Goal: Communication & Community: Answer question/provide support

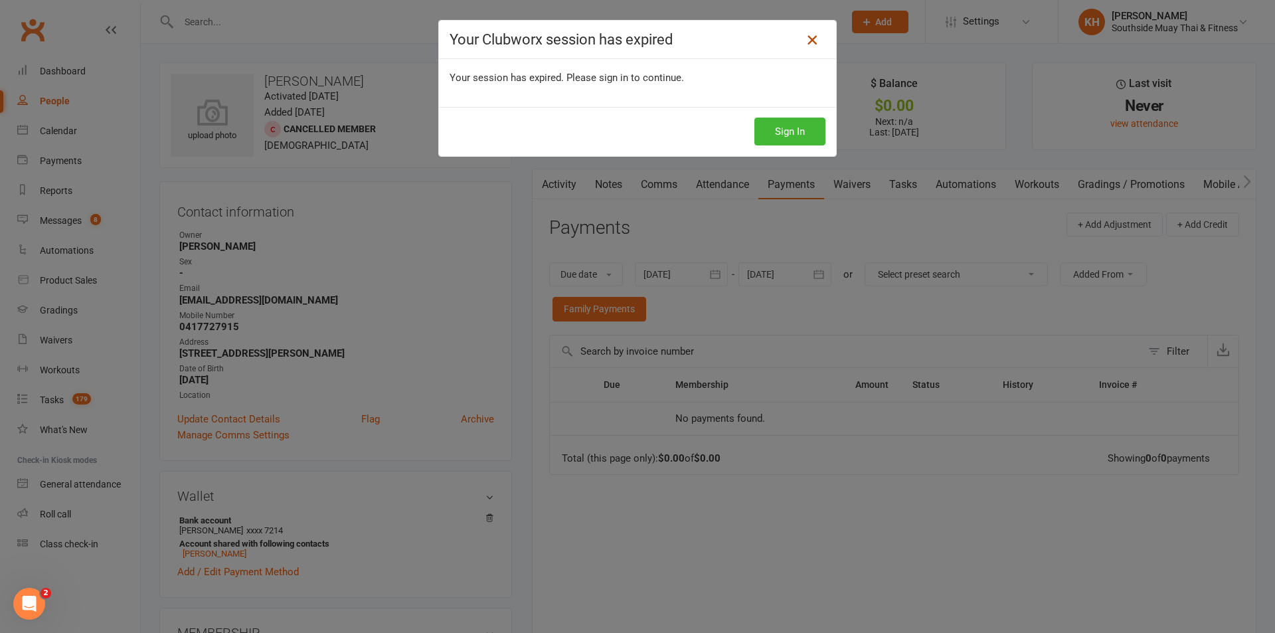
click at [809, 35] on icon at bounding box center [812, 40] width 16 height 16
click at [811, 44] on icon at bounding box center [812, 40] width 16 height 16
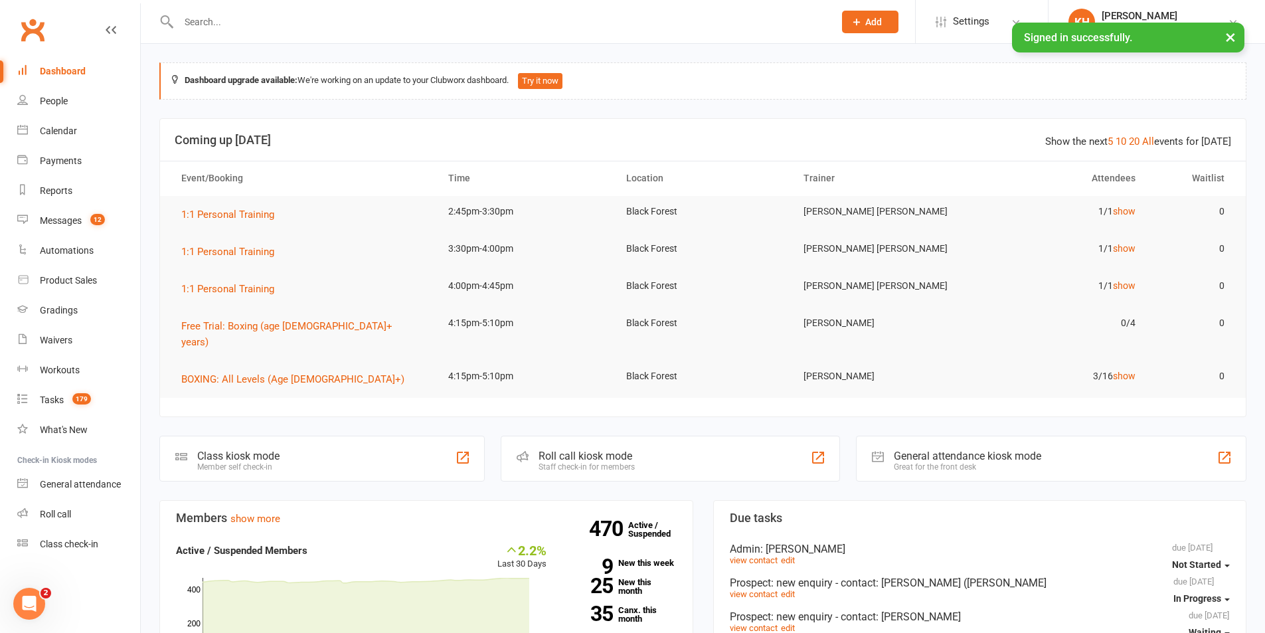
click at [217, 17] on input "text" at bounding box center [500, 22] width 650 height 19
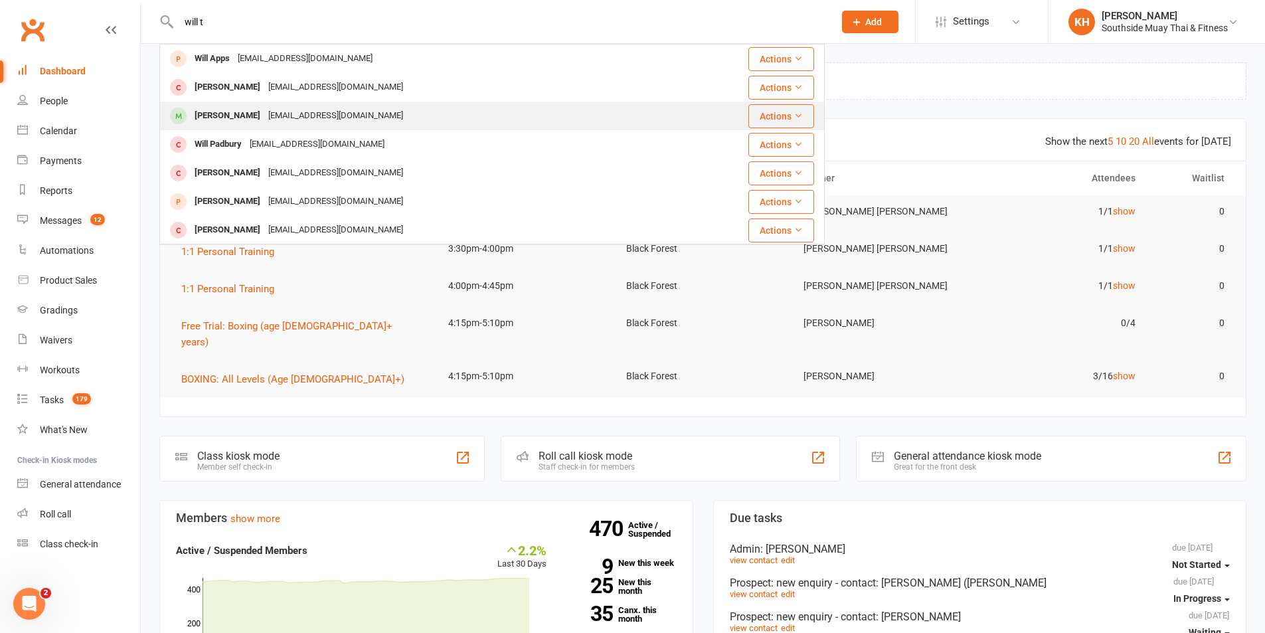
type input "will t"
click at [213, 110] on div "Will Totaro" at bounding box center [228, 115] width 74 height 19
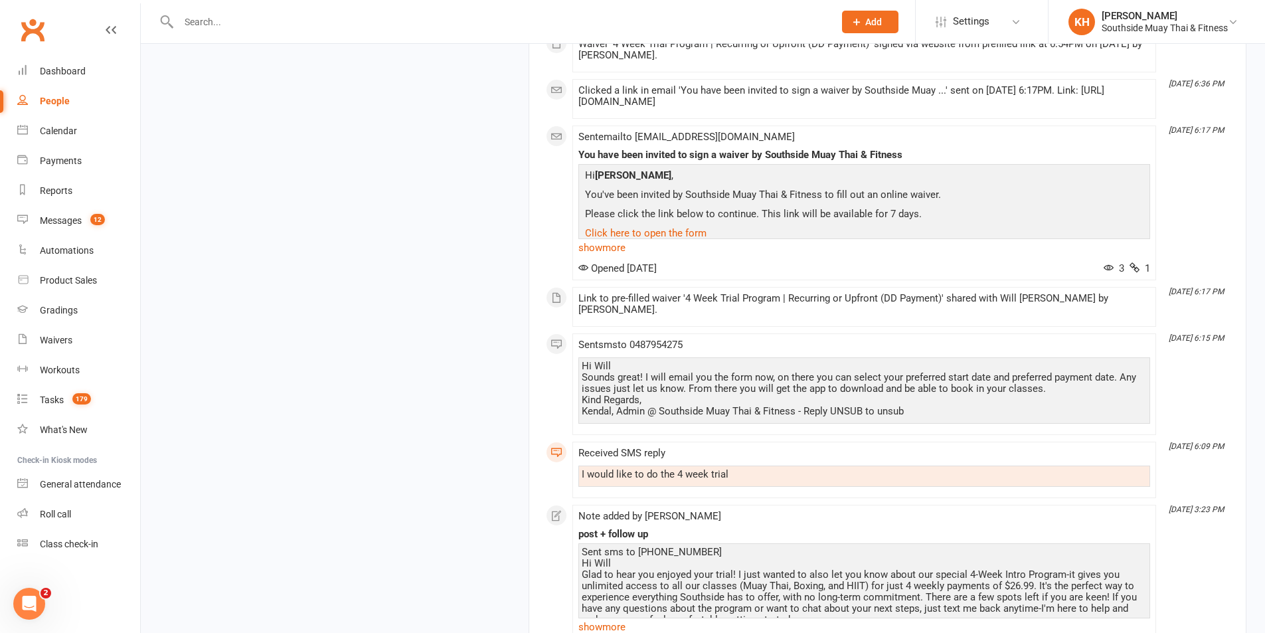
scroll to position [2049, 0]
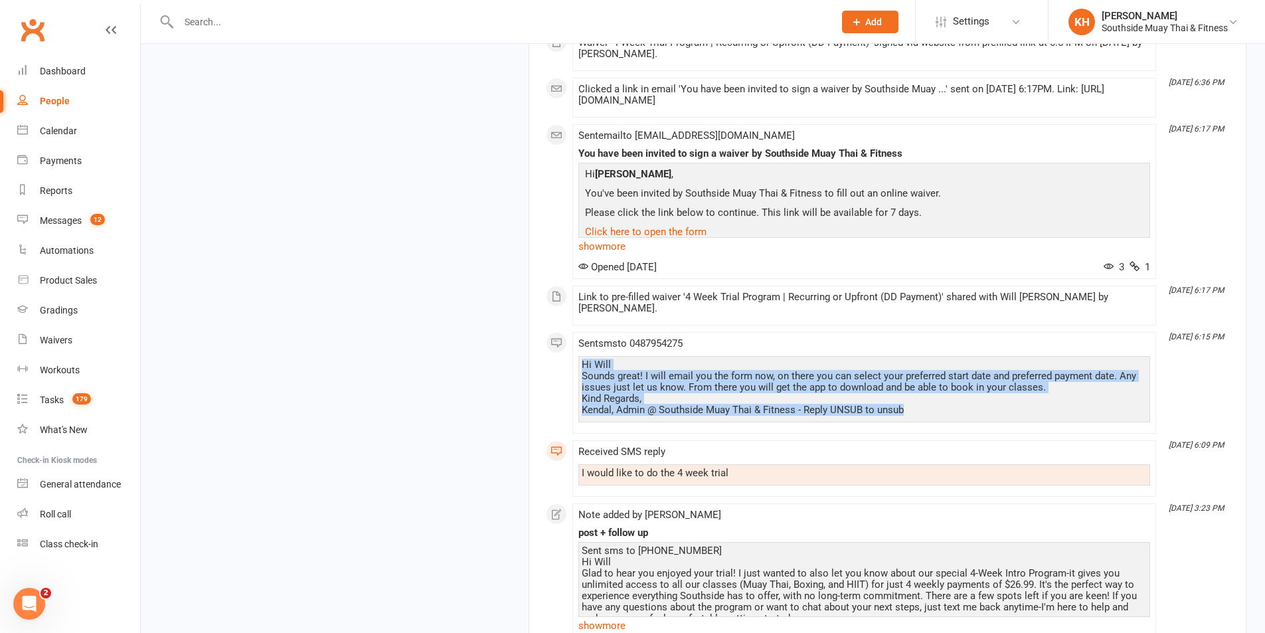
drag, startPoint x: 912, startPoint y: 411, endPoint x: 572, endPoint y: 362, distance: 344.2
click at [572, 361] on li "Sep 10, 6:15 PM Sent sms to 0487954275 Hi Will Sounds great! I will email you t…" at bounding box center [864, 383] width 584 height 102
copy div "Hi Will Sounds great! I will email you the form now, on there you can select yo…"
click at [56, 224] on div "Messages" at bounding box center [61, 220] width 42 height 11
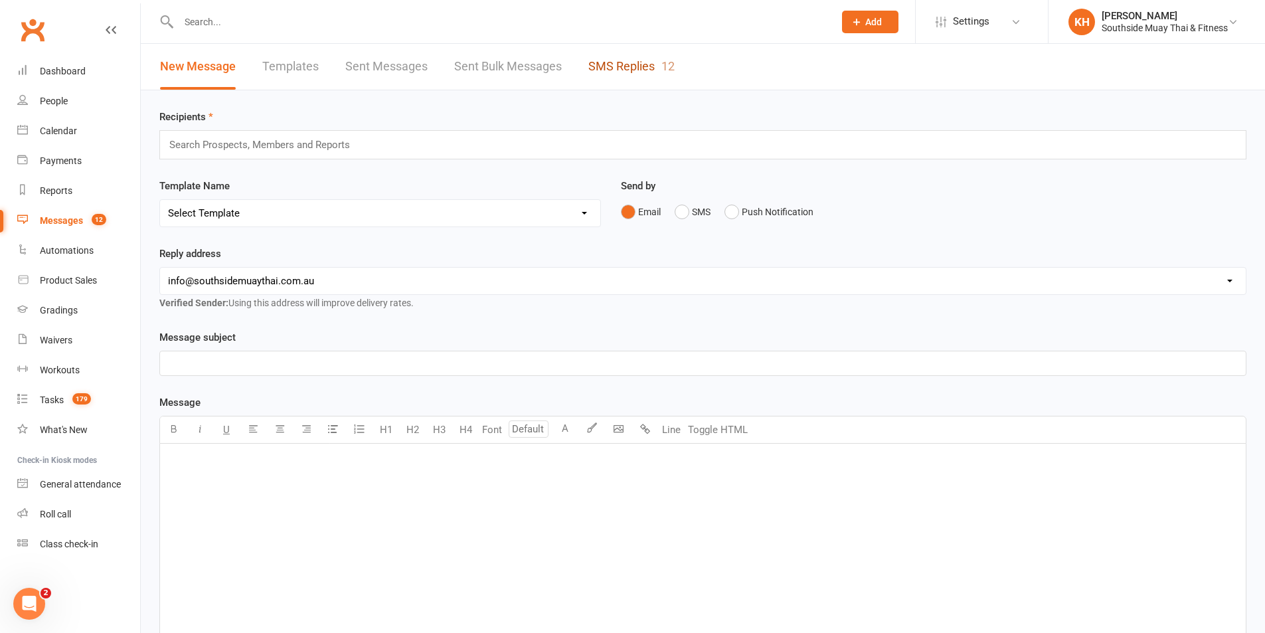
click at [627, 74] on link "SMS Replies 12" at bounding box center [631, 67] width 86 height 46
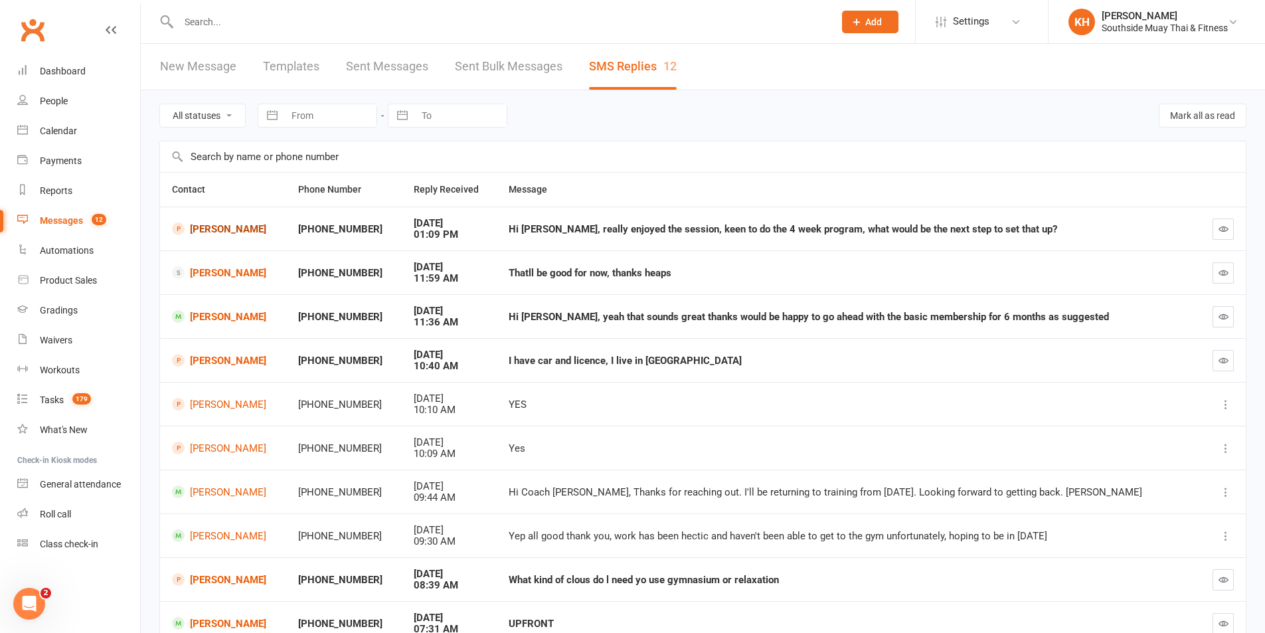
click at [212, 234] on link "[PERSON_NAME]" at bounding box center [223, 228] width 102 height 13
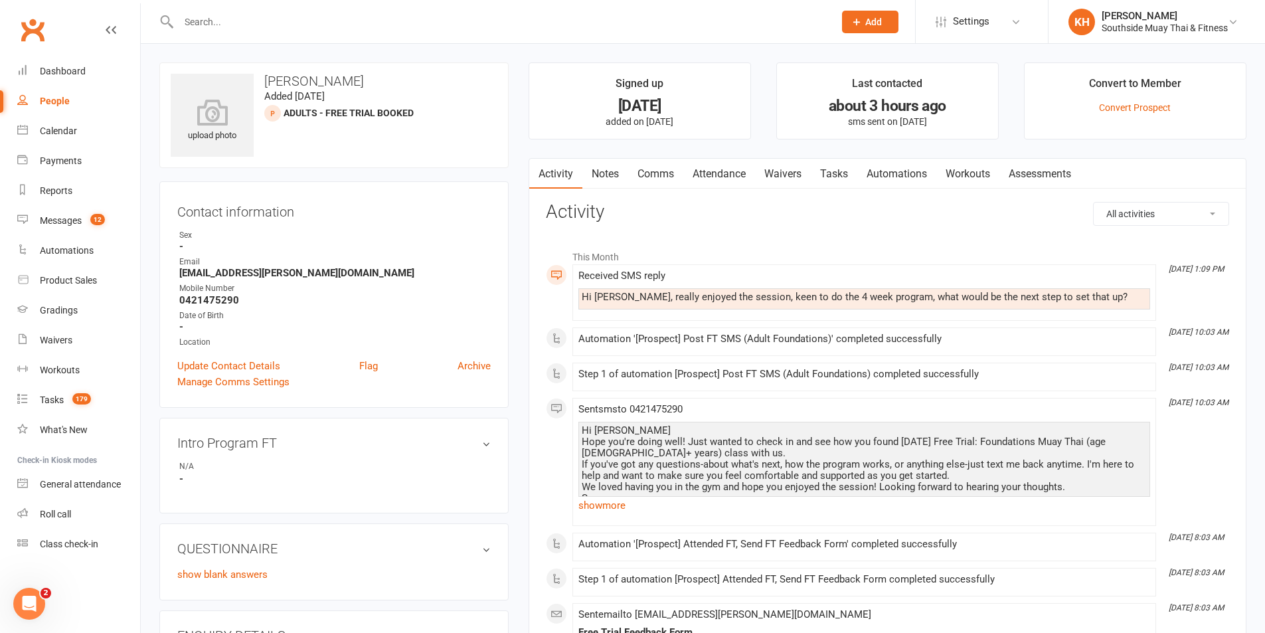
click at [645, 182] on link "Comms" at bounding box center [655, 174] width 55 height 31
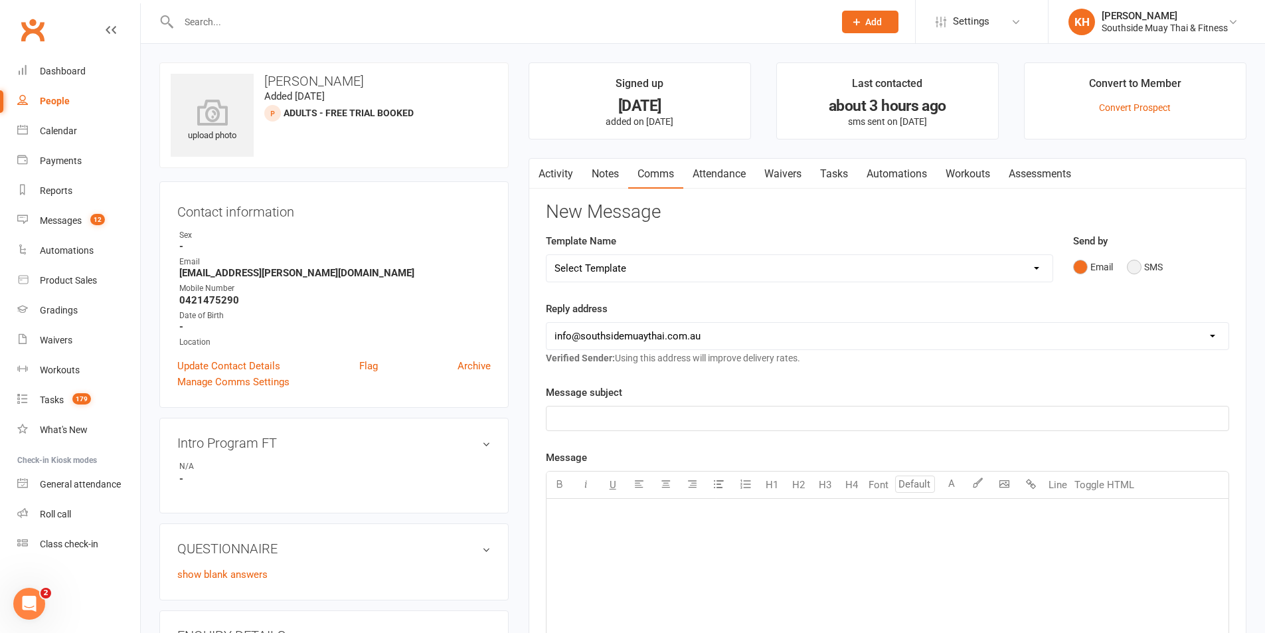
click at [1139, 270] on button "SMS" at bounding box center [1145, 266] width 36 height 25
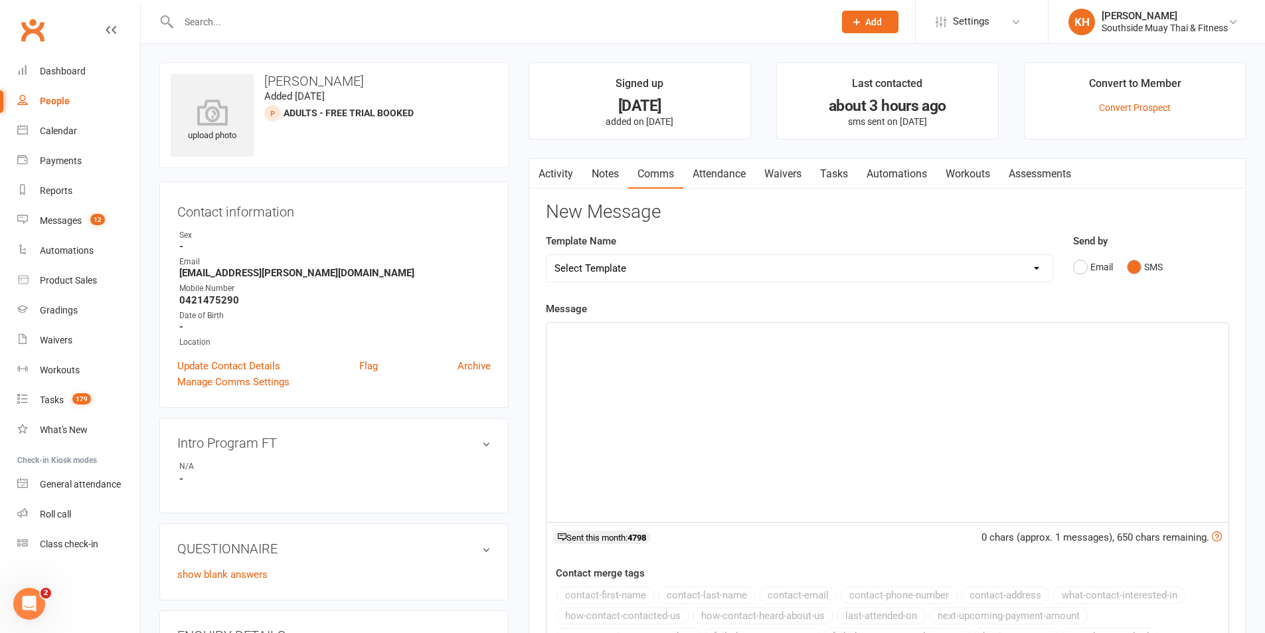
click at [840, 391] on div "﻿" at bounding box center [888, 422] width 682 height 199
paste div
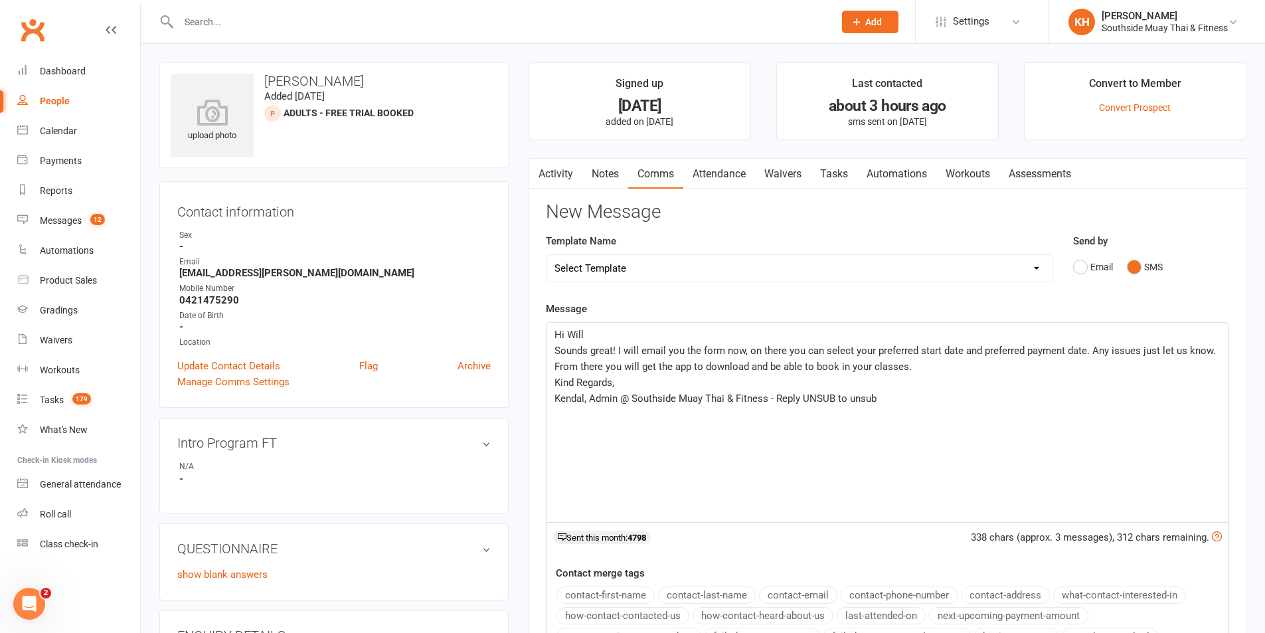
click at [592, 327] on div "Hi Will Sounds great! I will email you the form now, on there you can select yo…" at bounding box center [888, 422] width 682 height 199
click at [617, 589] on button "contact-first-name" at bounding box center [605, 594] width 98 height 17
click at [614, 349] on span "Sounds great! I will email you the form now, on there you can select your prefe…" at bounding box center [886, 359] width 664 height 28
click at [739, 347] on span "Sounds great, glad yo hear you enjoyed it! I will email you the form now, on th…" at bounding box center [884, 359] width 661 height 28
click at [928, 348] on span "Sounds great, glad yo hear you enjoyed it! To get started I will email you the …" at bounding box center [884, 359] width 660 height 28
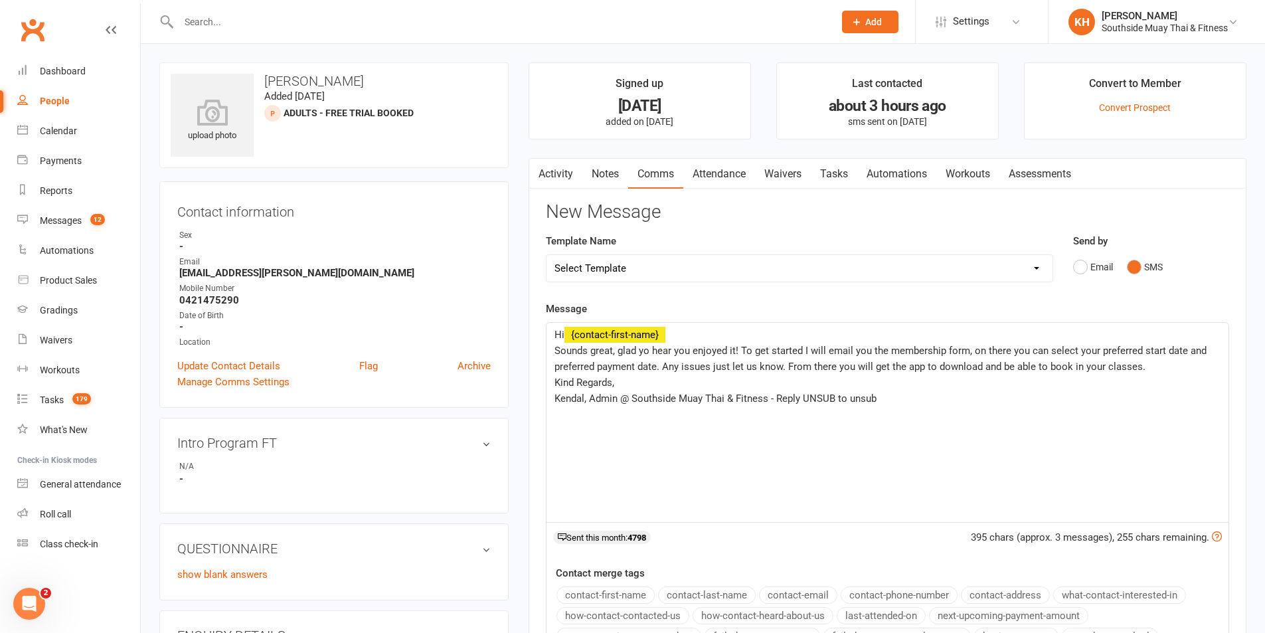
click at [658, 365] on span "Sounds great, glad yo hear you enjoyed it! To get started I will email you the …" at bounding box center [881, 359] width 655 height 28
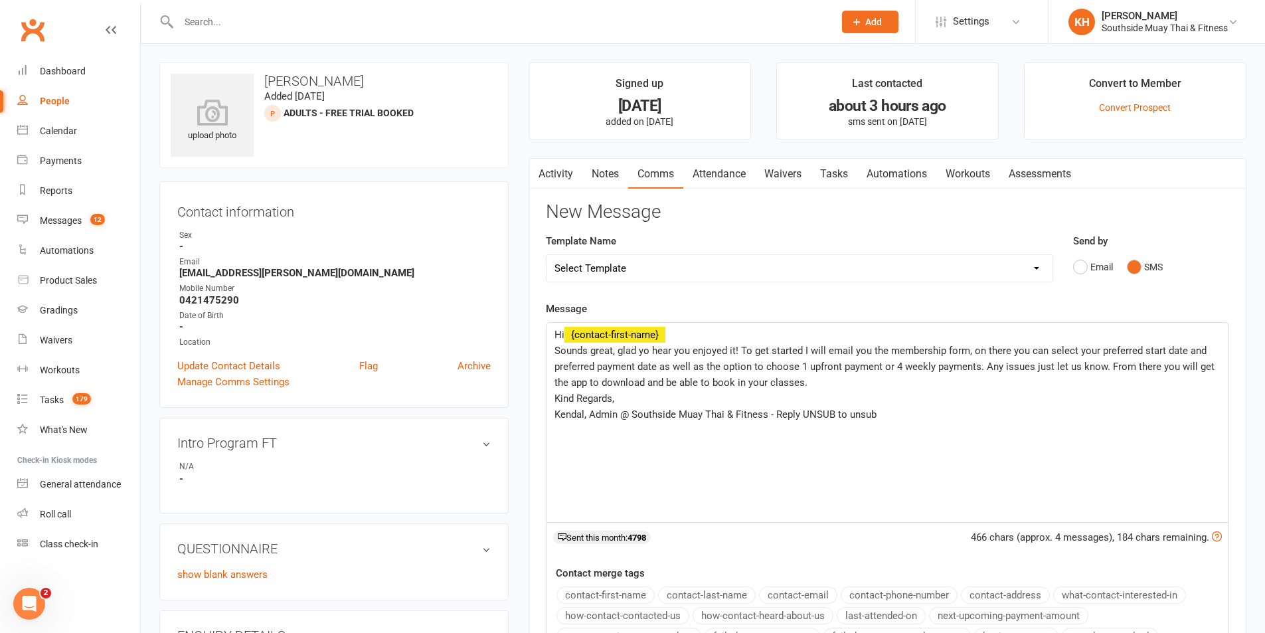
click at [817, 384] on p "Sounds great, glad yo hear you enjoyed it! To get started I will email you the …" at bounding box center [887, 367] width 666 height 48
drag, startPoint x: 973, startPoint y: 426, endPoint x: 767, endPoint y: 439, distance: 206.9
click at [767, 439] on div "Hi ﻿ {contact-first-name} Sounds great, glad yo hear you enjoyed it! To get sta…" at bounding box center [888, 422] width 682 height 199
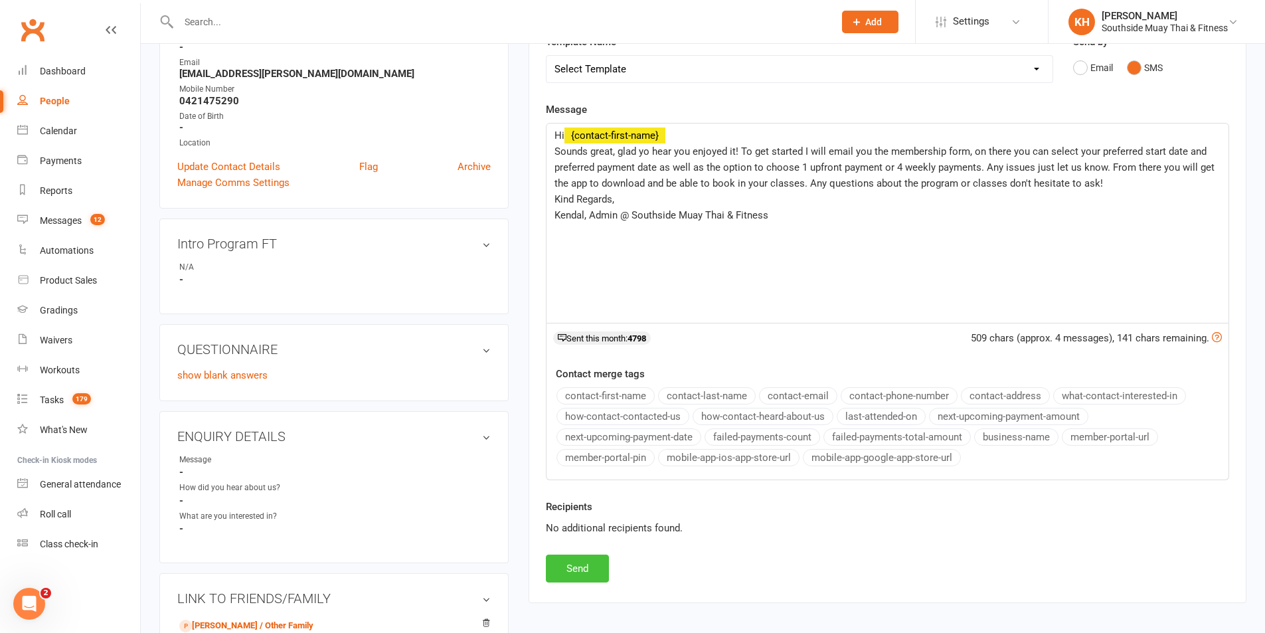
click at [602, 570] on button "Send" at bounding box center [577, 568] width 63 height 28
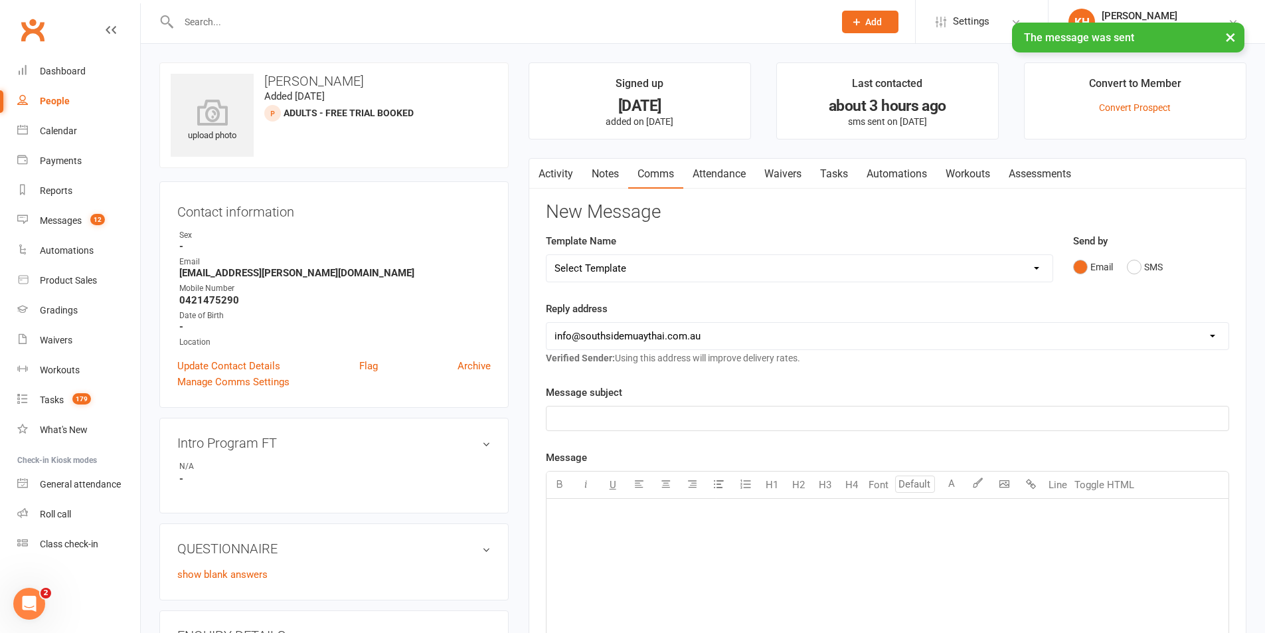
click at [784, 177] on link "Waivers" at bounding box center [783, 174] width 56 height 31
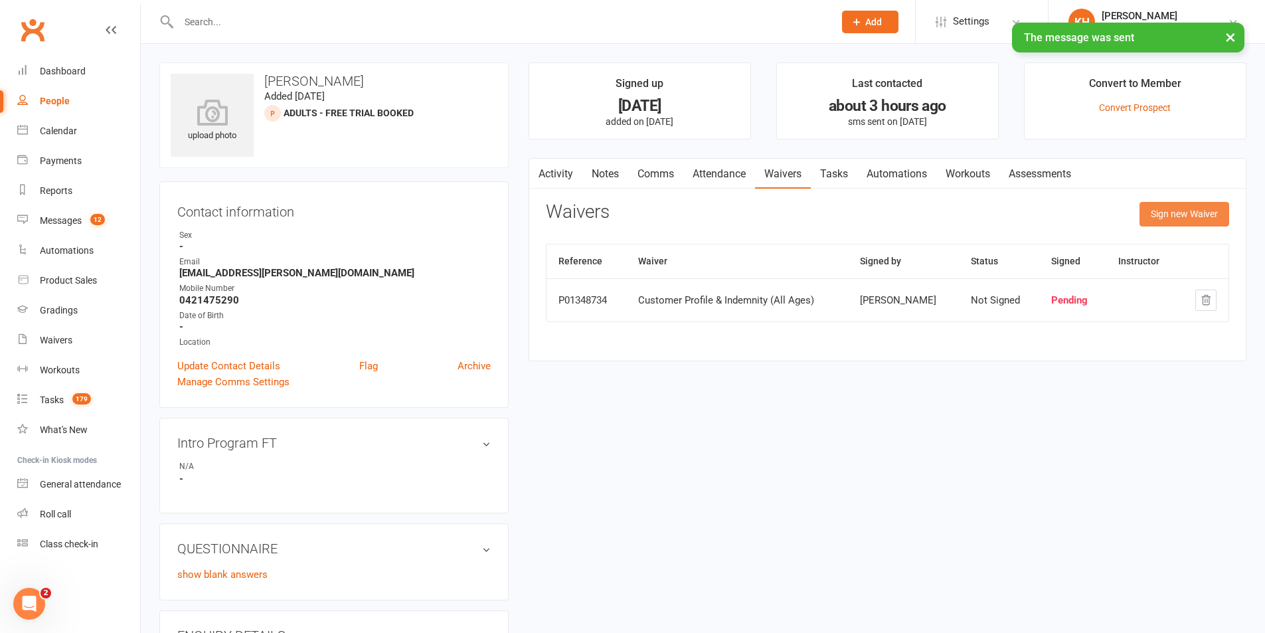
click at [1165, 211] on button "Sign new Waiver" at bounding box center [1184, 214] width 90 height 24
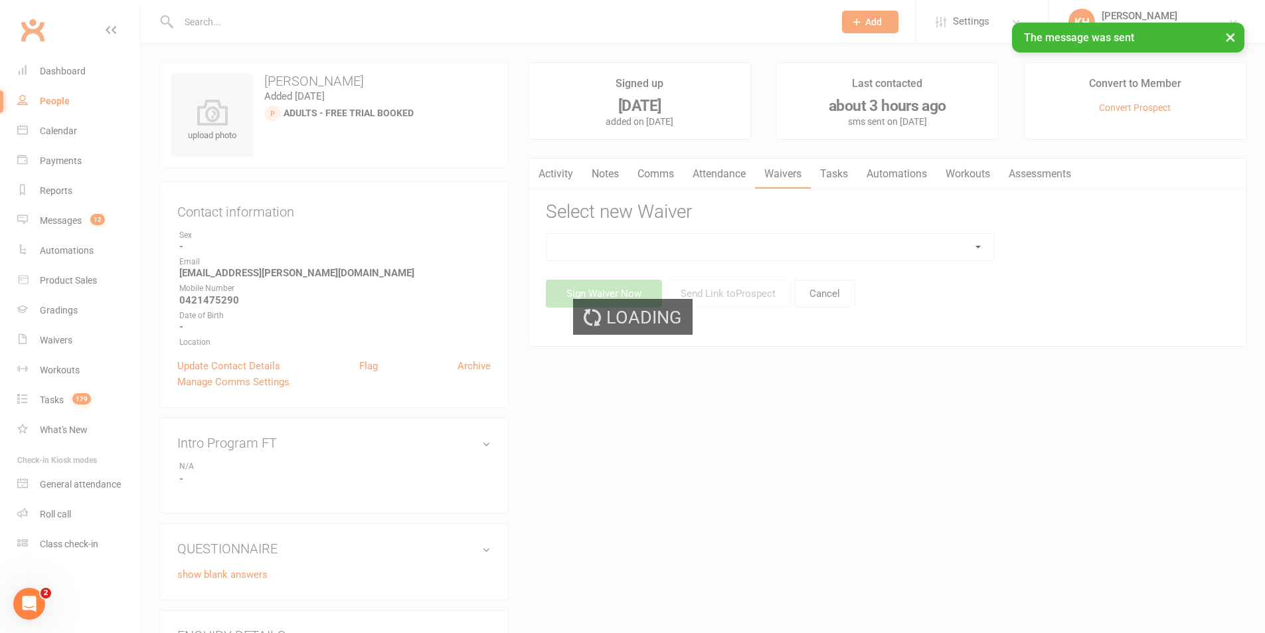
click at [744, 238] on div "Loading" at bounding box center [632, 316] width 1265 height 633
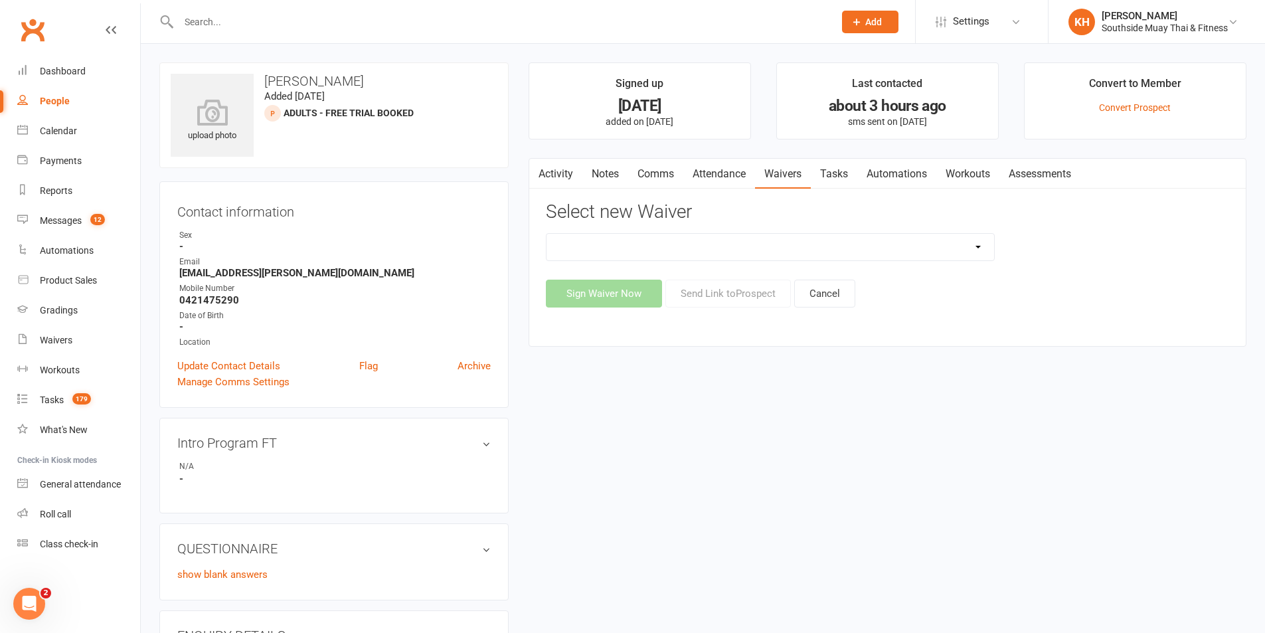
click at [751, 246] on select "10 or 5 Session Pass | Upfront (former member) 10 Session Pass | Upfront (DD Pa…" at bounding box center [771, 247] width 448 height 27
select select "13133"
click at [547, 234] on select "10 or 5 Session Pass | Upfront (former member) 10 Session Pass | Upfront (DD Pa…" at bounding box center [771, 247] width 448 height 27
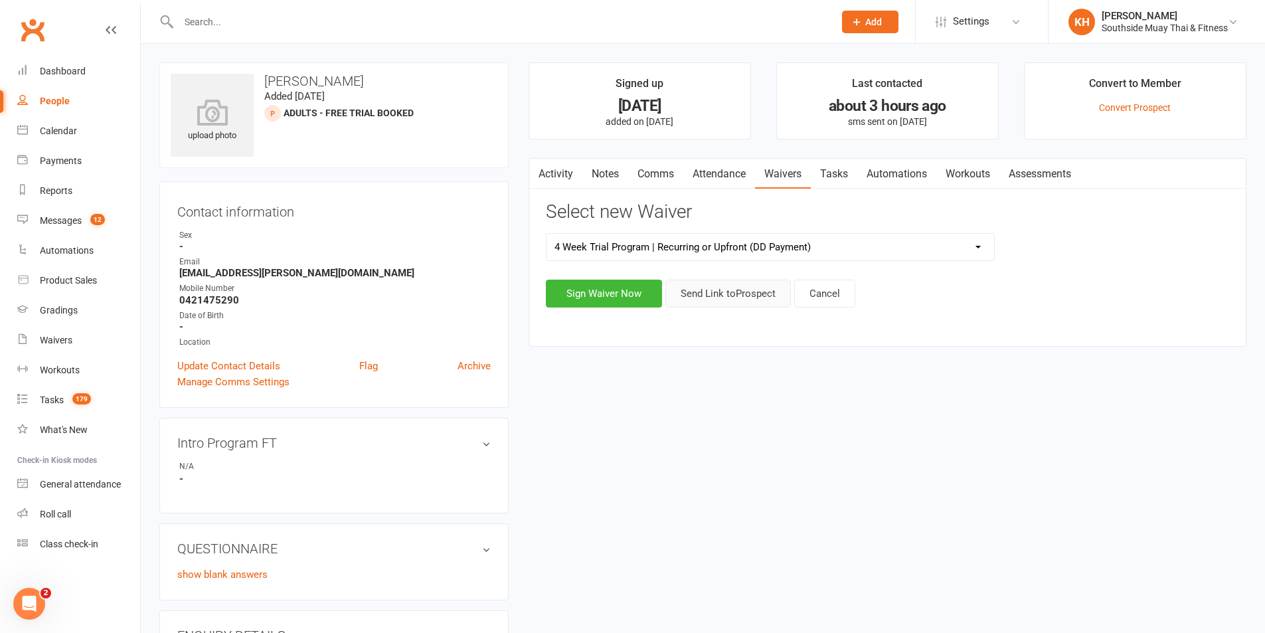
click at [722, 294] on button "Send Link to Prospect" at bounding box center [728, 294] width 126 height 28
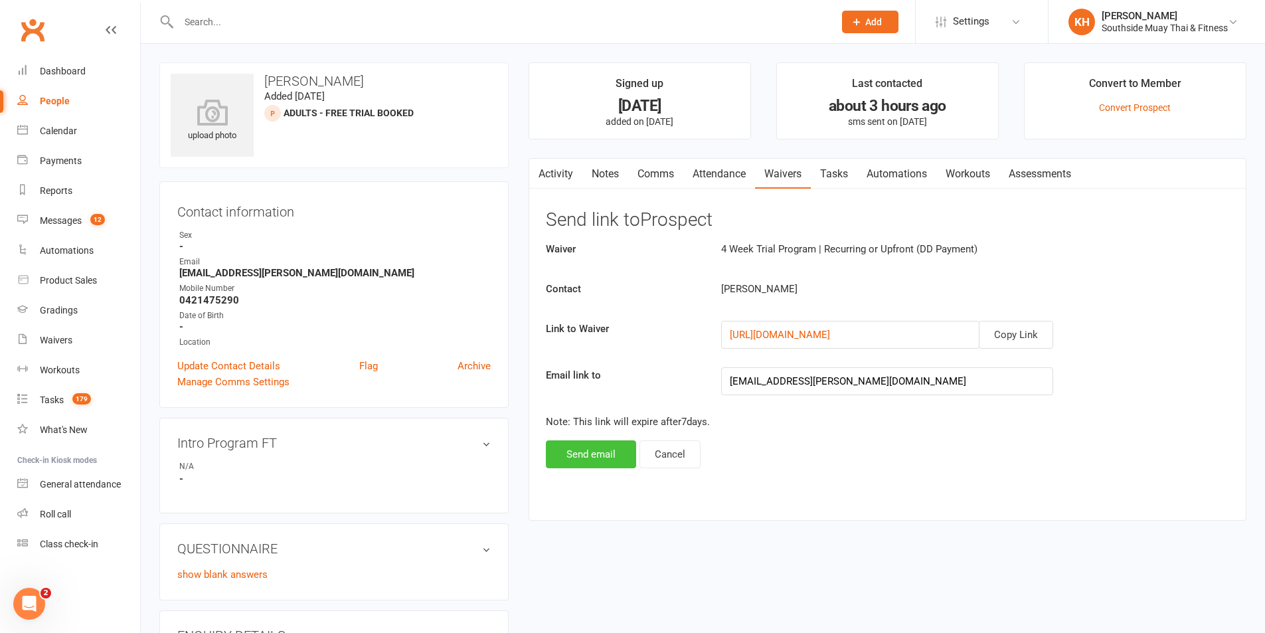
click at [596, 455] on button "Send email" at bounding box center [591, 454] width 90 height 28
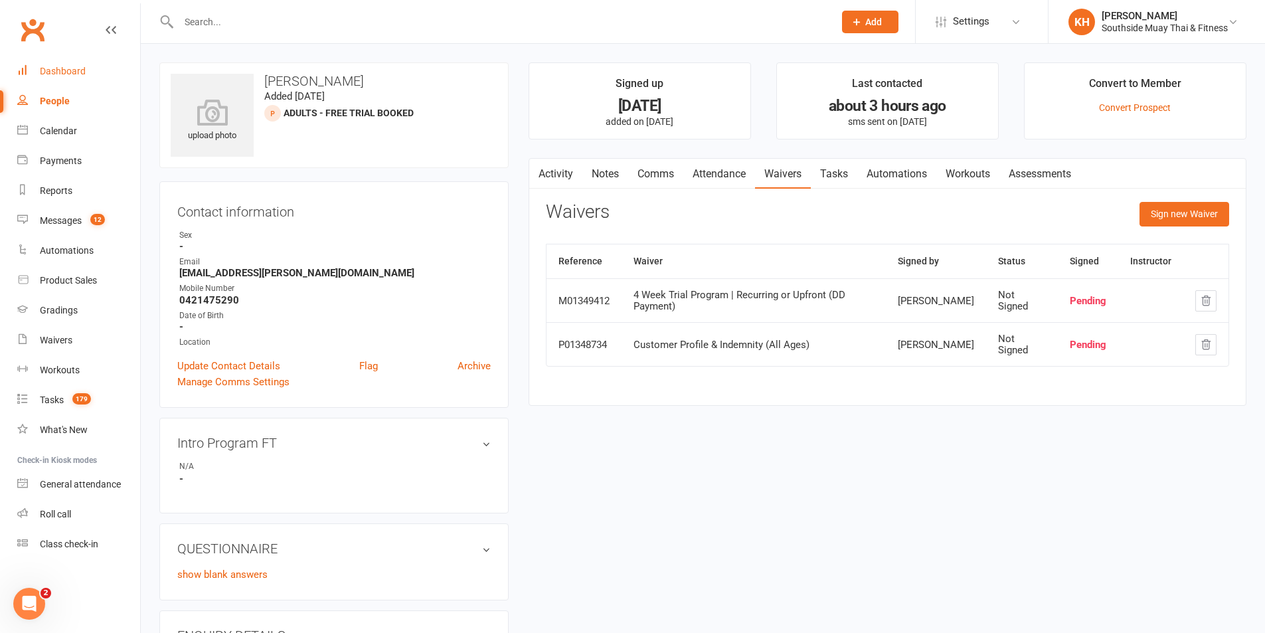
click at [67, 72] on div "Dashboard" at bounding box center [63, 71] width 46 height 11
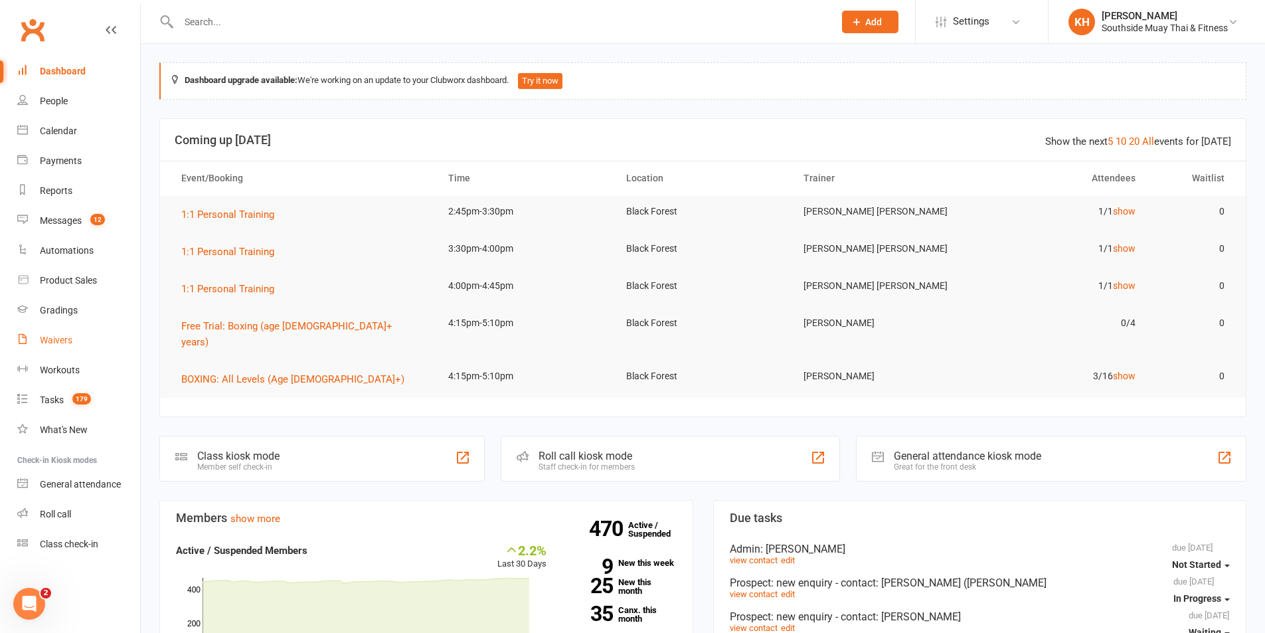
click at [65, 333] on link "Waivers" at bounding box center [78, 340] width 123 height 30
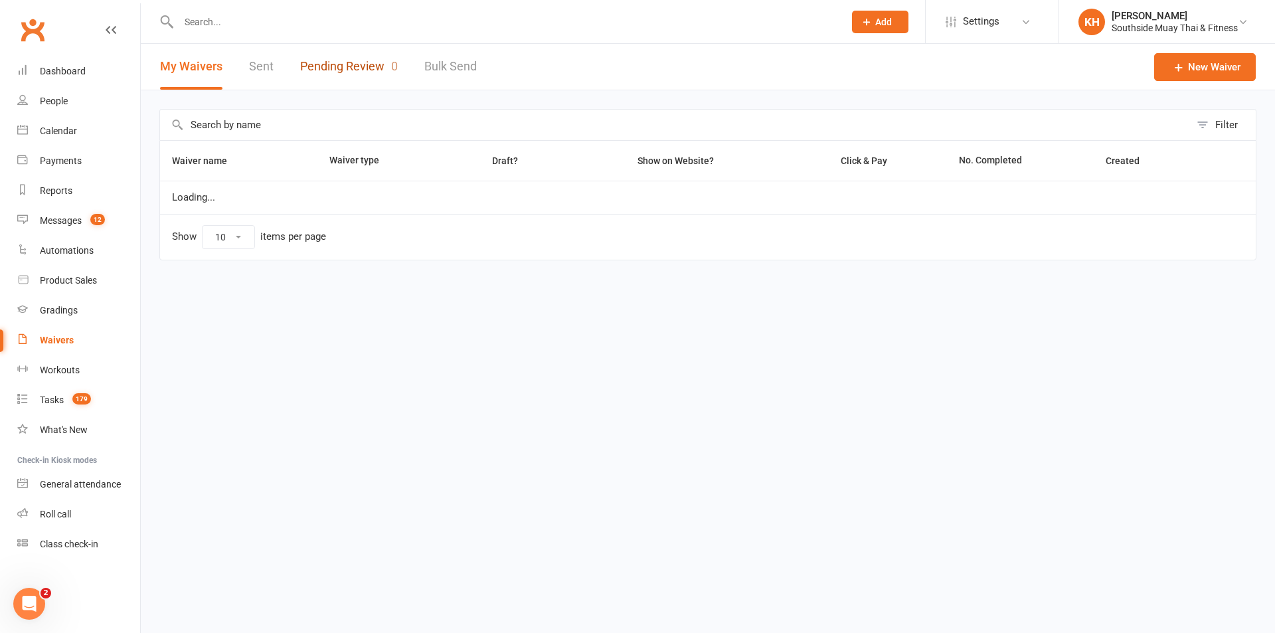
click at [373, 60] on link "Pending Review 0" at bounding box center [349, 67] width 98 height 46
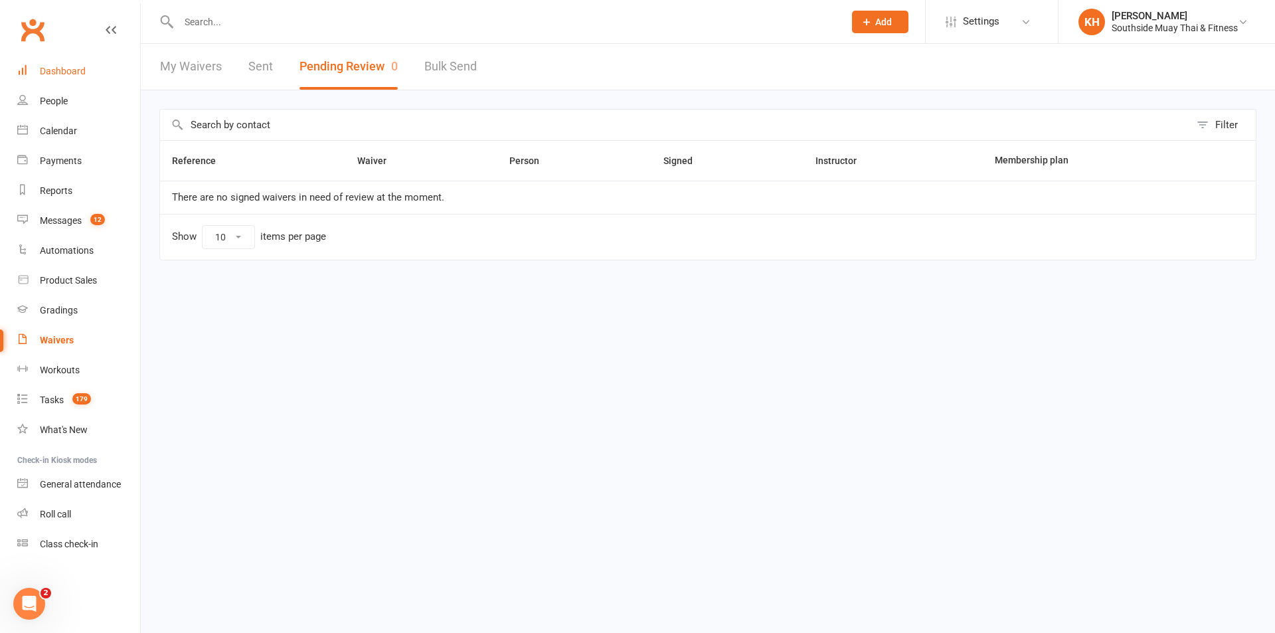
click at [37, 70] on link "Dashboard" at bounding box center [78, 71] width 123 height 30
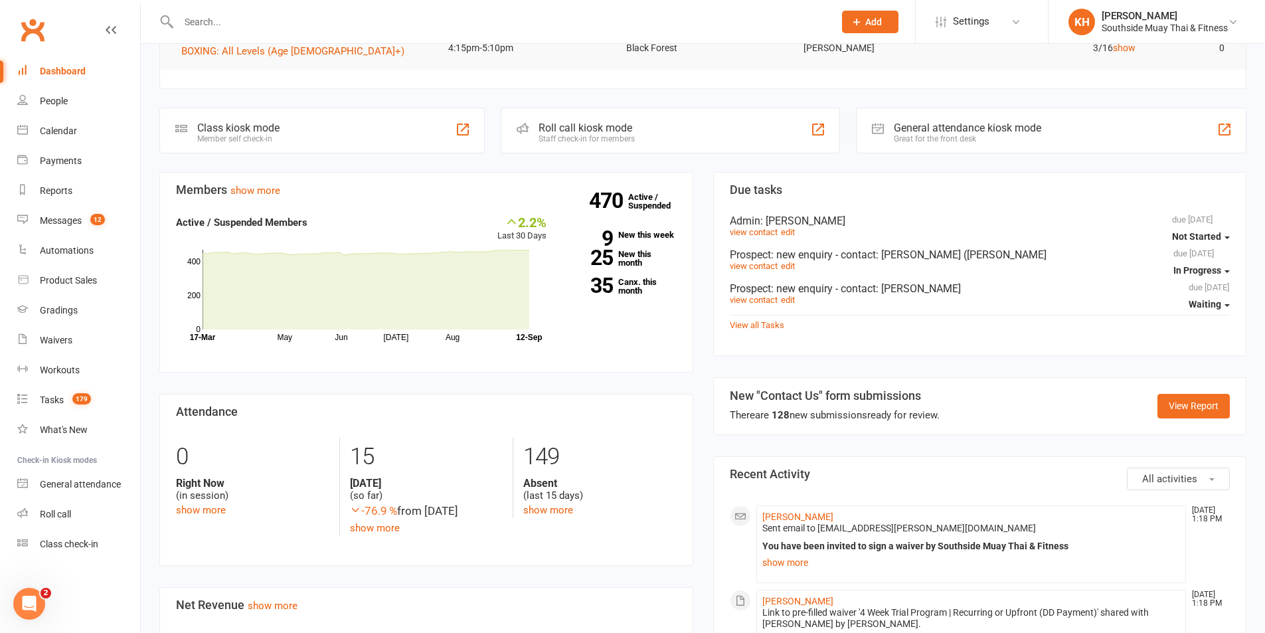
scroll to position [332, 0]
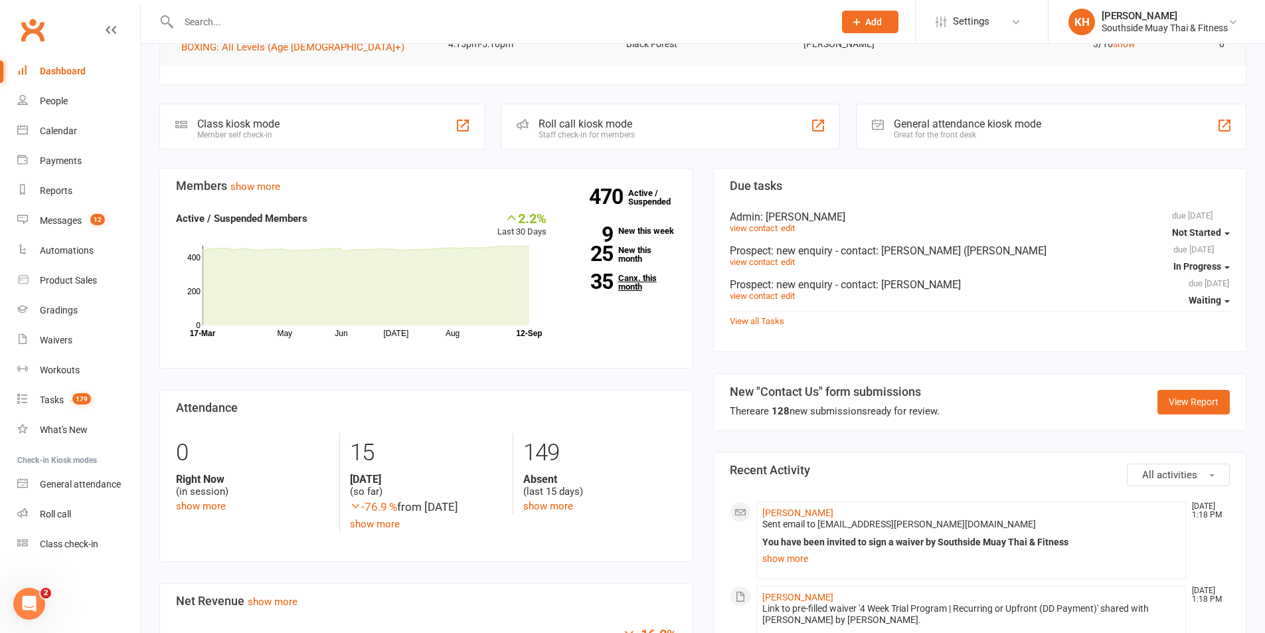
click at [630, 274] on link "35 Canx. this month" at bounding box center [621, 282] width 110 height 17
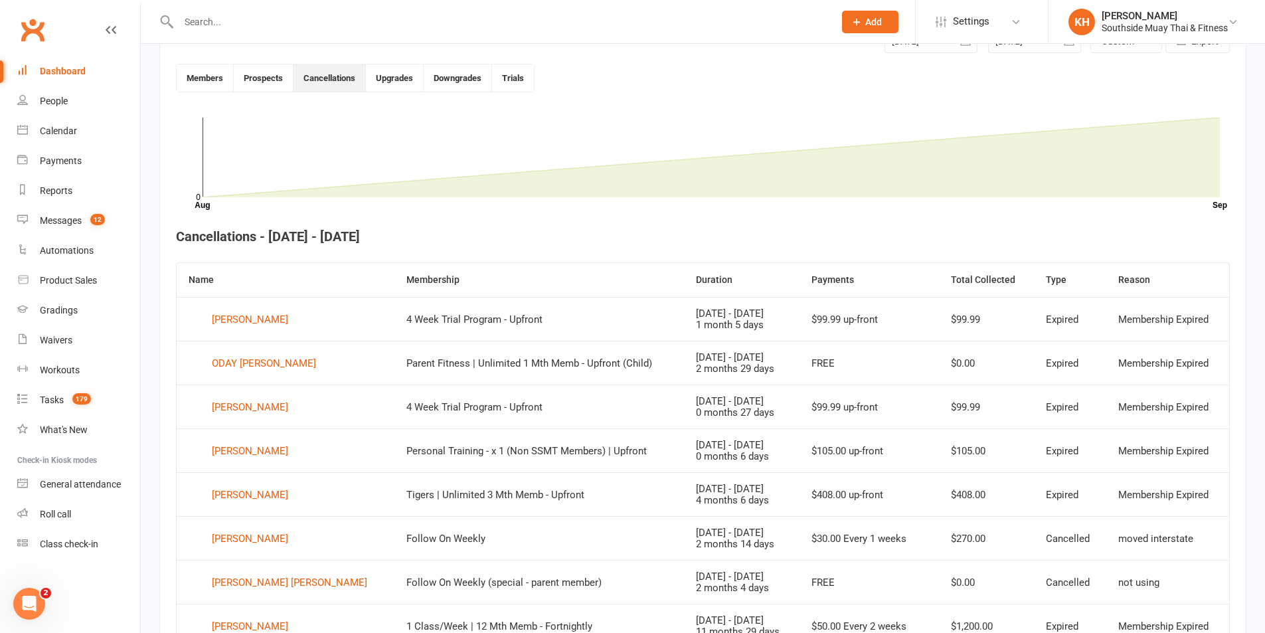
scroll to position [230, 0]
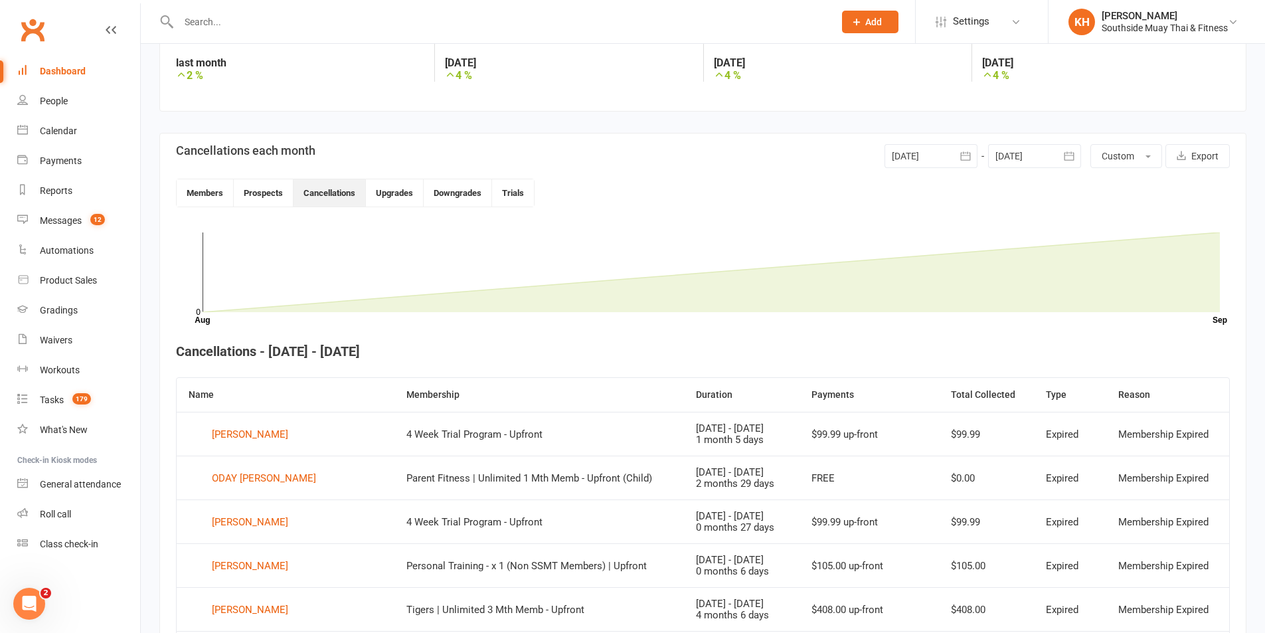
click at [999, 161] on div at bounding box center [1034, 156] width 93 height 24
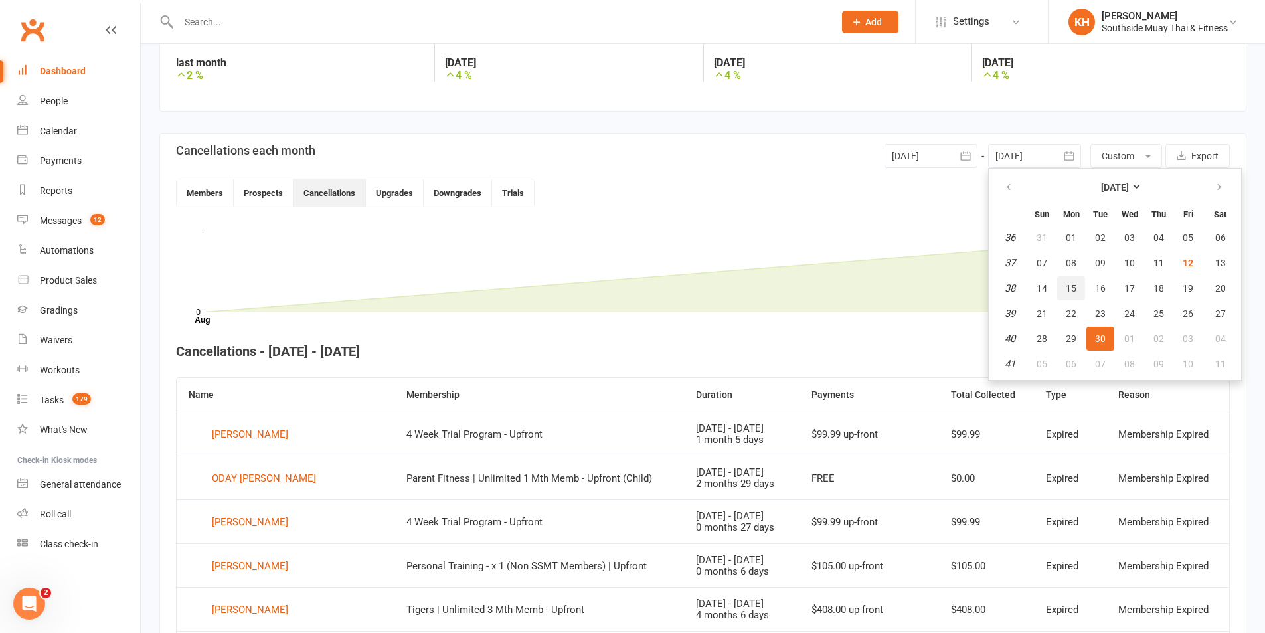
click at [1072, 286] on span "15" at bounding box center [1071, 288] width 11 height 11
type input "15 Sep 2025"
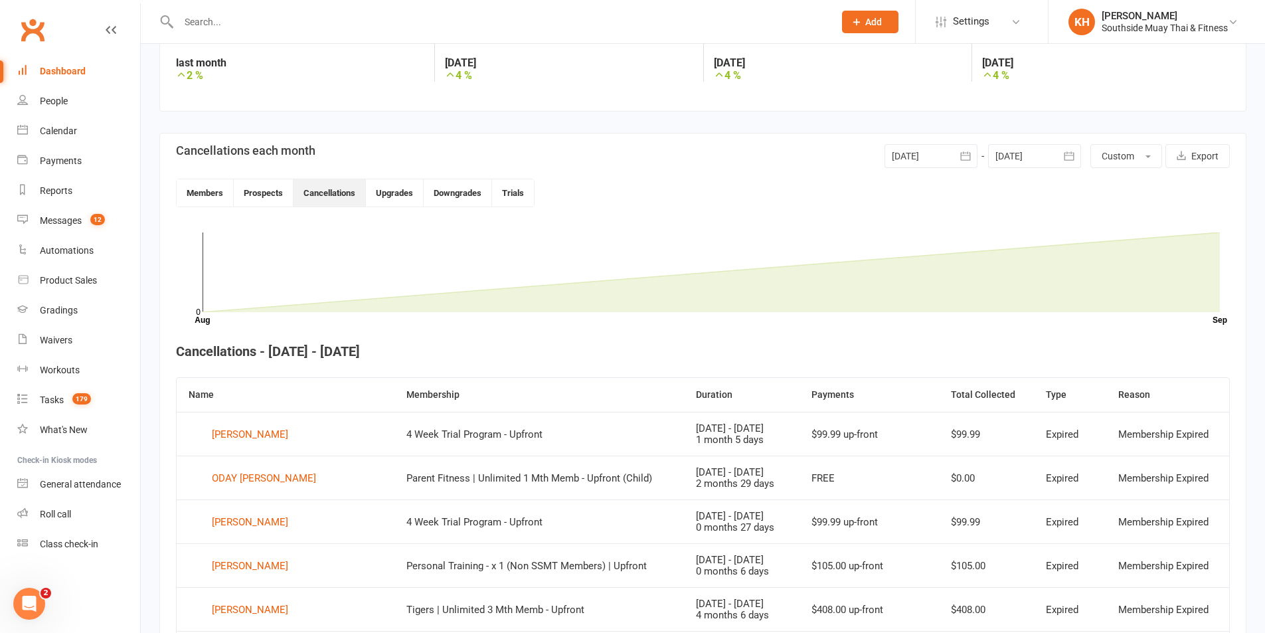
click at [951, 155] on div at bounding box center [931, 156] width 93 height 24
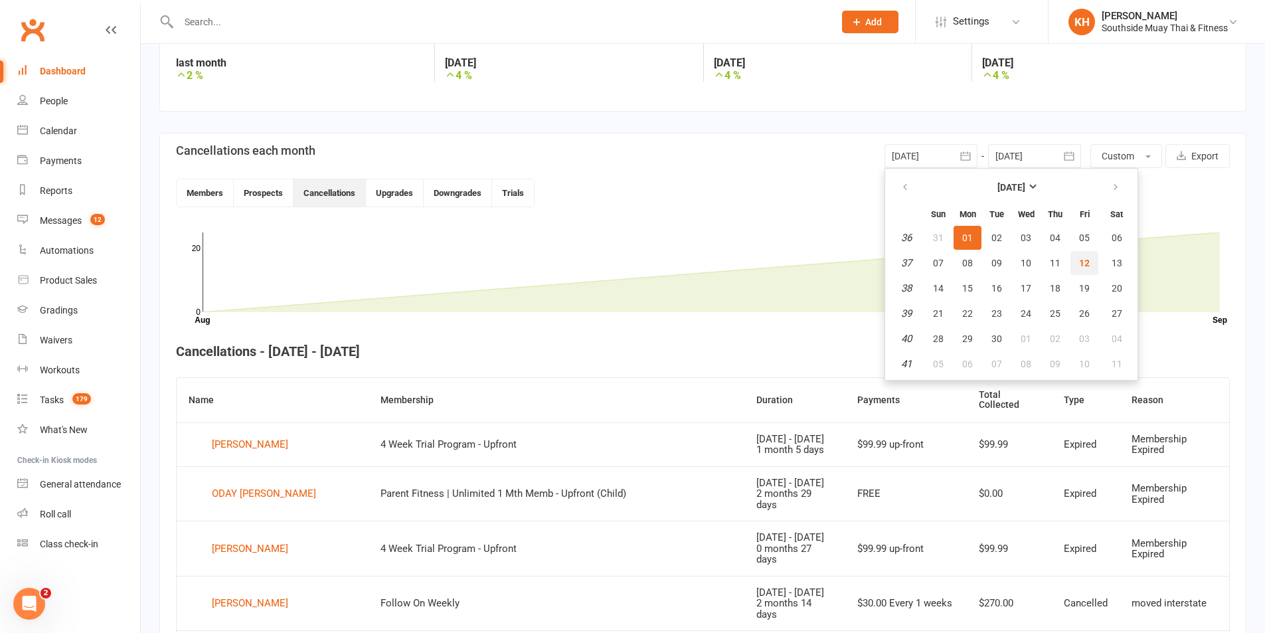
click at [1090, 264] on button "12" at bounding box center [1084, 263] width 28 height 24
type input "12 Sep 2025"
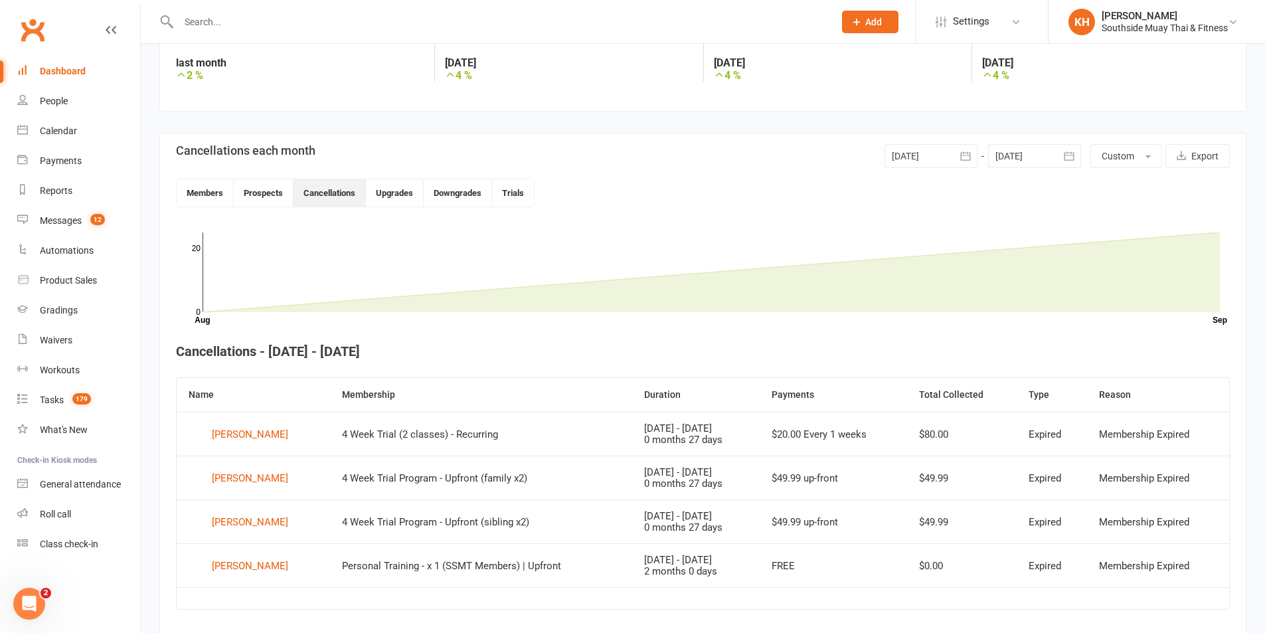
click at [271, 29] on input "text" at bounding box center [500, 22] width 650 height 19
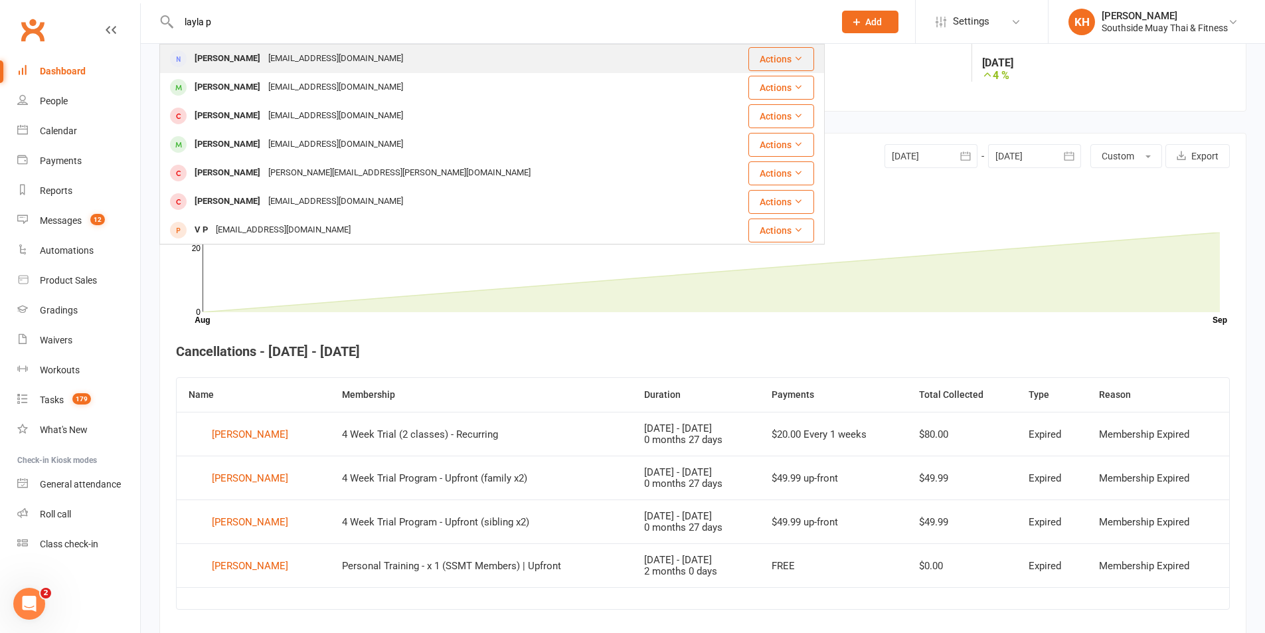
type input "layla p"
click at [264, 54] on div "Lpagac100@gmail.com" at bounding box center [335, 58] width 143 height 19
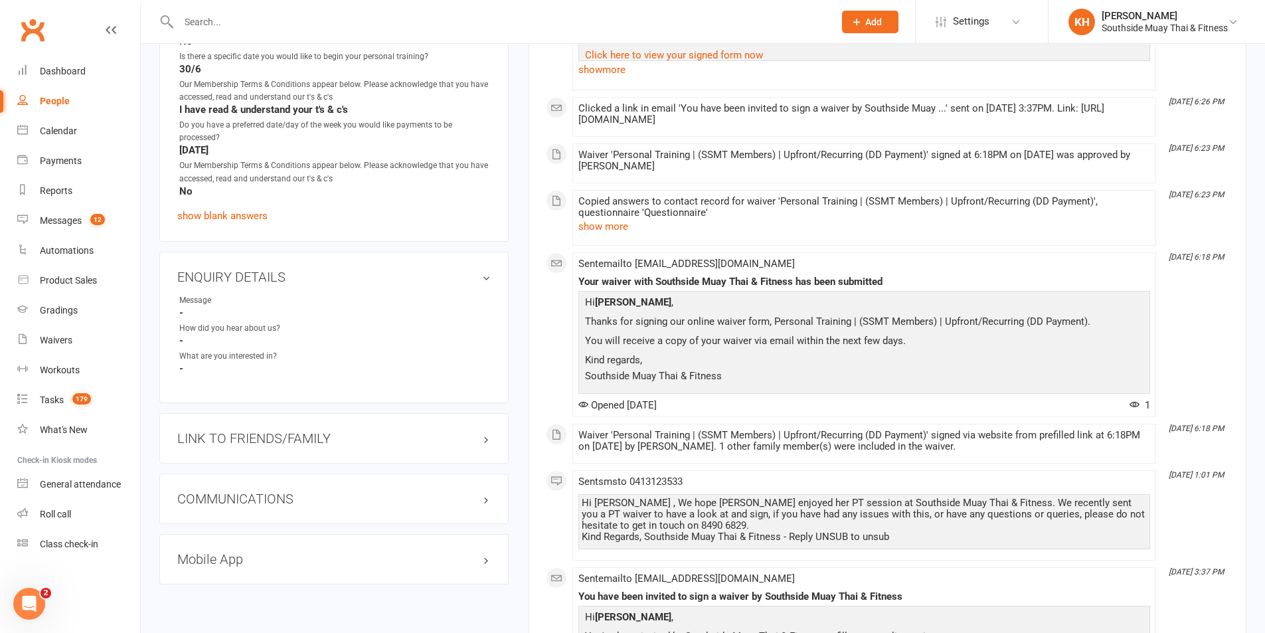
scroll to position [996, 0]
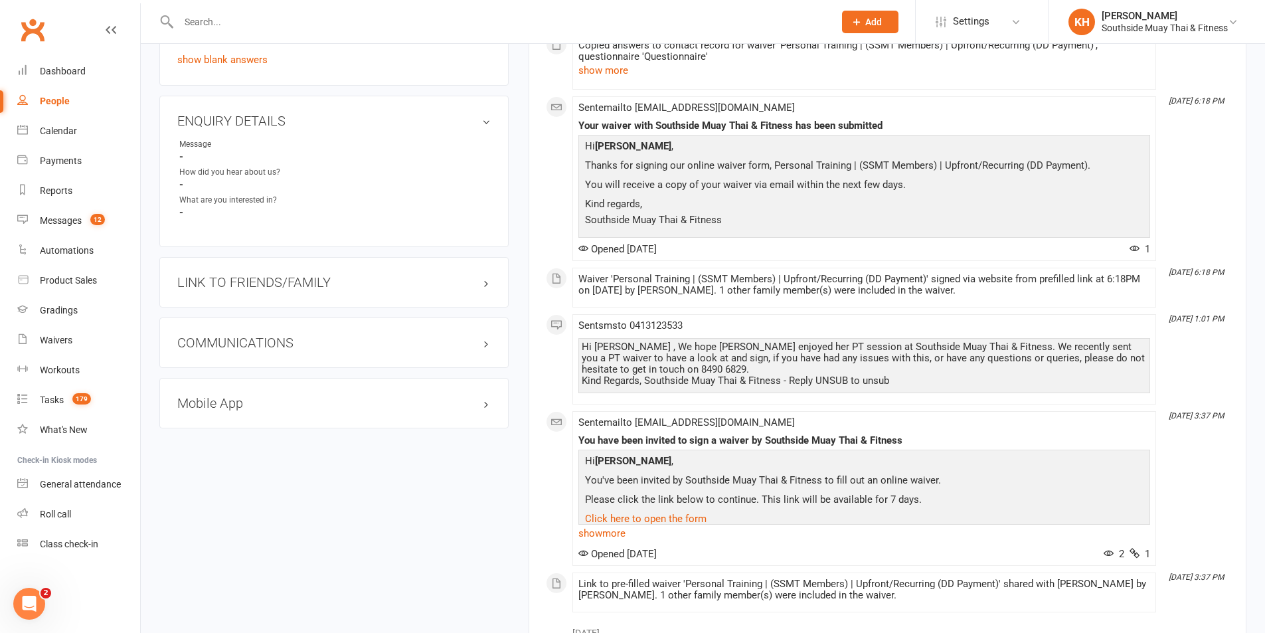
click at [240, 282] on h3 "LINK TO FRIENDS/FAMILY" at bounding box center [333, 282] width 313 height 15
click at [238, 308] on link "Isy Pagac - Child" at bounding box center [231, 310] width 105 height 14
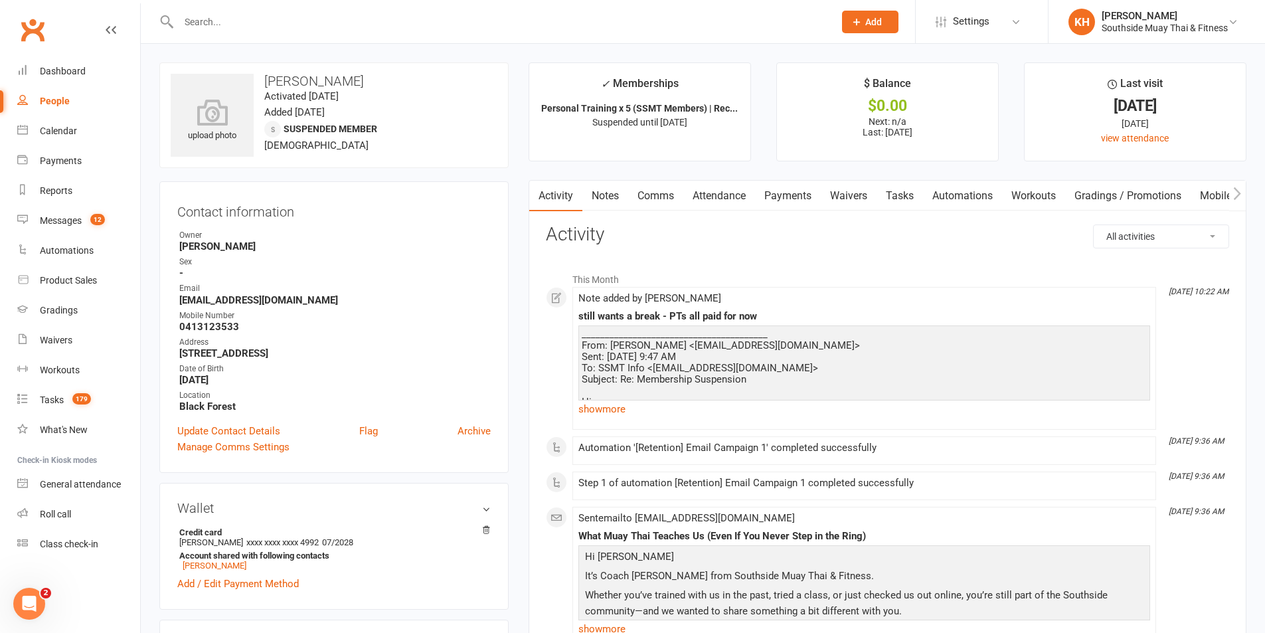
click at [600, 196] on link "Notes" at bounding box center [605, 196] width 46 height 31
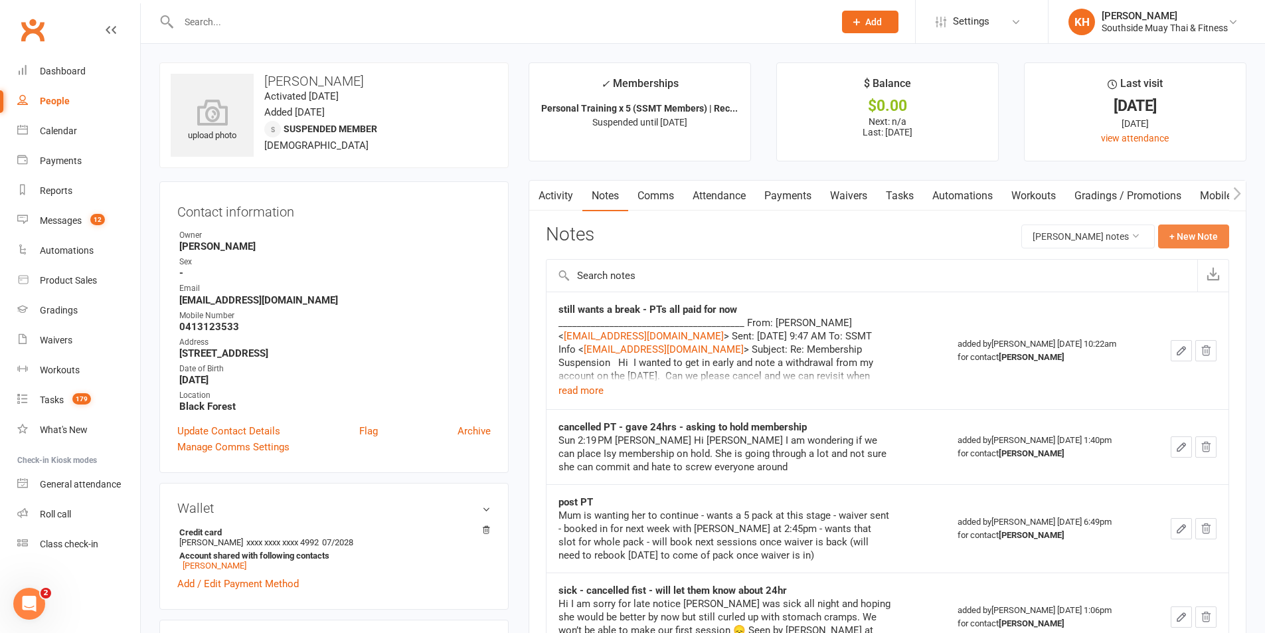
click at [1169, 242] on button "+ New Note" at bounding box center [1193, 236] width 71 height 24
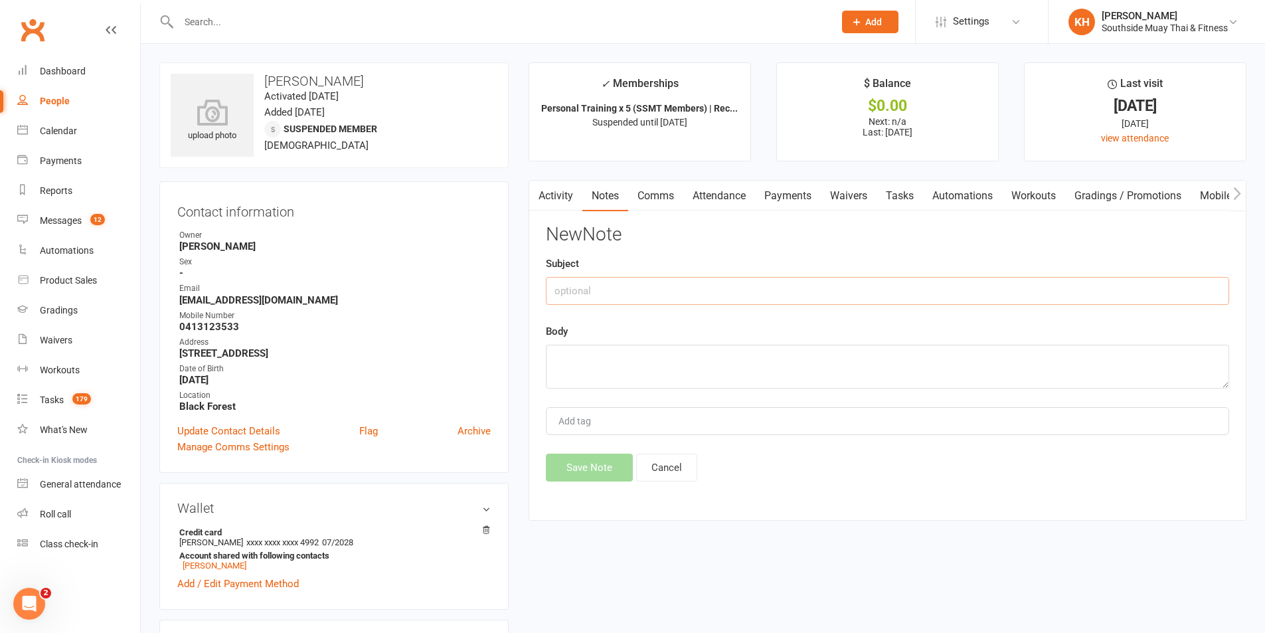
click at [666, 286] on input "text" at bounding box center [887, 291] width 683 height 28
type input "f"
type input "note from mum - she will be in contact"
click at [643, 355] on textarea at bounding box center [887, 367] width 683 height 44
paste textarea "Thank you Kendal I am grateful for the support and kindness from Southside. I a…"
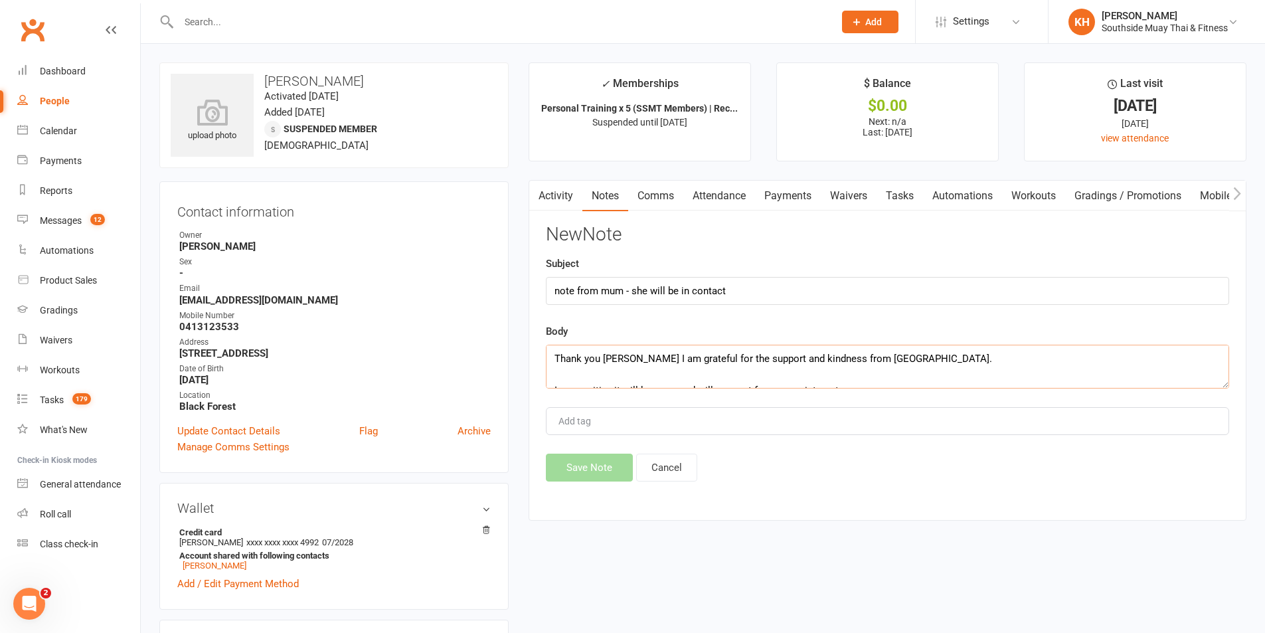
scroll to position [104, 0]
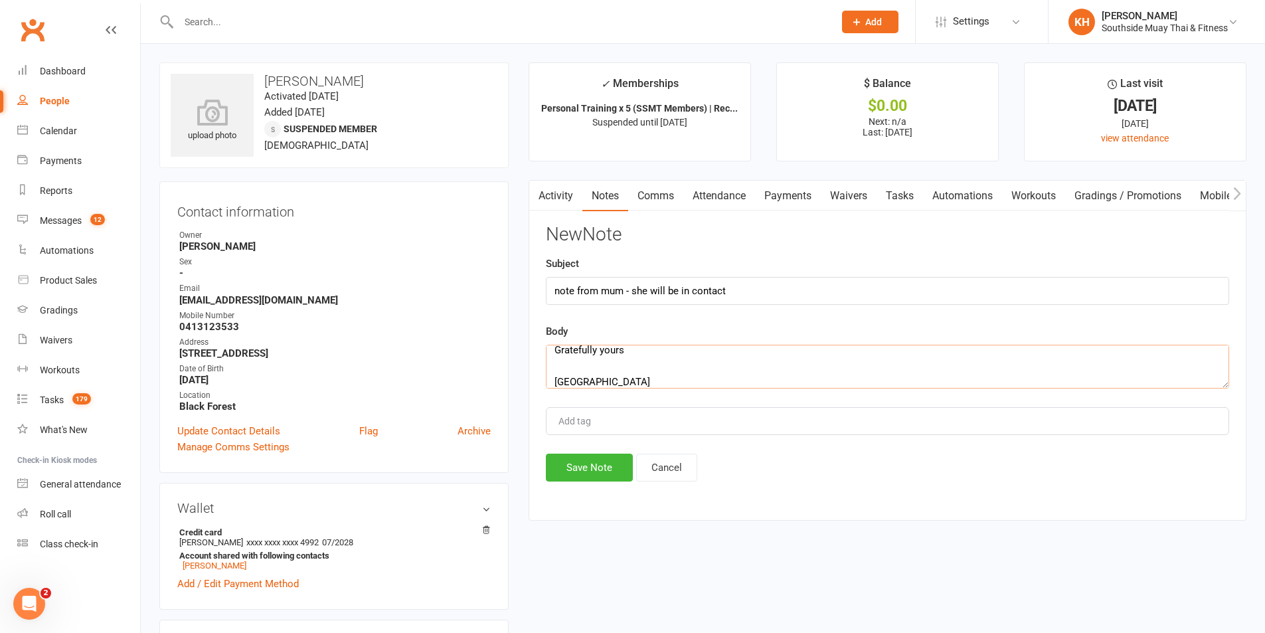
type textarea "Thank you Kendal I am grateful for the support and kindness from Southside. I a…"
click at [568, 464] on button "Save Note" at bounding box center [589, 468] width 87 height 28
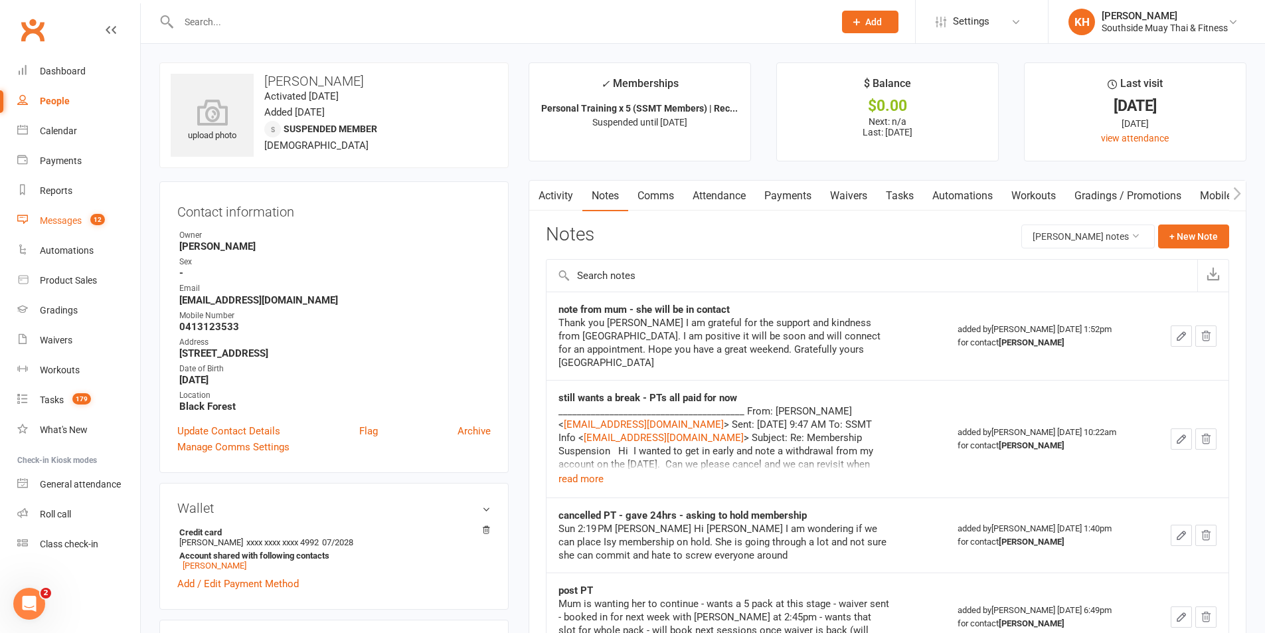
click at [66, 213] on link "Messages 12" at bounding box center [78, 221] width 123 height 30
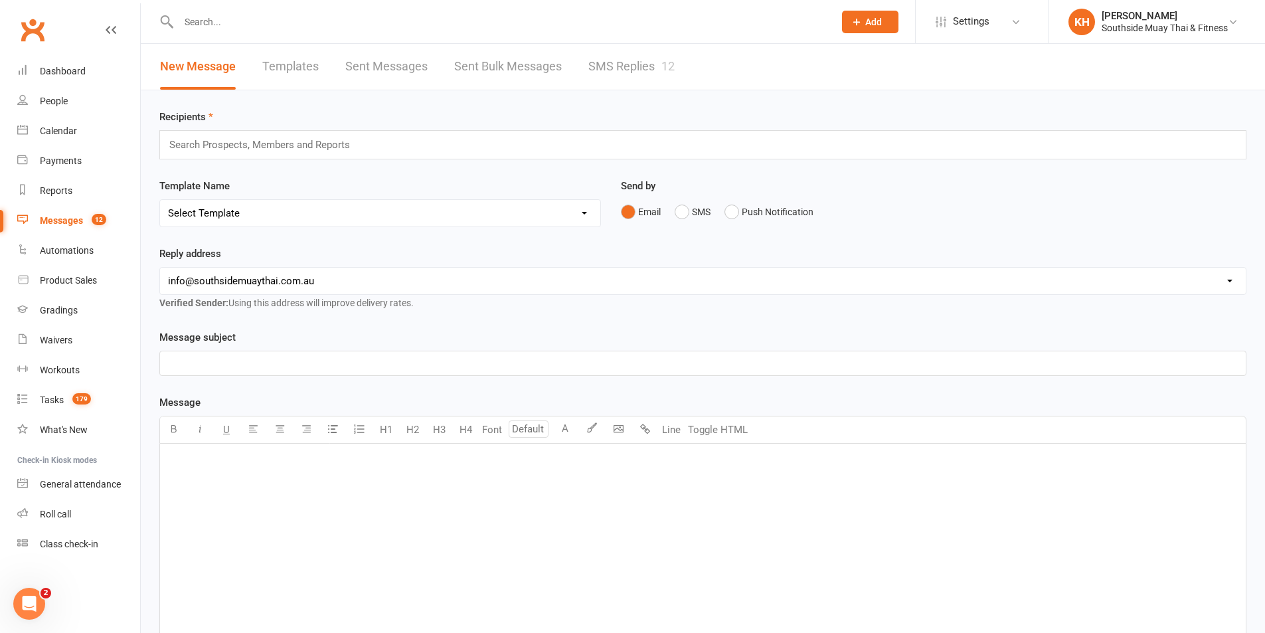
click at [649, 62] on link "SMS Replies 12" at bounding box center [631, 67] width 86 height 46
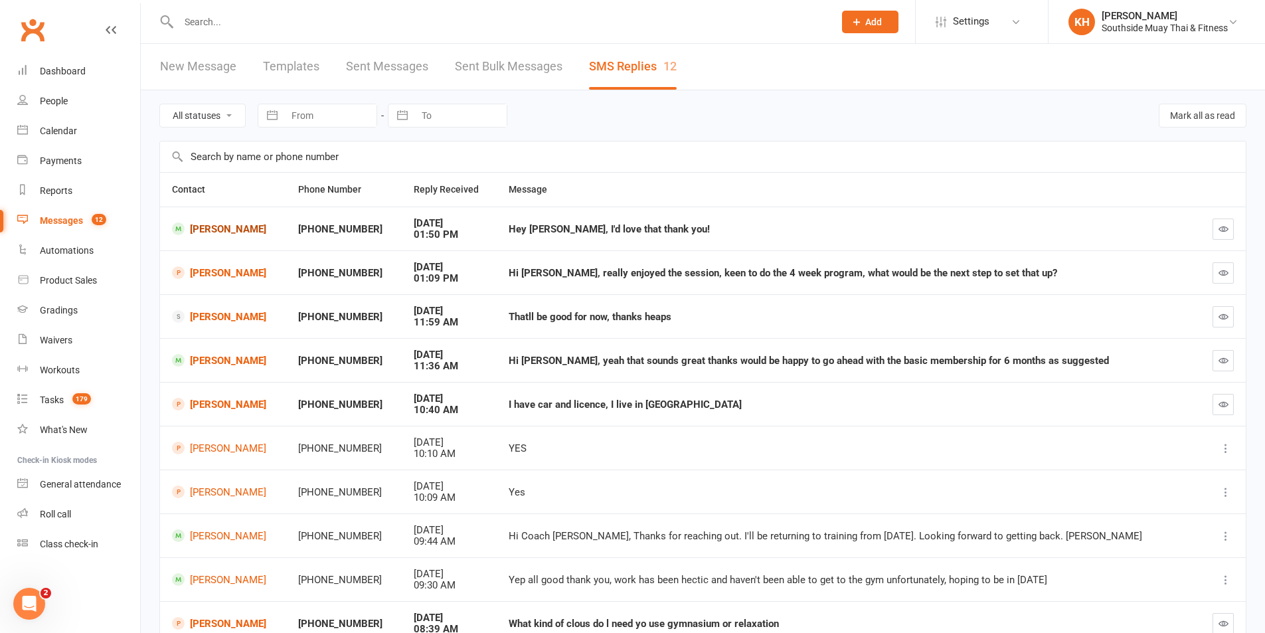
click at [229, 223] on link "[PERSON_NAME]" at bounding box center [223, 228] width 102 height 13
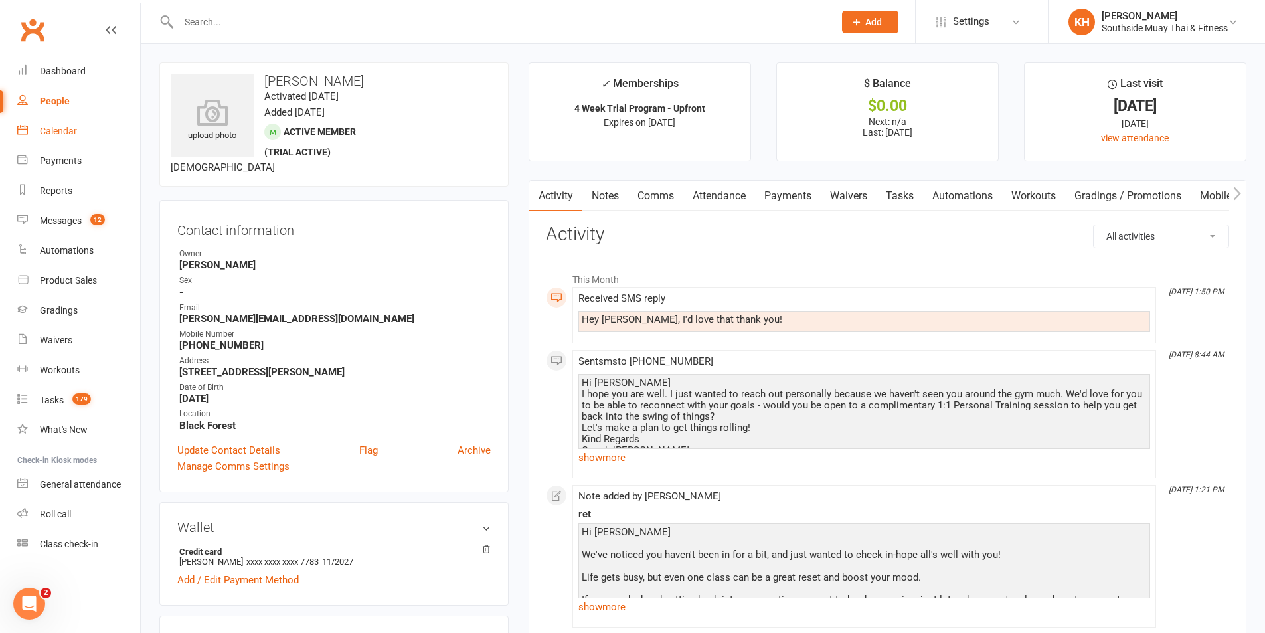
drag, startPoint x: 37, startPoint y: 123, endPoint x: 80, endPoint y: 137, distance: 45.6
click at [37, 124] on link "Calendar" at bounding box center [78, 131] width 123 height 30
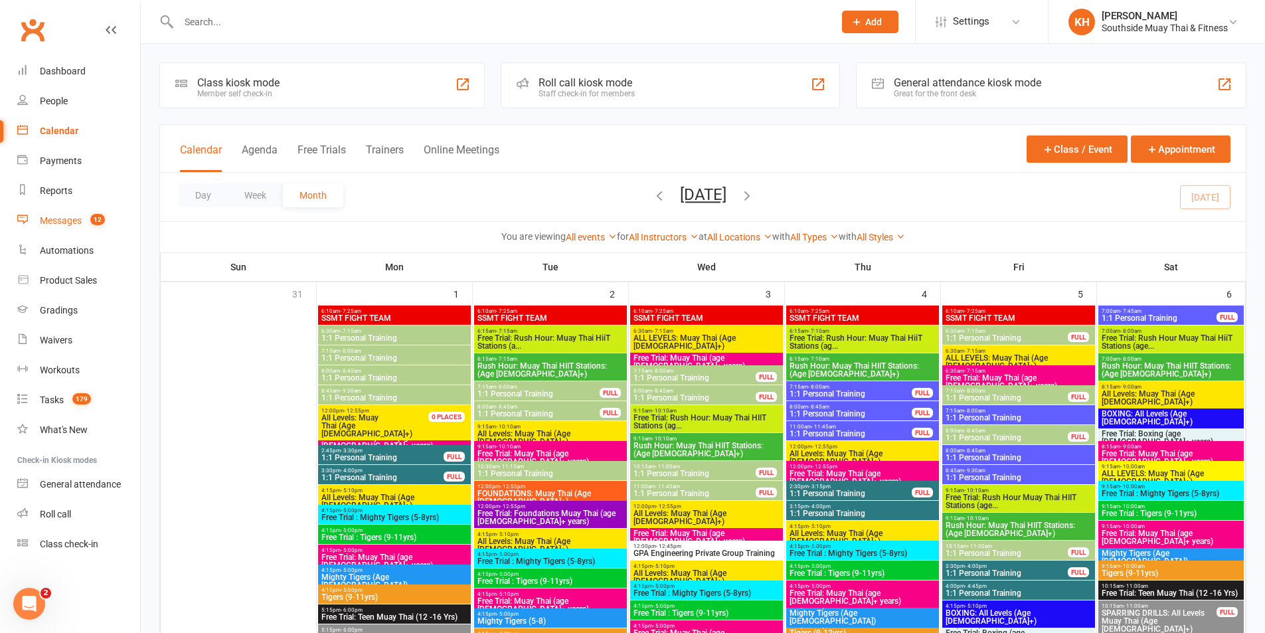
click at [67, 219] on div "Messages" at bounding box center [61, 220] width 42 height 11
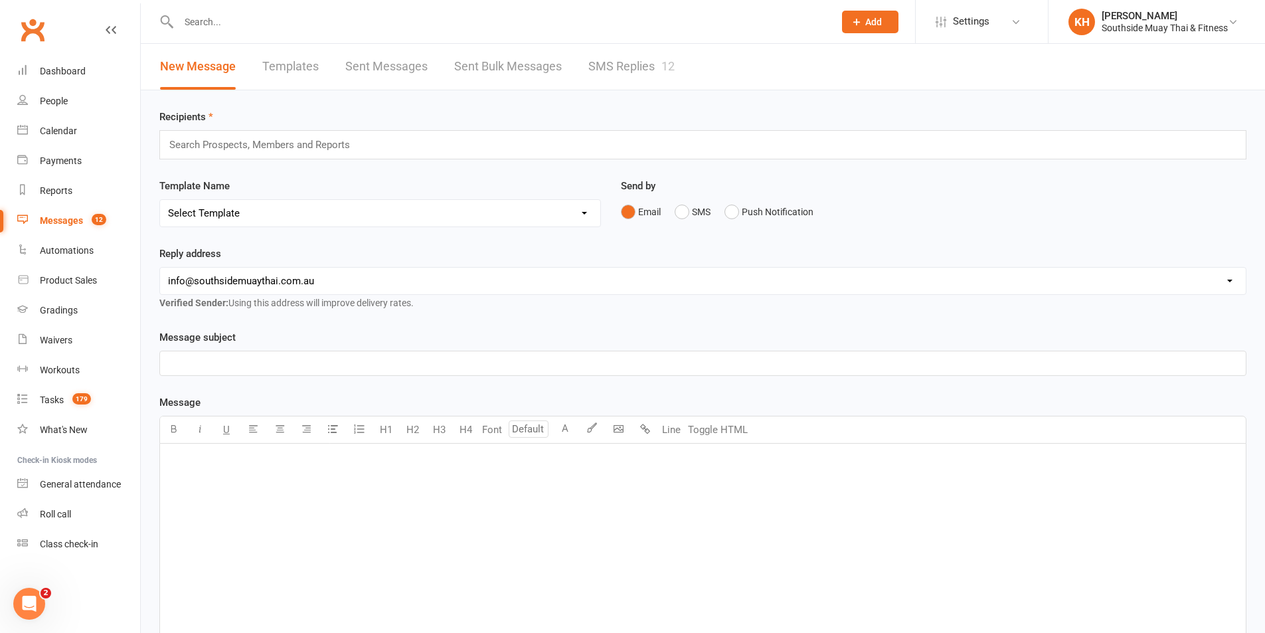
click at [648, 64] on link "SMS Replies 12" at bounding box center [631, 67] width 86 height 46
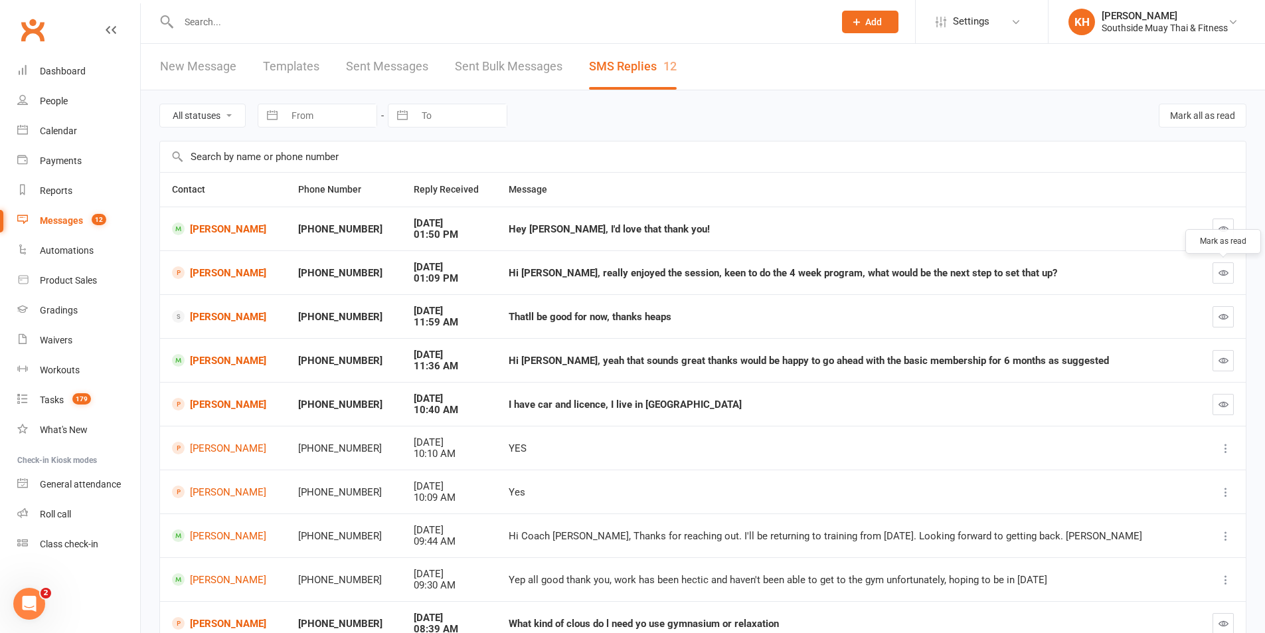
click at [1225, 270] on icon "button" at bounding box center [1224, 273] width 10 height 10
click at [1211, 320] on div at bounding box center [1221, 316] width 25 height 21
click at [1221, 321] on icon "button" at bounding box center [1224, 316] width 10 height 10
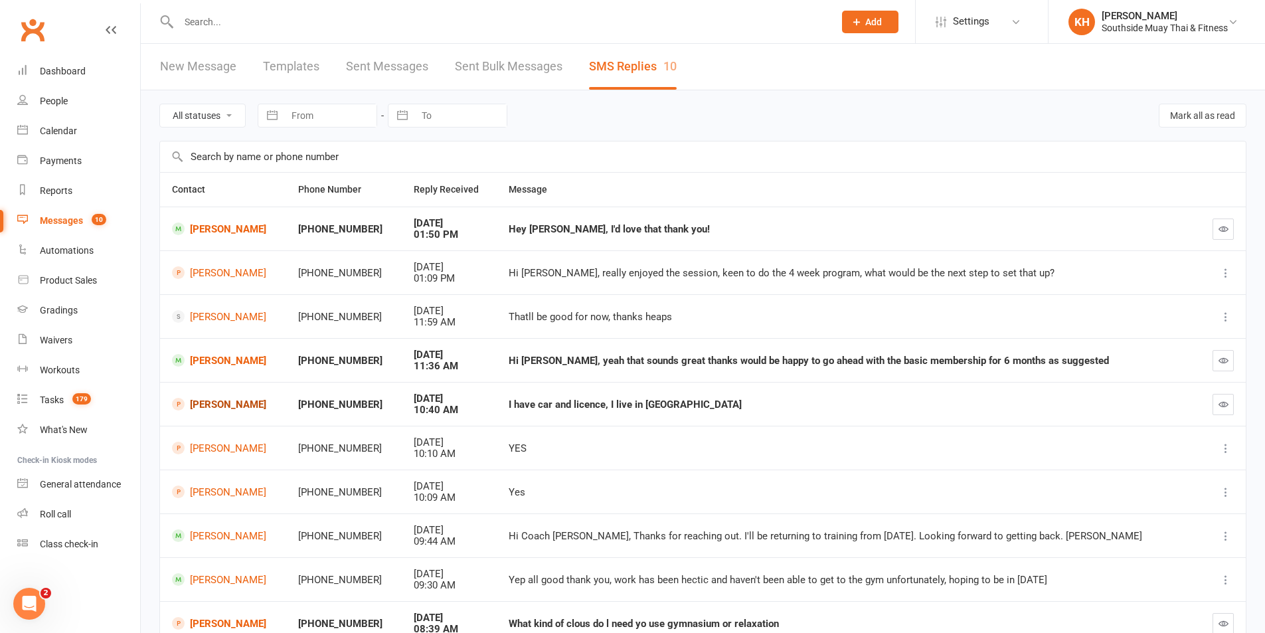
click at [217, 407] on link "[PERSON_NAME]" at bounding box center [223, 404] width 102 height 13
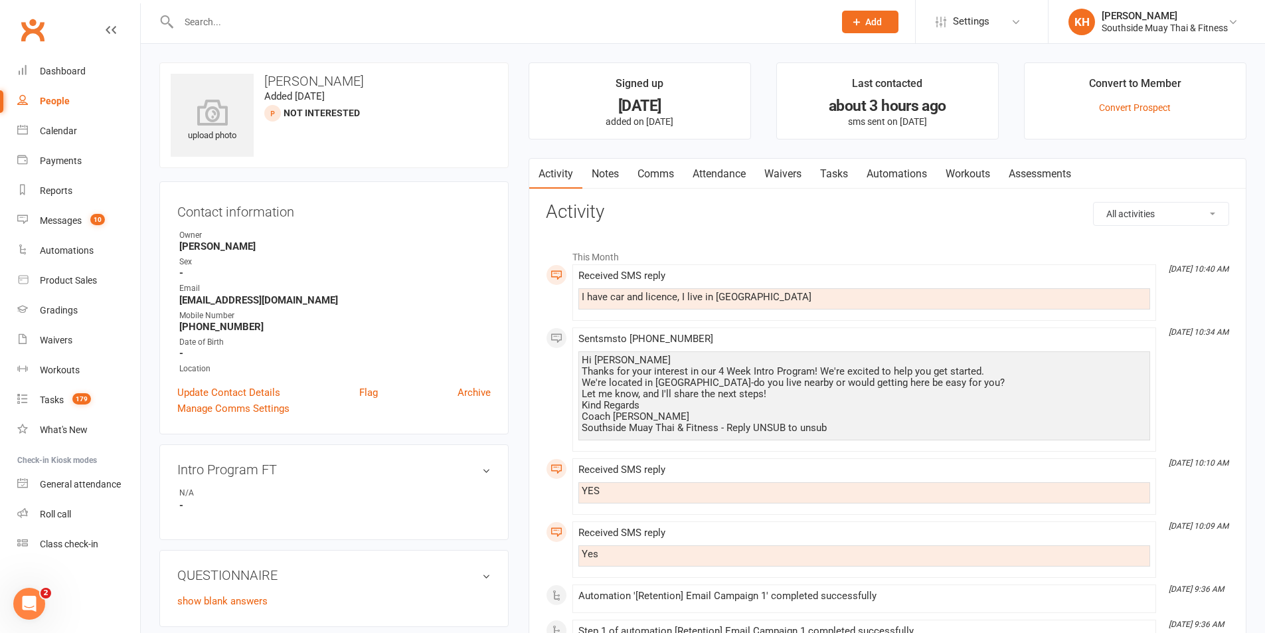
click at [657, 167] on link "Comms" at bounding box center [655, 174] width 55 height 31
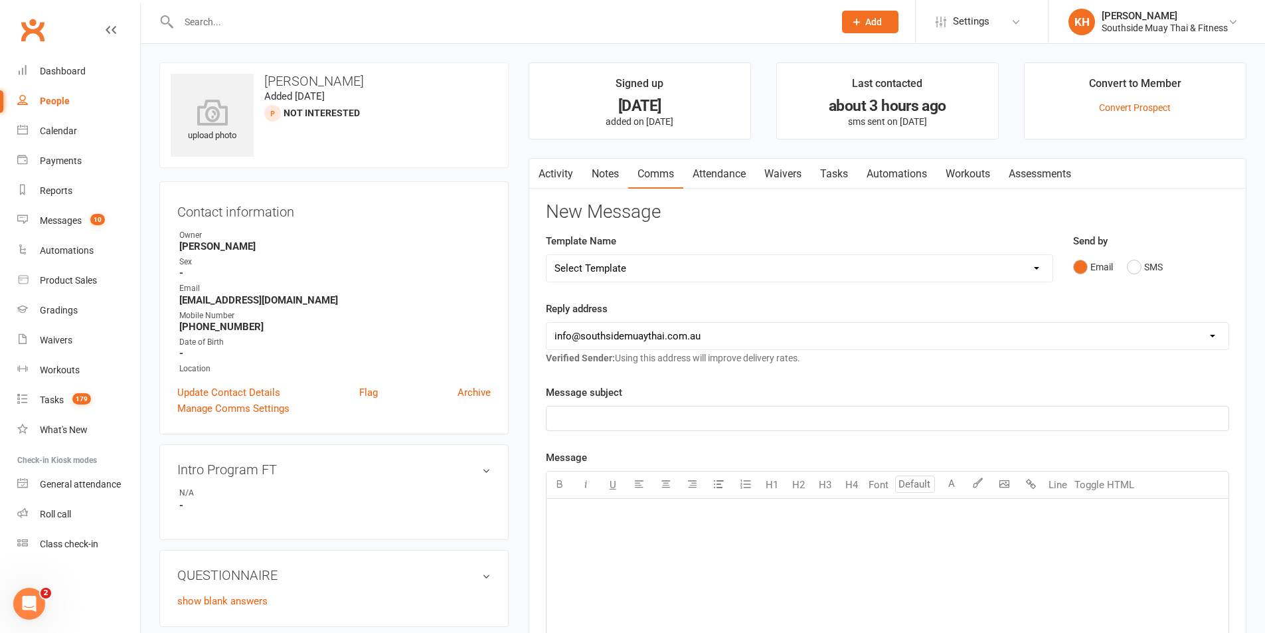
click at [648, 280] on select "Select Template [SMS] Outreach Message: High Risk – Personal From Trainer + Ree…" at bounding box center [800, 268] width 506 height 27
select select "34"
click at [547, 255] on select "Select Template [SMS] Outreach Message: High Risk – Personal From Trainer + Ree…" at bounding box center [800, 268] width 506 height 27
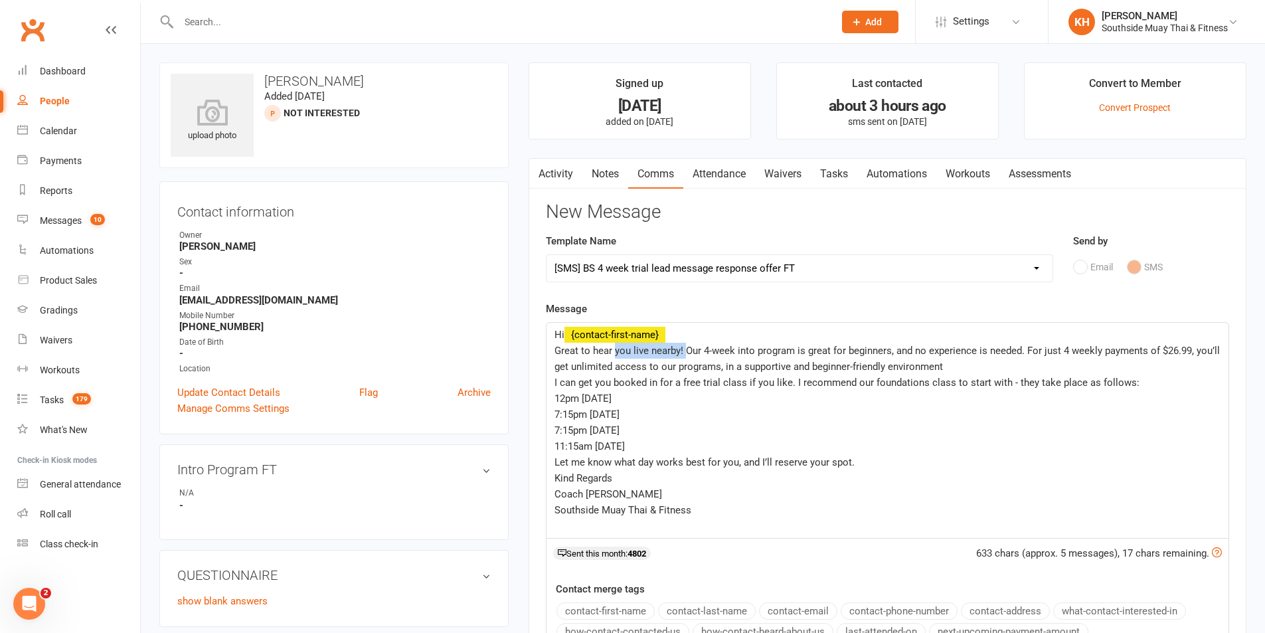
drag, startPoint x: 685, startPoint y: 345, endPoint x: 614, endPoint y: 351, distance: 71.3
click at [614, 351] on span "Great to hear you live nearby! Our 4-week into program is great for beginners, …" at bounding box center [888, 359] width 668 height 28
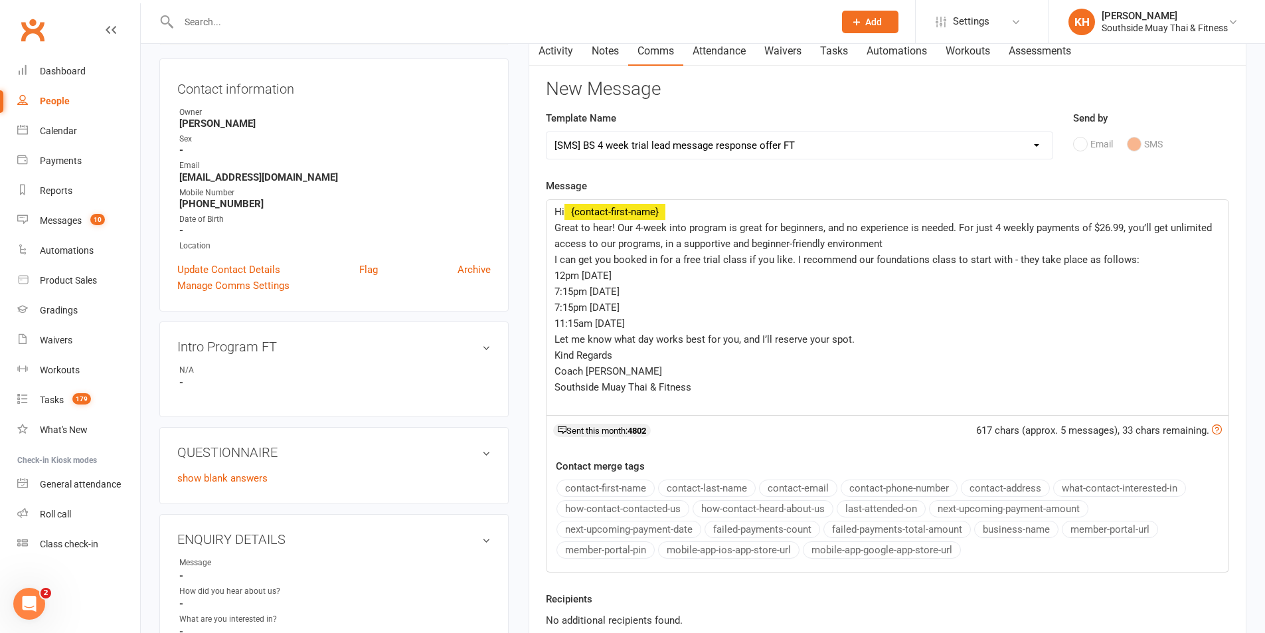
scroll to position [199, 0]
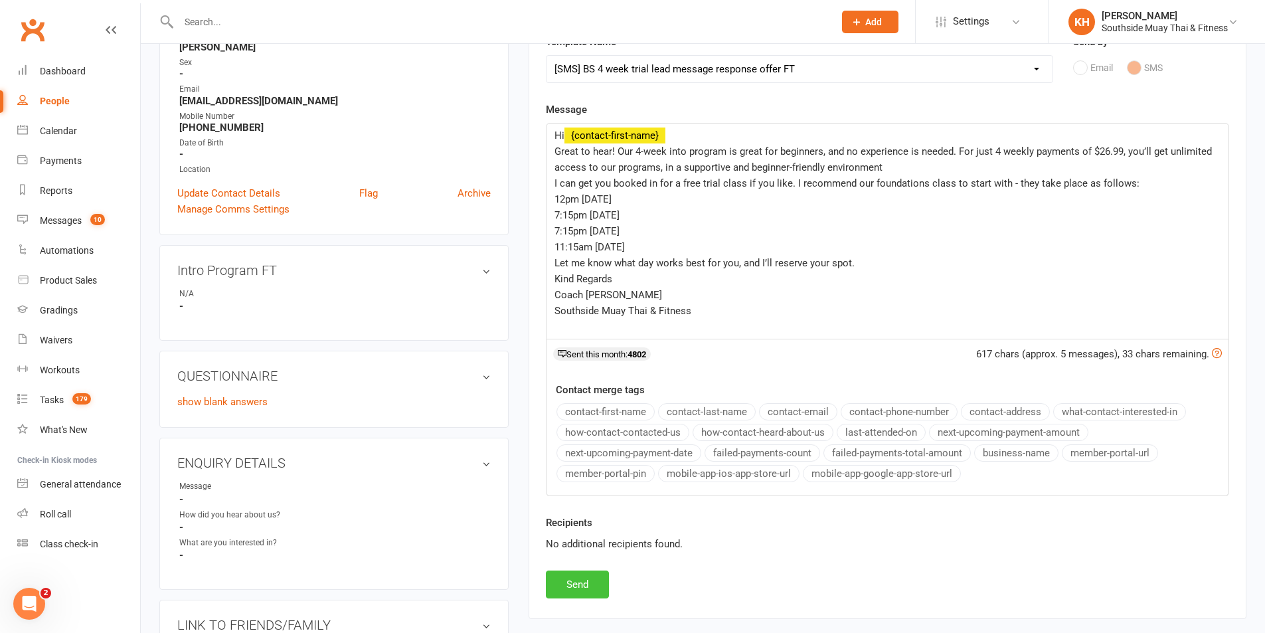
click at [593, 582] on button "Send" at bounding box center [577, 584] width 63 height 28
select select
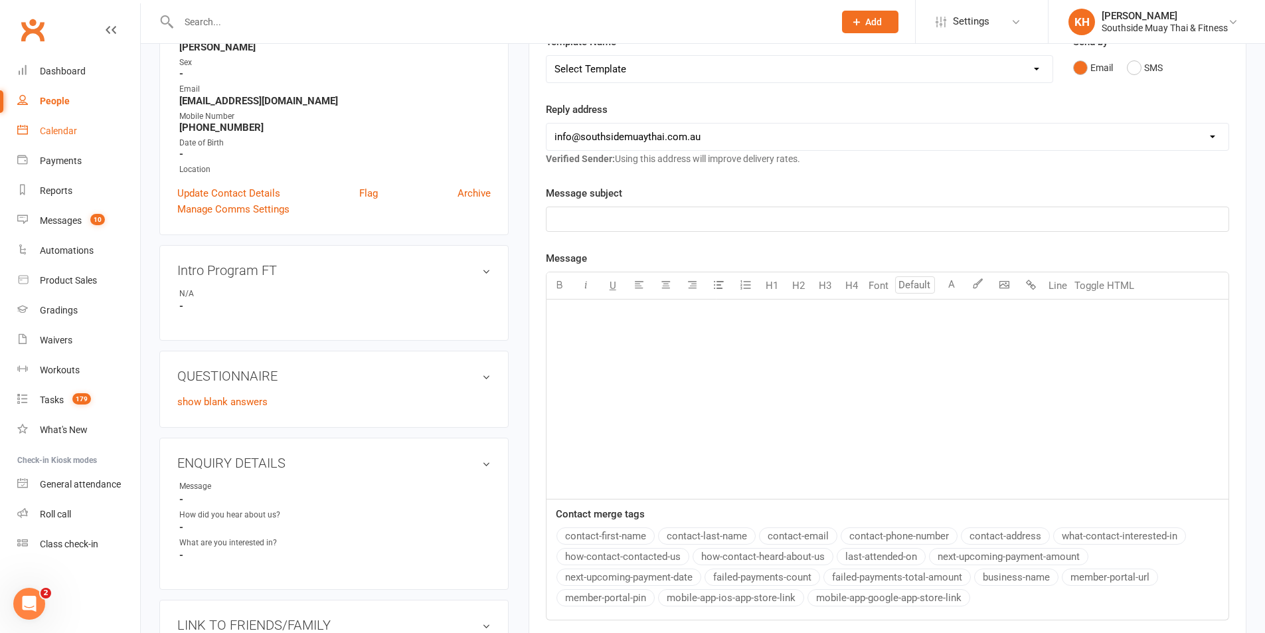
click at [68, 126] on div "Calendar" at bounding box center [58, 131] width 37 height 11
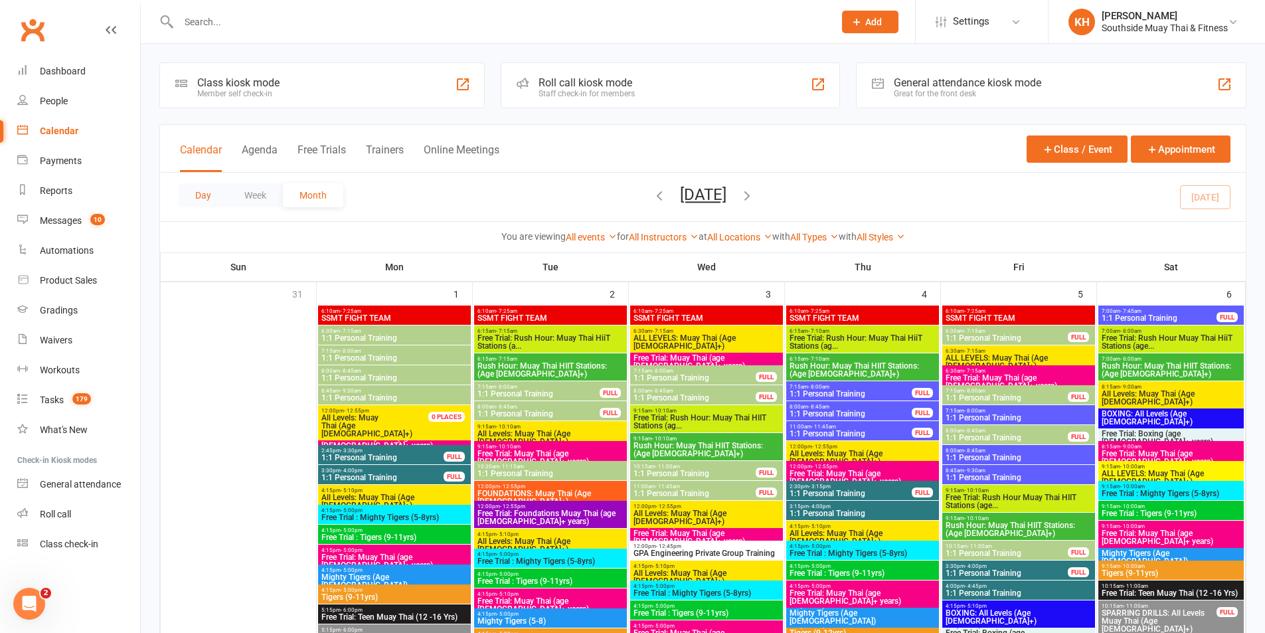
click at [203, 193] on button "Day" at bounding box center [203, 195] width 49 height 24
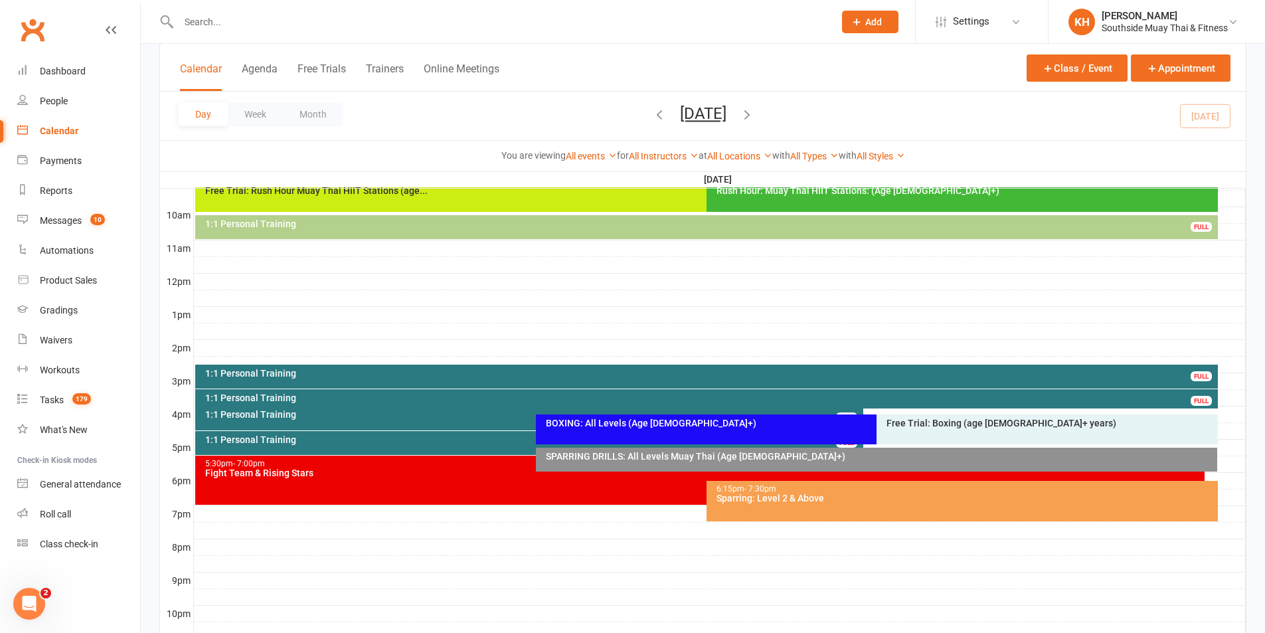
scroll to position [398, 0]
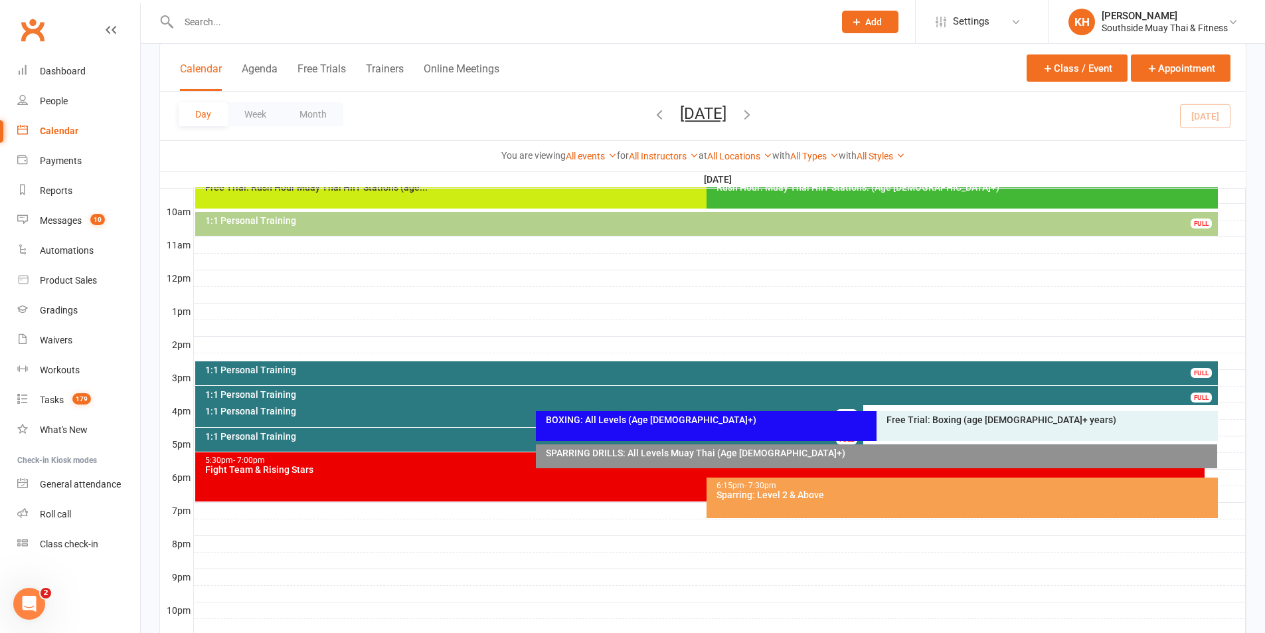
click at [851, 377] on div "1:1 Personal Training FULL" at bounding box center [706, 373] width 1023 height 24
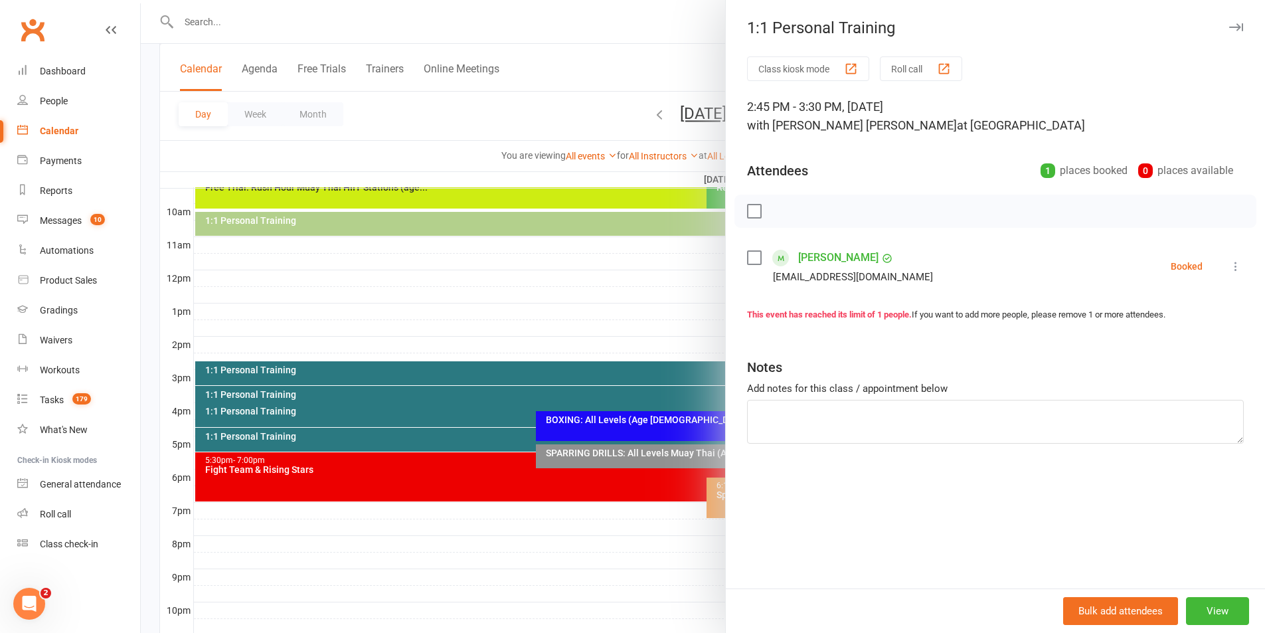
click at [1229, 31] on icon "button" at bounding box center [1236, 27] width 14 height 8
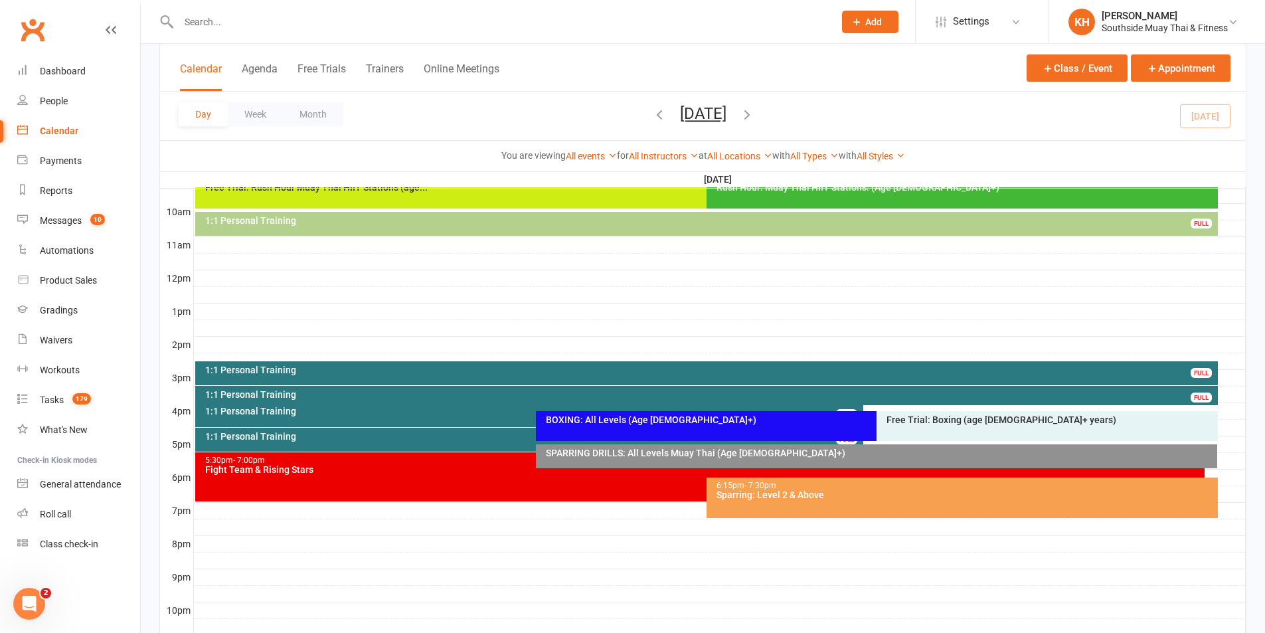
click at [702, 419] on div "BOXING: All Levels (Age [DEMOGRAPHIC_DATA]+)" at bounding box center [873, 419] width 657 height 9
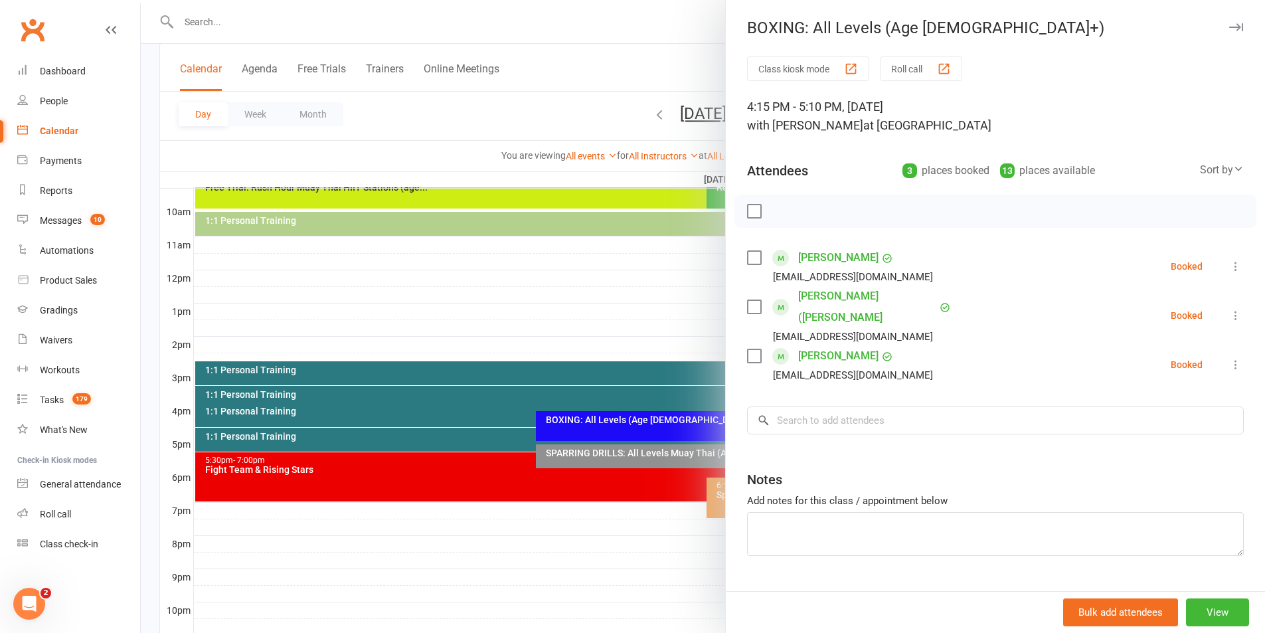
click at [1229, 23] on icon "button" at bounding box center [1236, 27] width 14 height 8
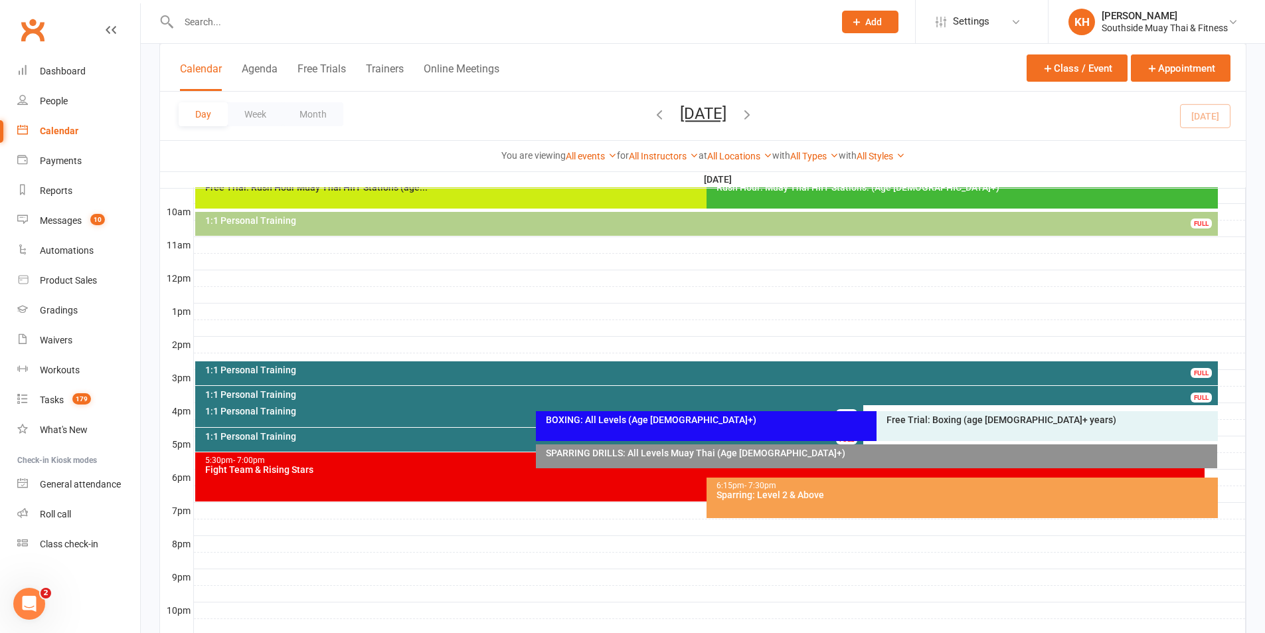
click at [587, 456] on div "SPARRING DRILLS: All Levels Muay Thai (Age [DEMOGRAPHIC_DATA]+)" at bounding box center [880, 452] width 670 height 9
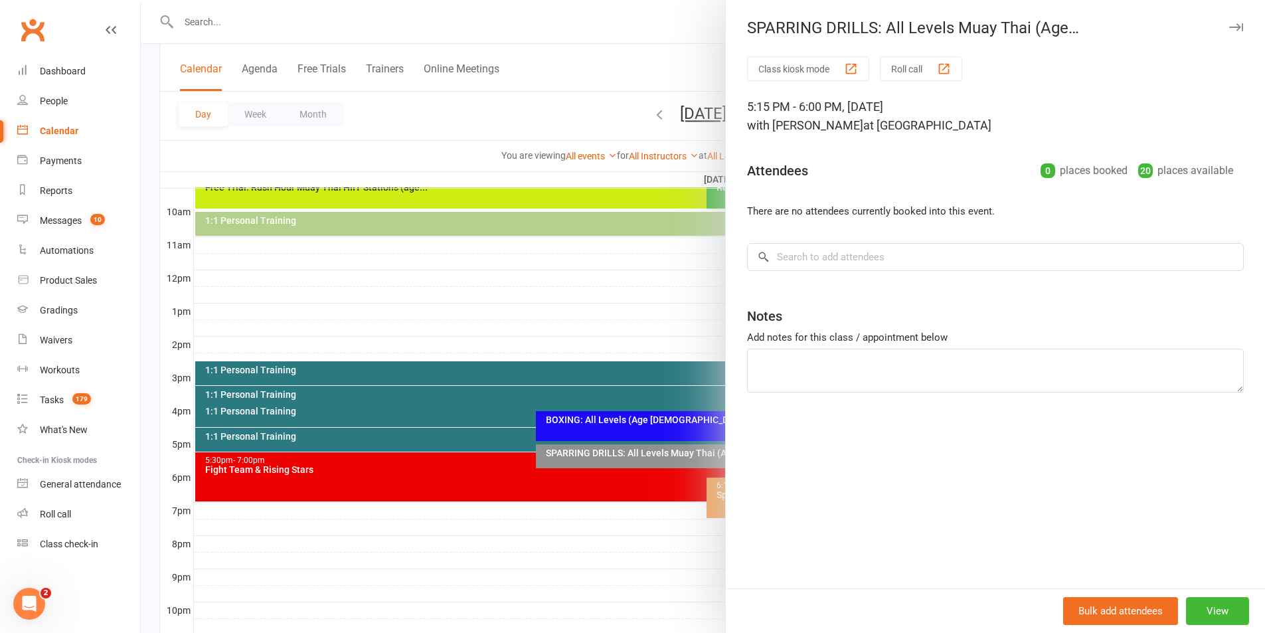
click at [1229, 25] on icon "button" at bounding box center [1236, 27] width 14 height 8
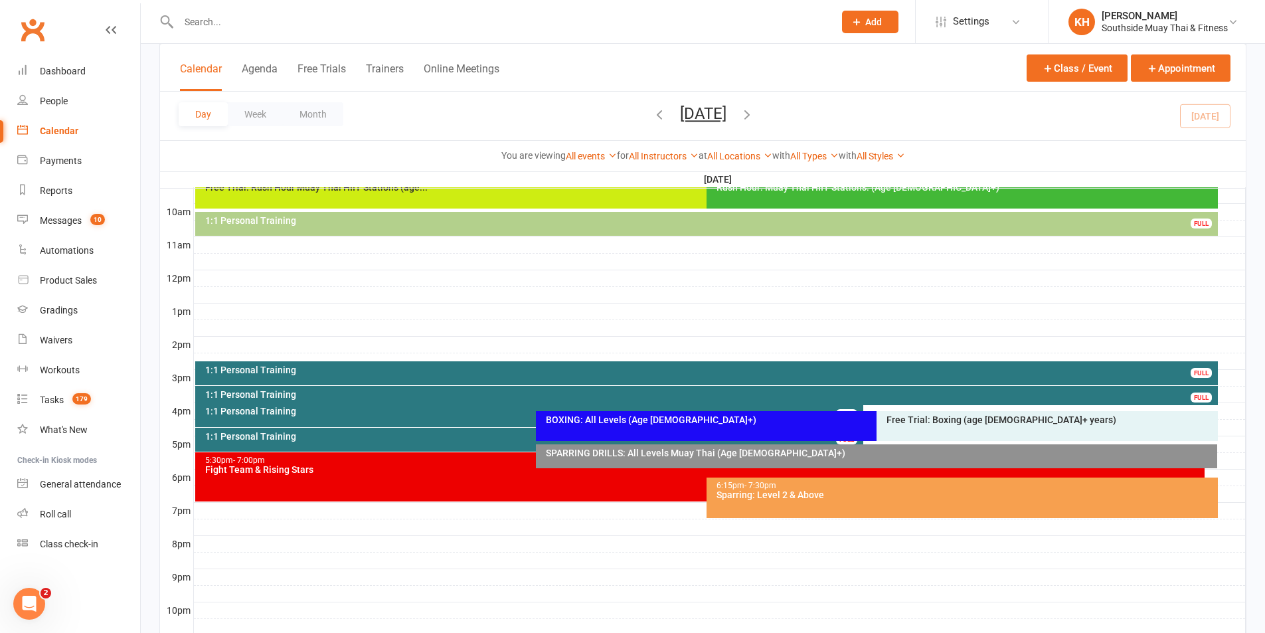
click at [838, 495] on div "Sparring: Level 2 & Above" at bounding box center [965, 494] width 499 height 9
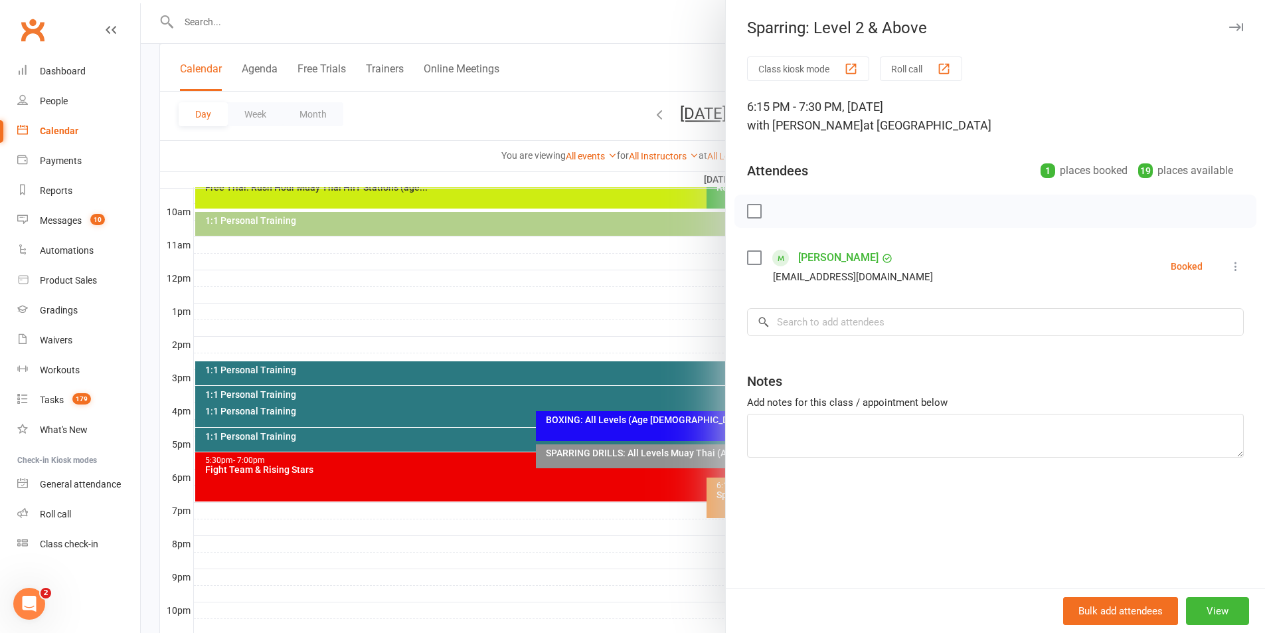
click at [1229, 25] on icon "button" at bounding box center [1236, 27] width 14 height 8
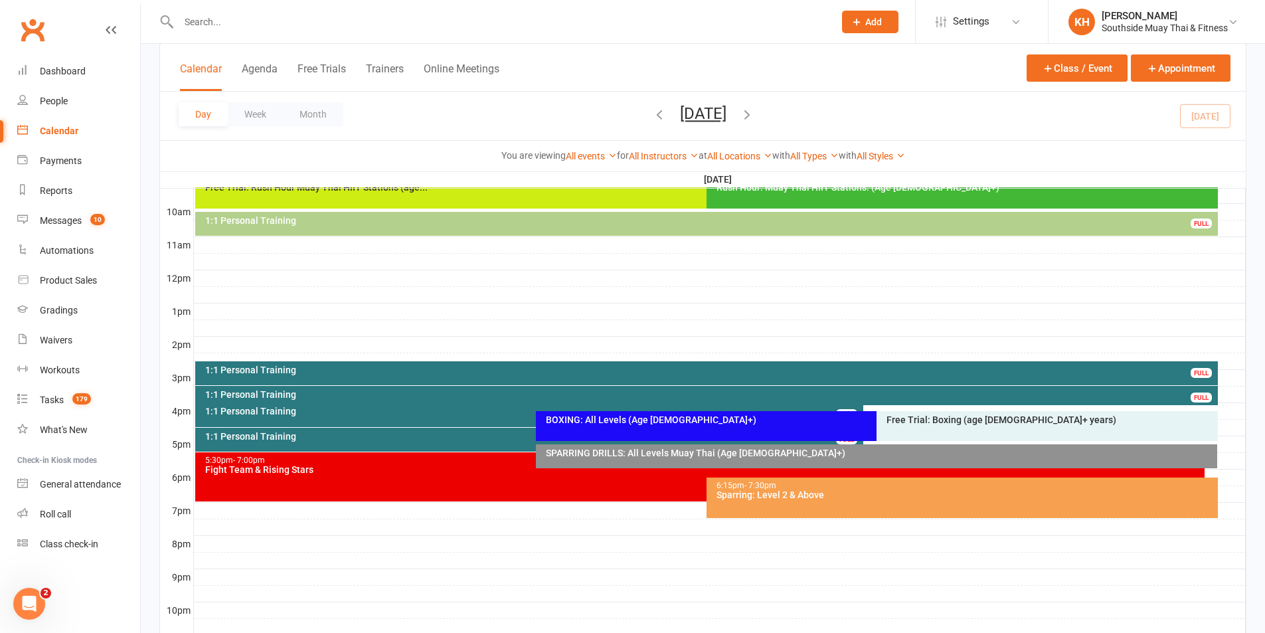
click at [470, 482] on div "5:30pm - 7:00pm Fight Team & Rising Stars" at bounding box center [699, 476] width 1009 height 49
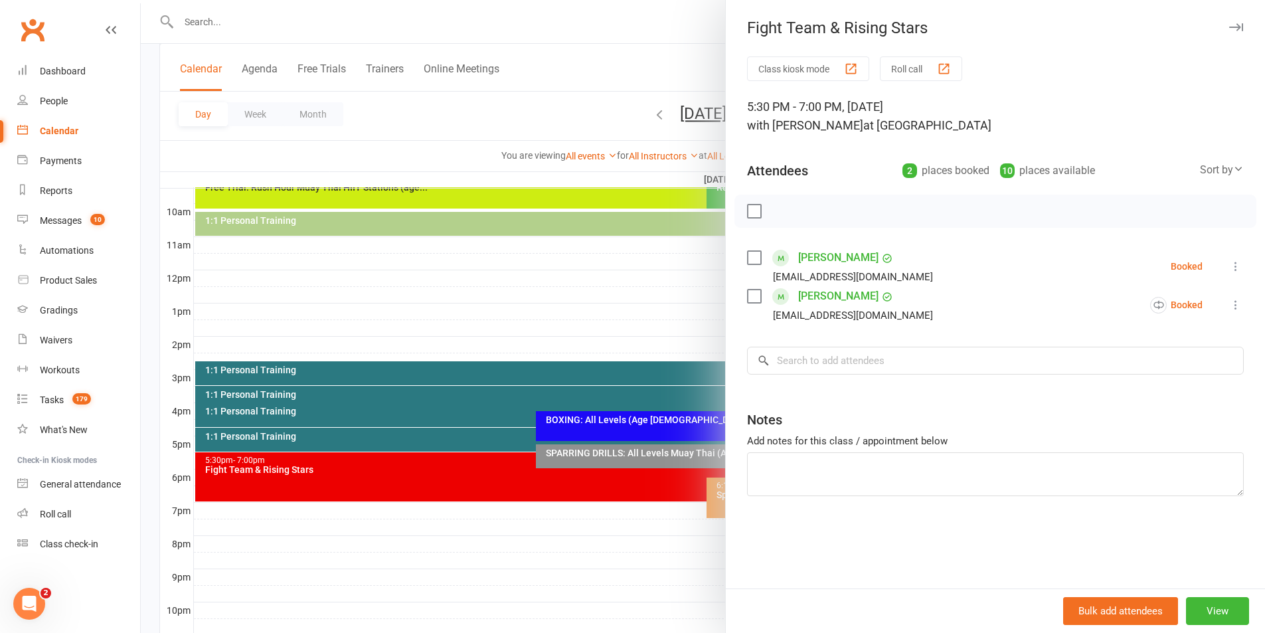
click at [1229, 31] on icon "button" at bounding box center [1236, 27] width 14 height 8
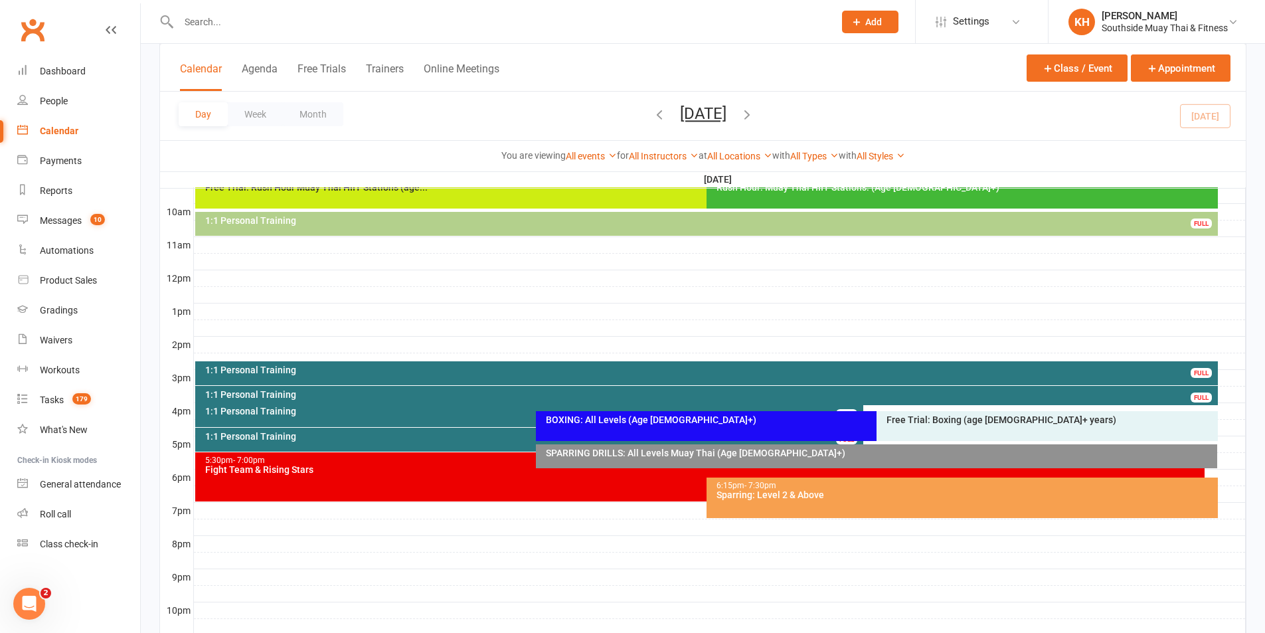
click at [922, 428] on div "Free Trial: Boxing (age [DEMOGRAPHIC_DATA]+ years)" at bounding box center [1047, 426] width 341 height 30
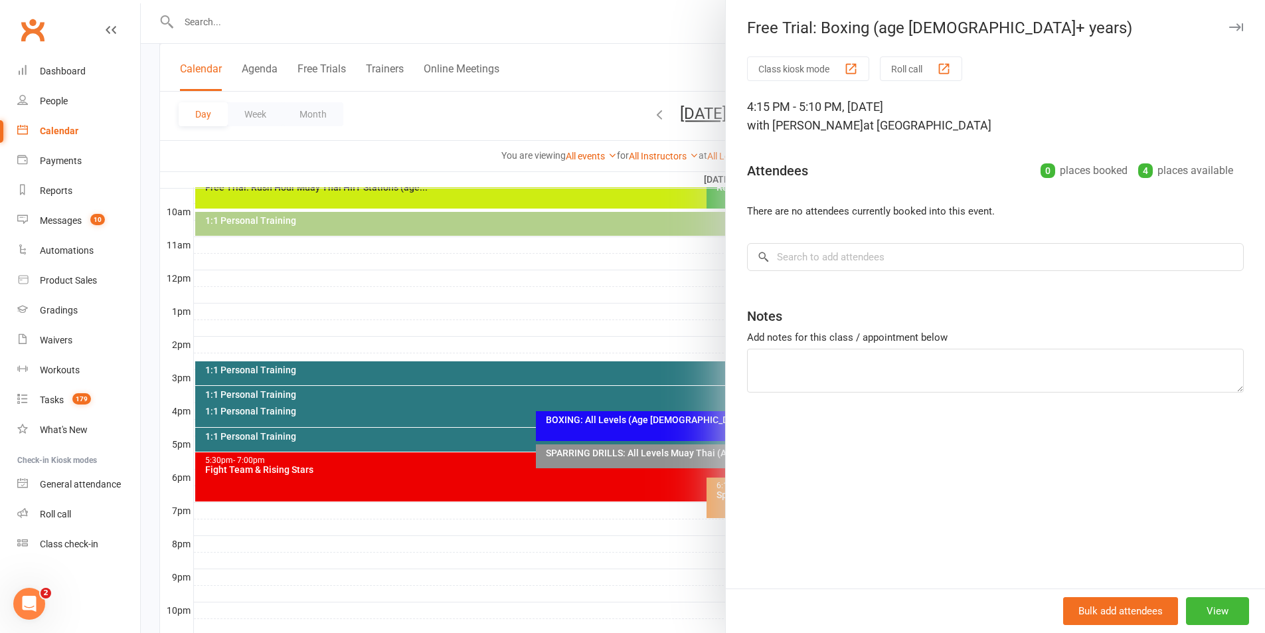
click at [1229, 25] on icon "button" at bounding box center [1236, 27] width 14 height 8
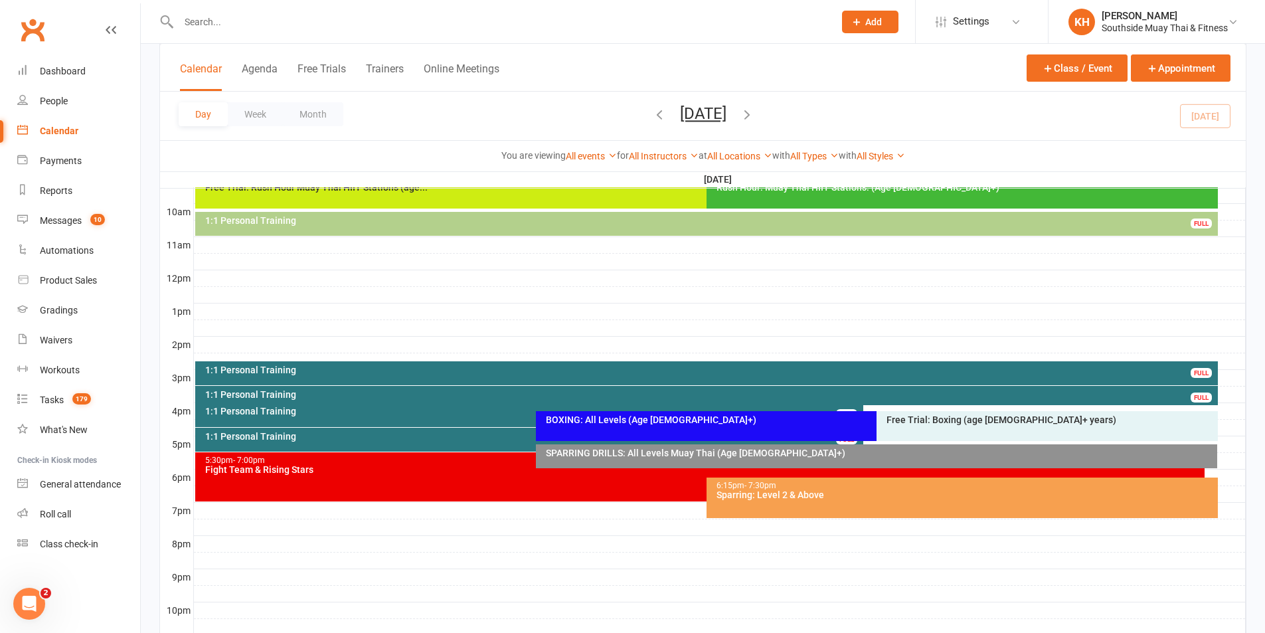
click at [284, 440] on div "1:1 Personal Training" at bounding box center [533, 436] width 657 height 9
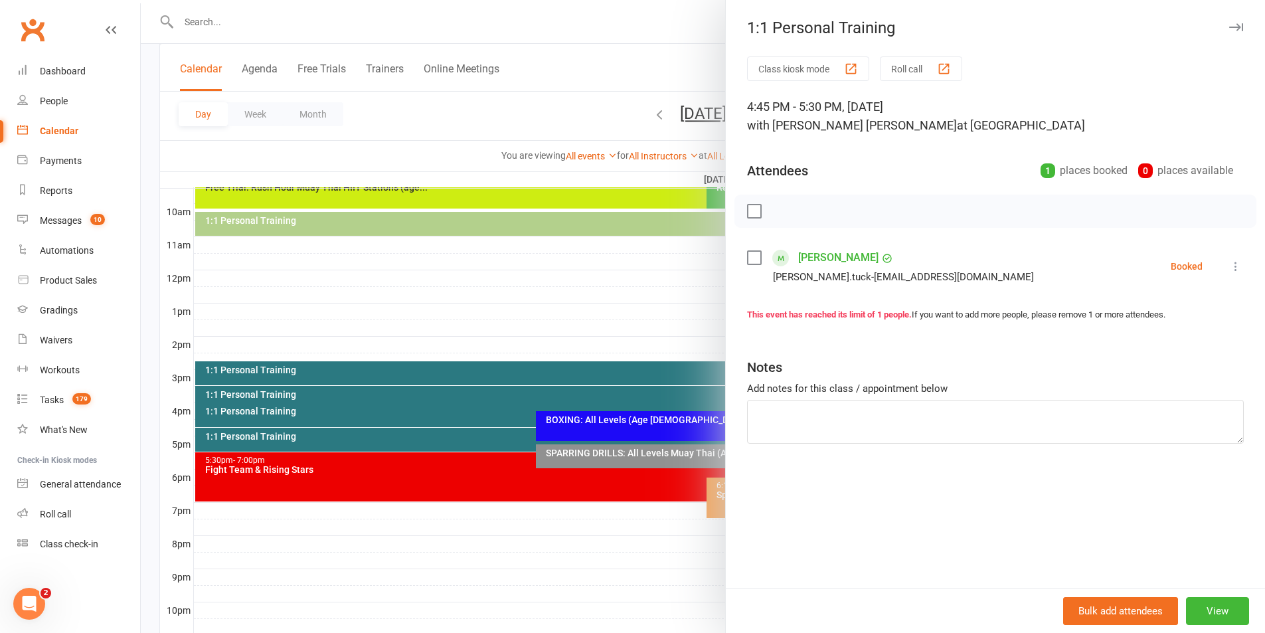
click at [1229, 29] on icon "button" at bounding box center [1236, 27] width 14 height 8
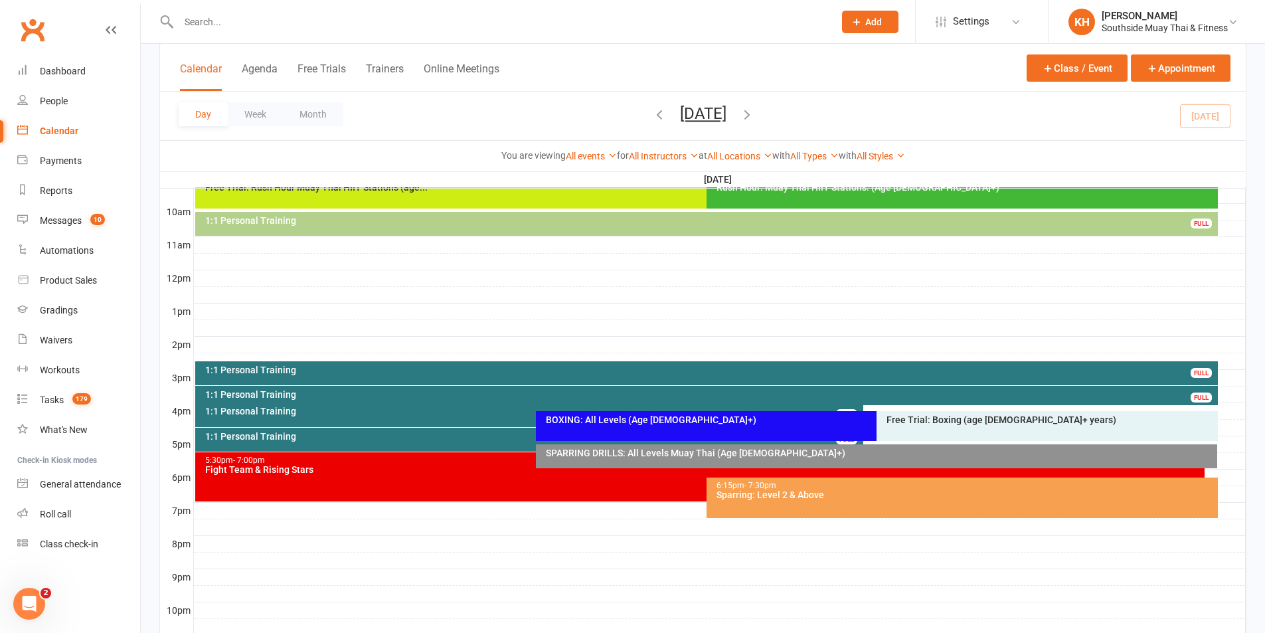
click at [294, 414] on div "1:1 Personal Training" at bounding box center [533, 410] width 657 height 9
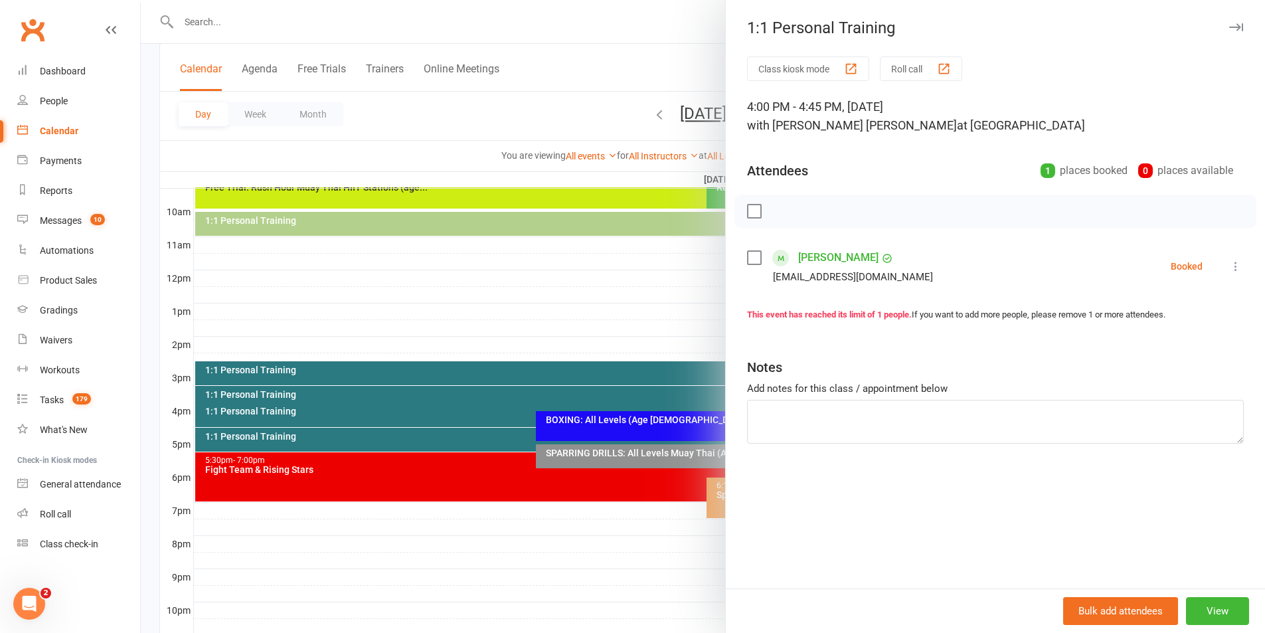
click at [1229, 26] on icon "button" at bounding box center [1236, 27] width 14 height 8
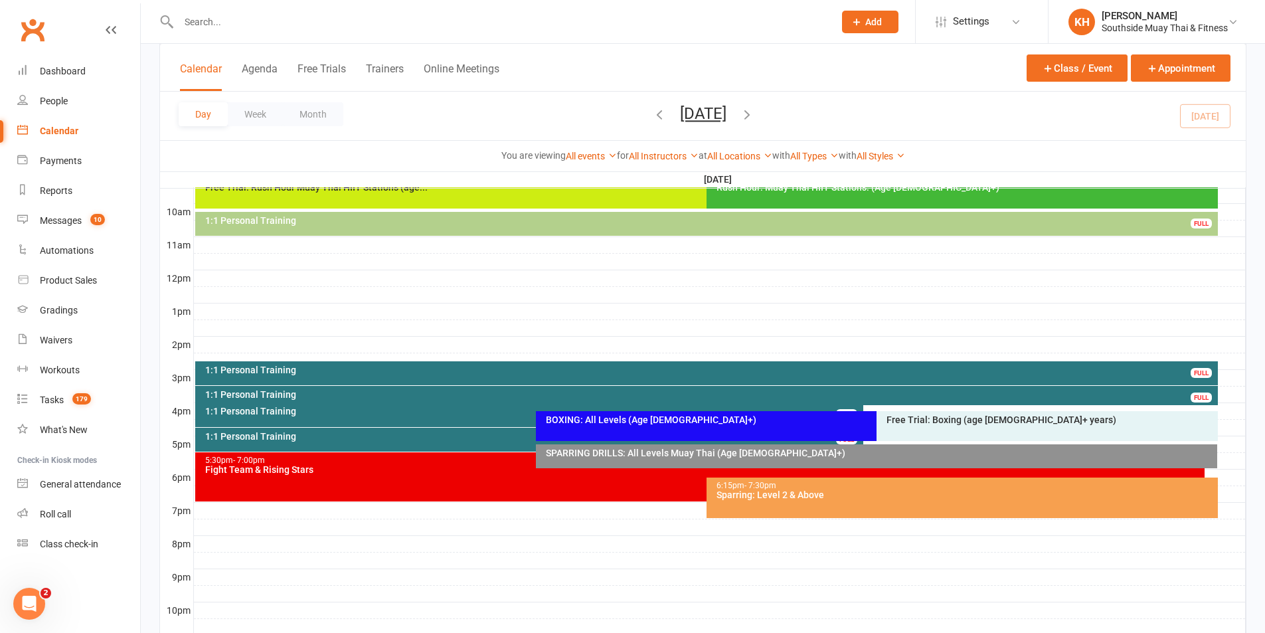
click at [754, 114] on icon "button" at bounding box center [747, 114] width 15 height 15
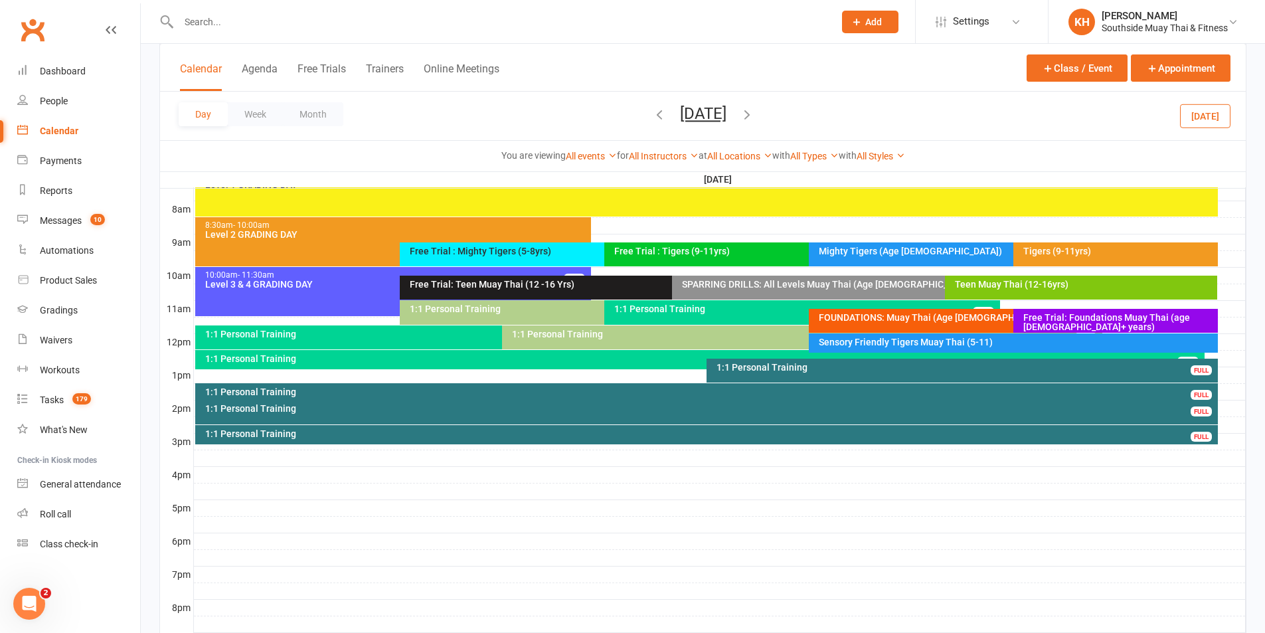
scroll to position [266, 0]
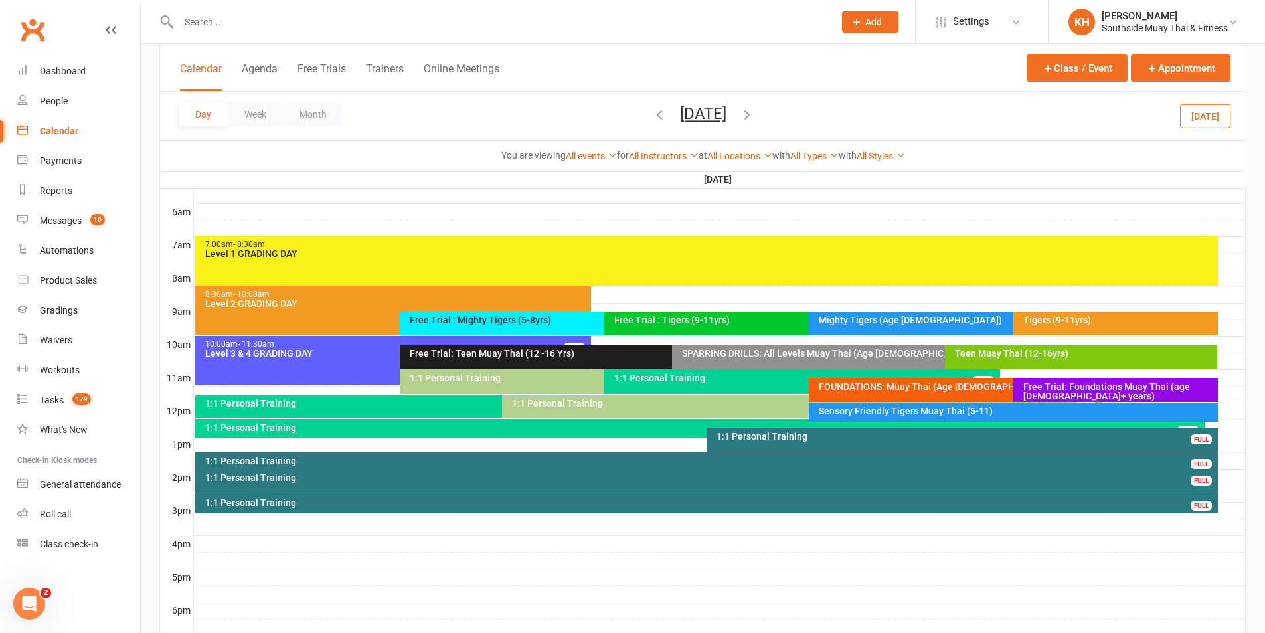
click at [870, 408] on div "Sensory Friendly Tigers Muay Thai (5-11)" at bounding box center [1016, 410] width 397 height 9
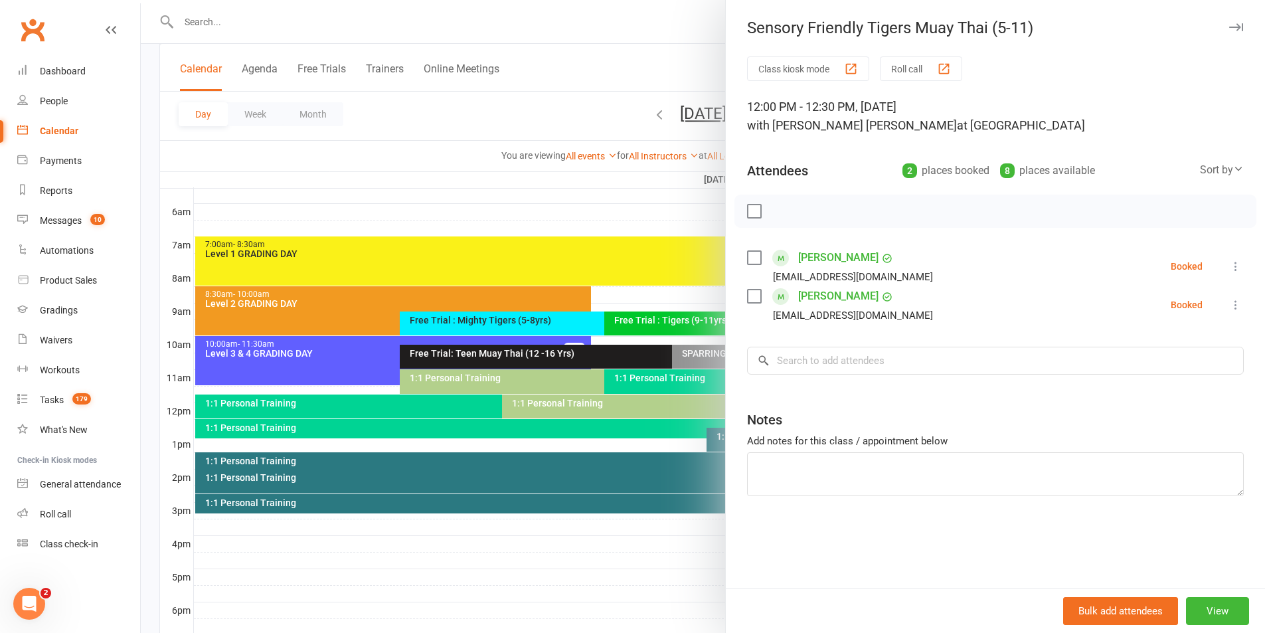
click at [1235, 25] on div "Sensory Friendly Tigers Muay Thai (5-11)" at bounding box center [995, 28] width 539 height 19
click at [1229, 27] on icon "button" at bounding box center [1236, 27] width 14 height 8
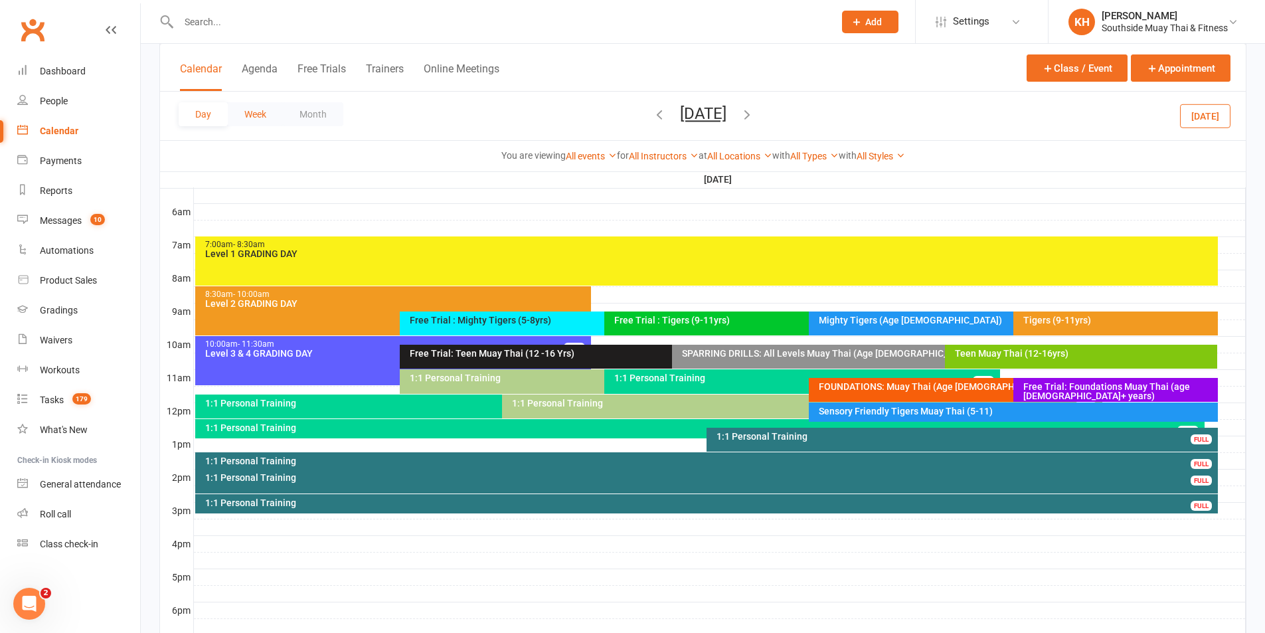
click at [272, 108] on button "Week" at bounding box center [255, 114] width 55 height 24
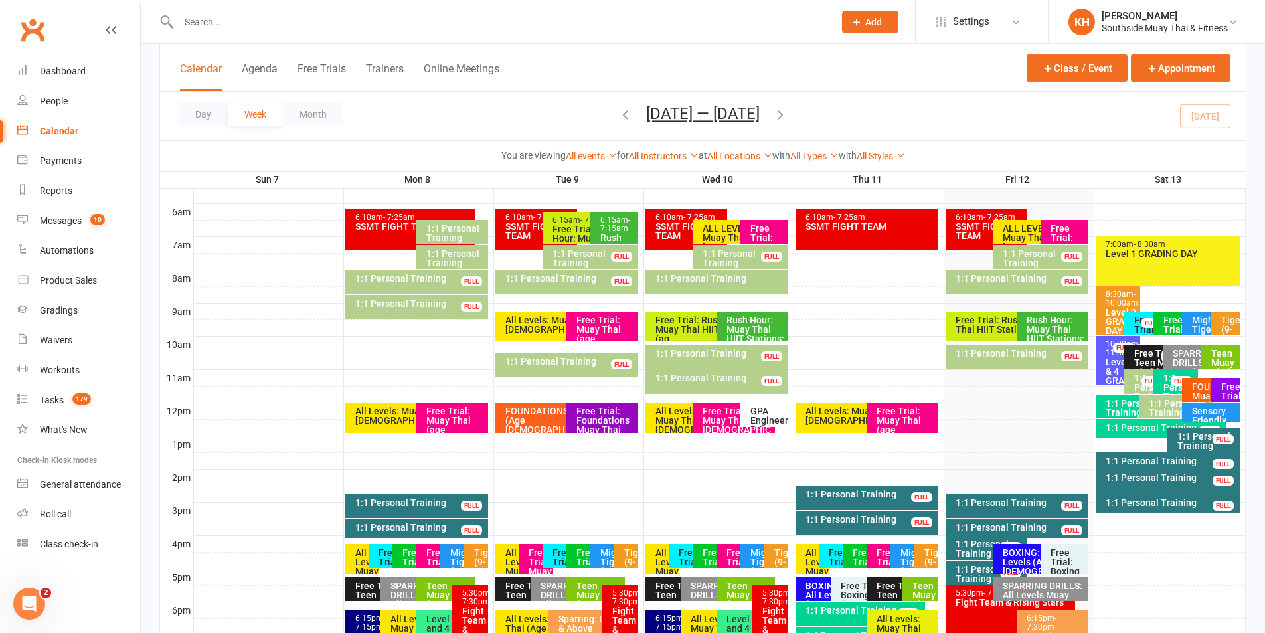
click at [624, 116] on icon "button" at bounding box center [625, 114] width 15 height 15
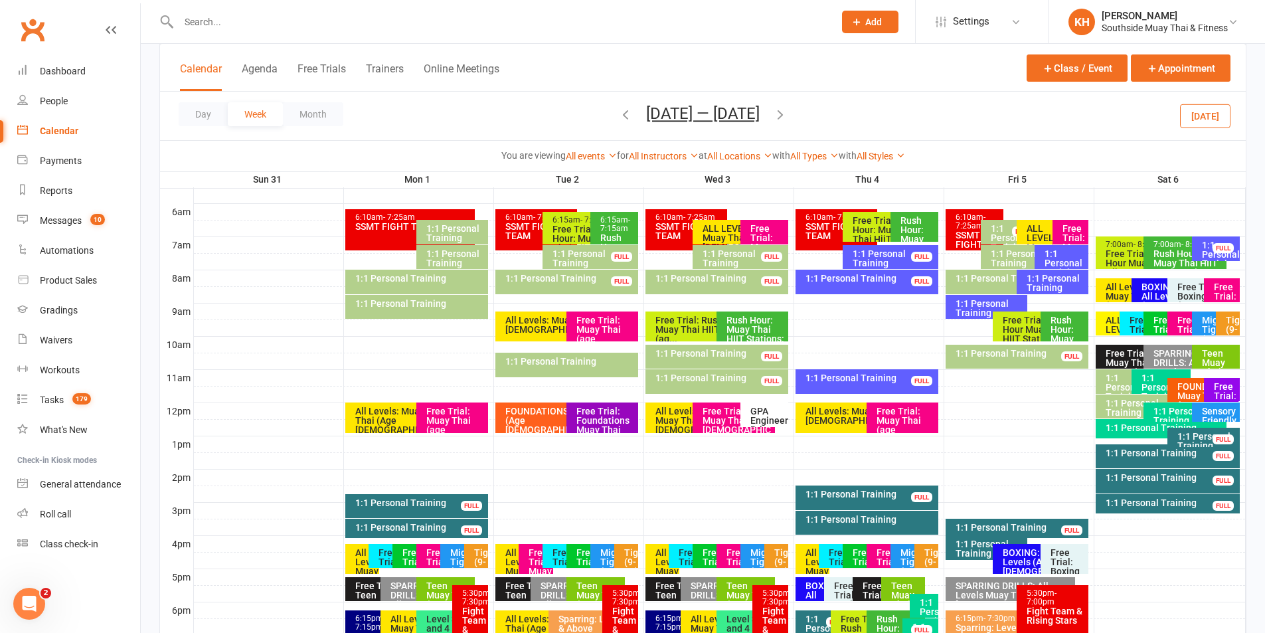
click at [1207, 406] on div "Sensory Friendly Tigers Muay Thai (5-11)" at bounding box center [1219, 434] width 37 height 56
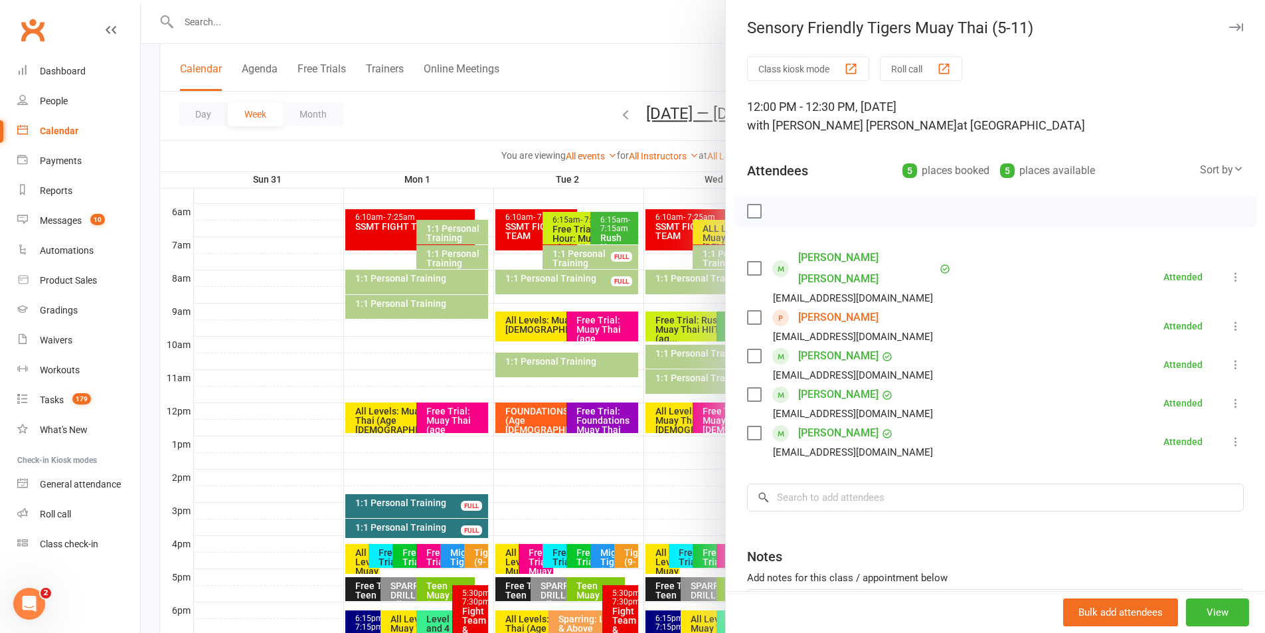
click at [1229, 31] on icon "button" at bounding box center [1236, 27] width 14 height 8
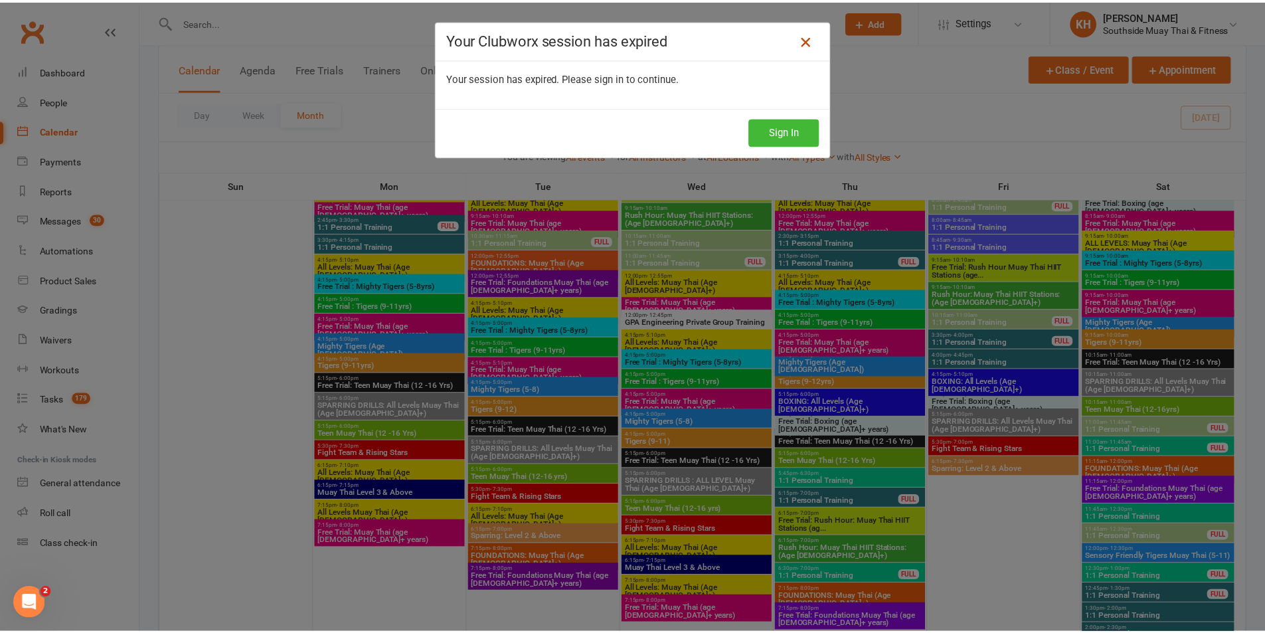
scroll to position [1461, 0]
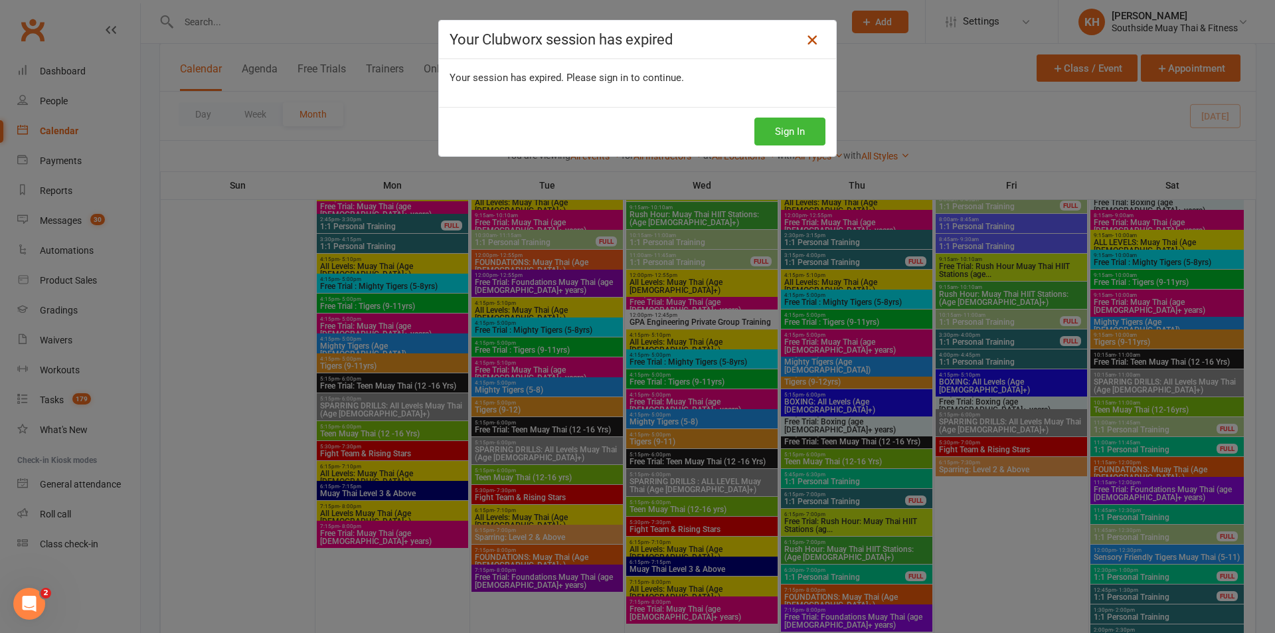
click at [813, 44] on icon at bounding box center [812, 40] width 16 height 16
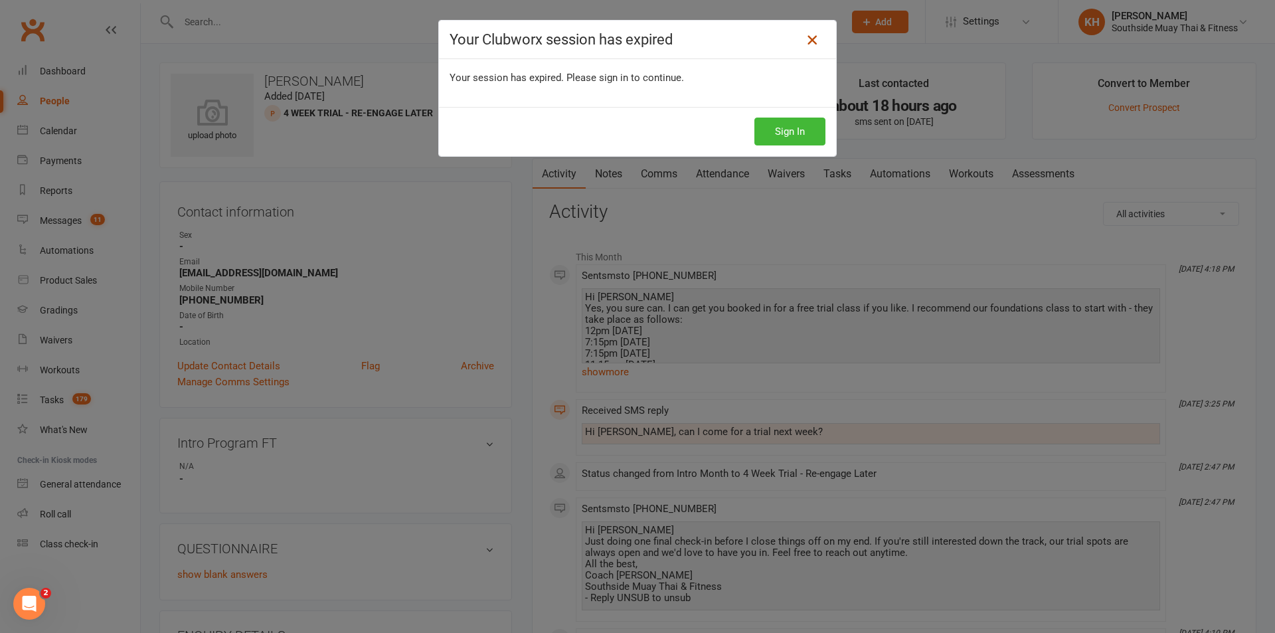
click at [805, 33] on icon at bounding box center [812, 40] width 16 height 16
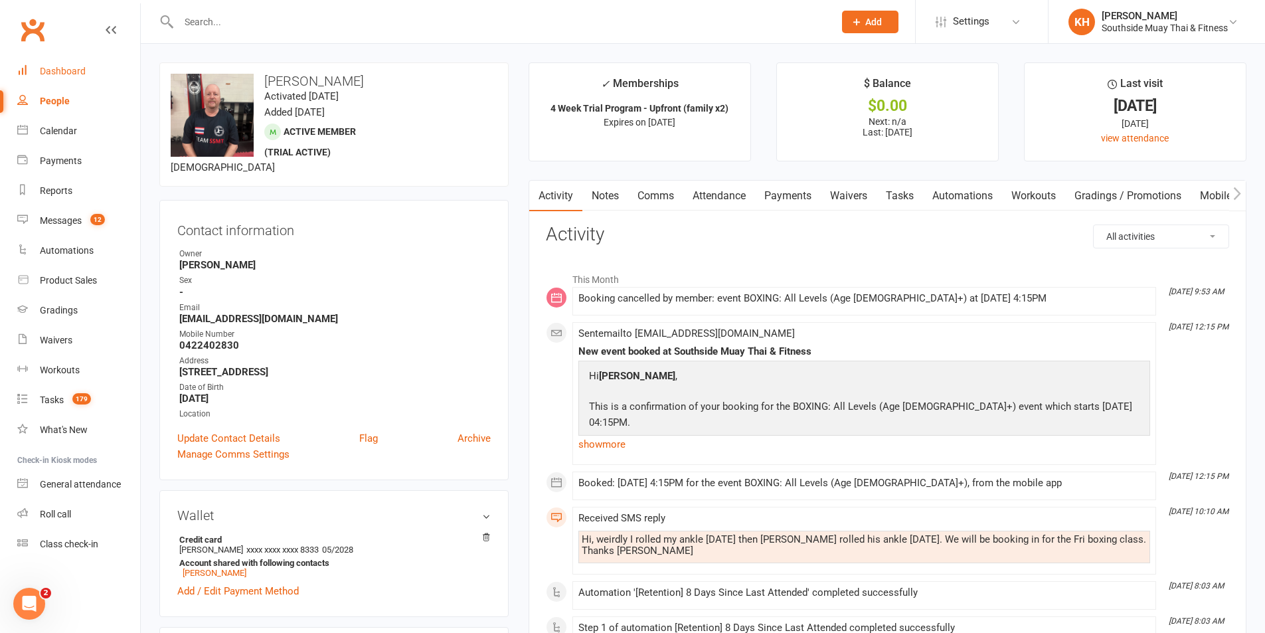
click at [44, 70] on div "Dashboard" at bounding box center [63, 71] width 46 height 11
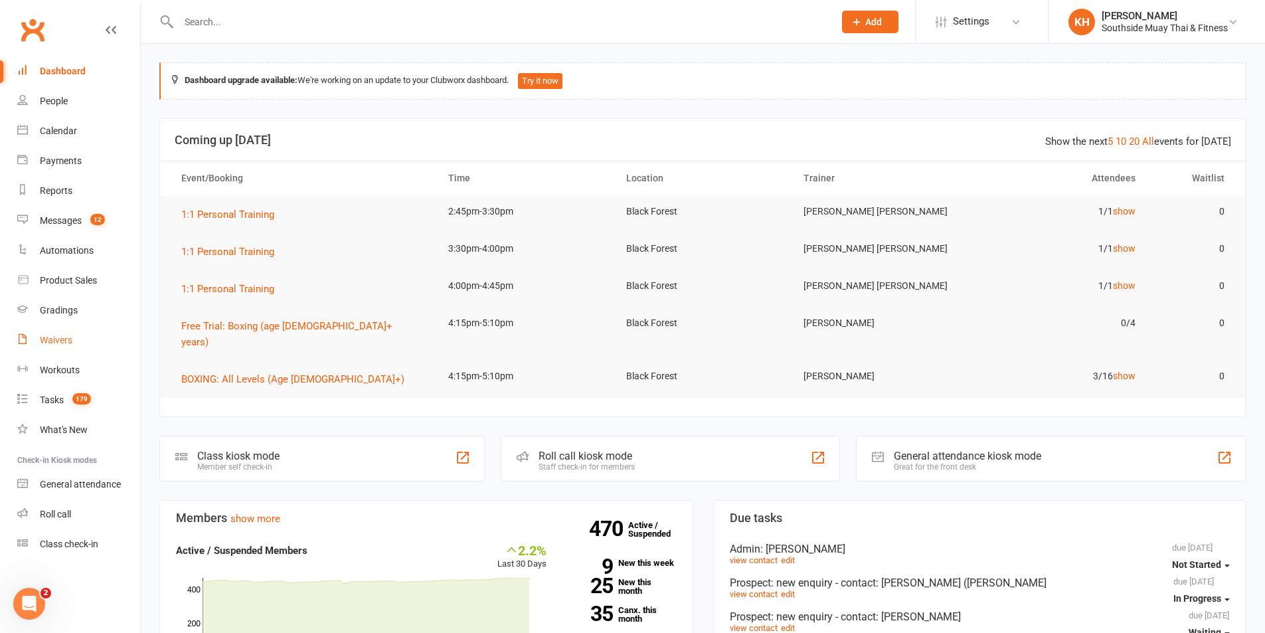
click at [68, 336] on div "Waivers" at bounding box center [56, 340] width 33 height 11
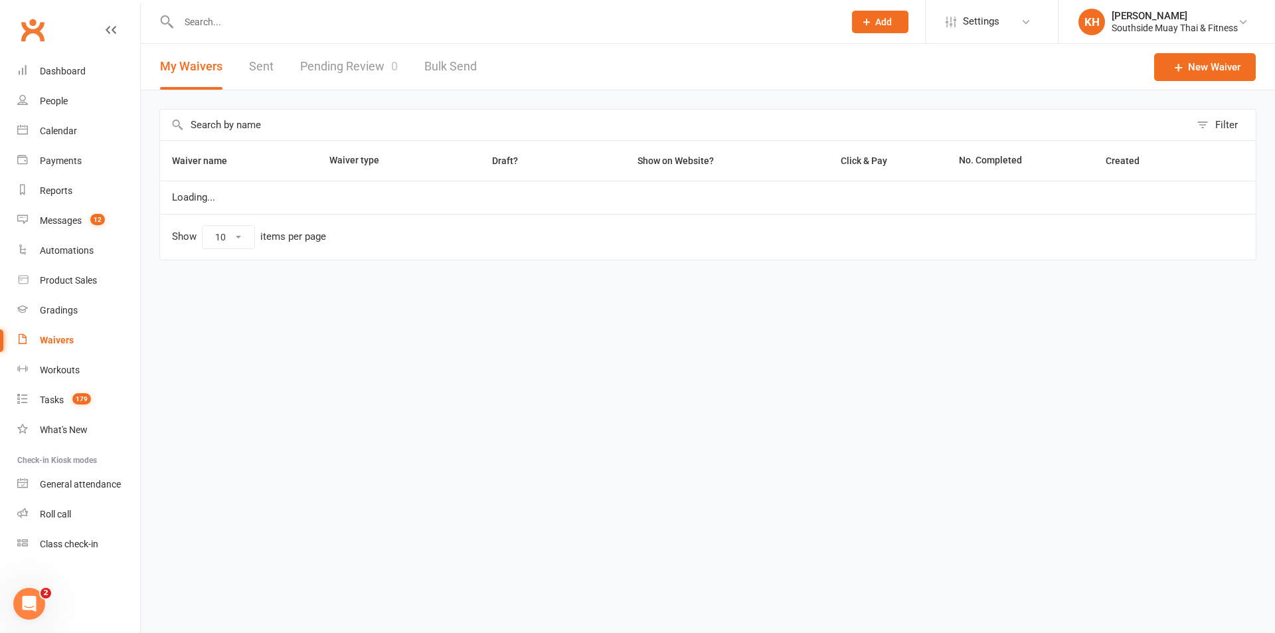
click at [329, 76] on link "Pending Review 0" at bounding box center [349, 67] width 98 height 46
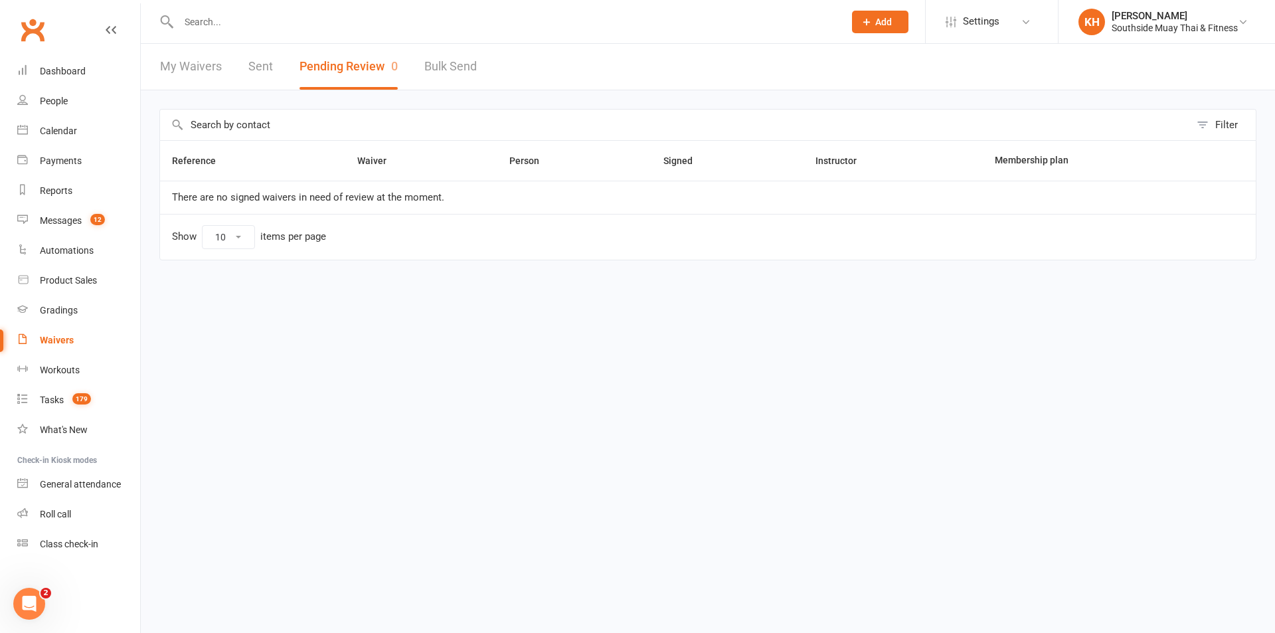
click at [292, 20] on input "text" at bounding box center [505, 22] width 660 height 19
paste input "[PERSON_NAME]"
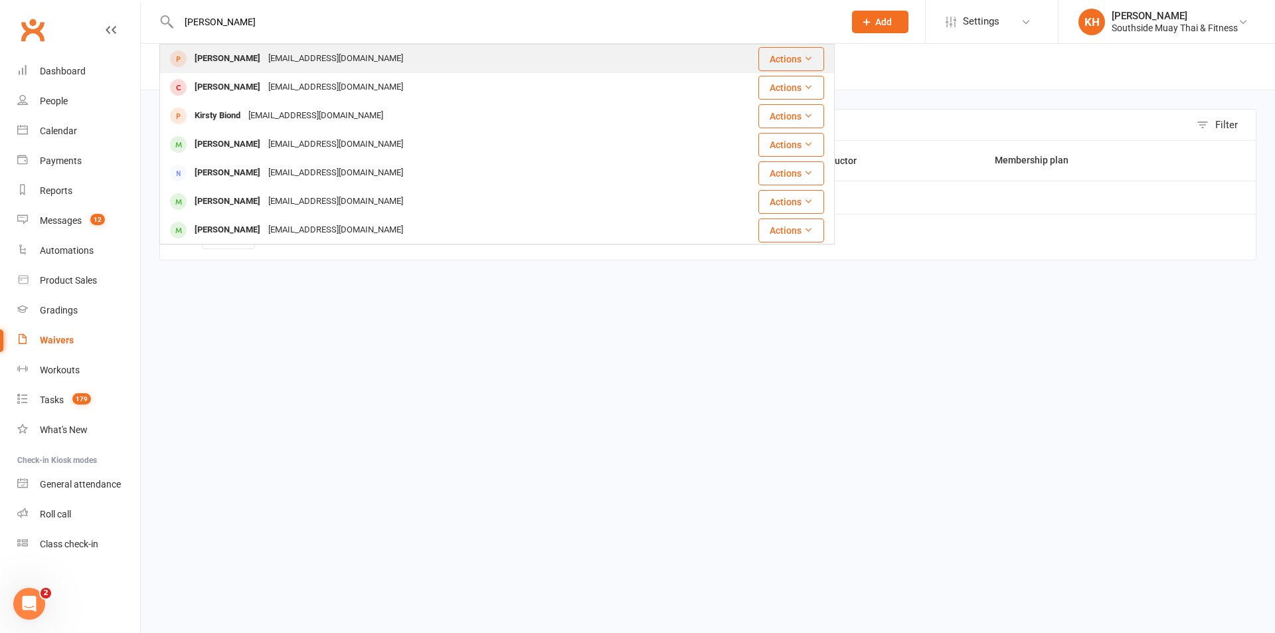
type input "[PERSON_NAME]"
click at [285, 54] on div "[EMAIL_ADDRESS][DOMAIN_NAME]" at bounding box center [335, 58] width 143 height 19
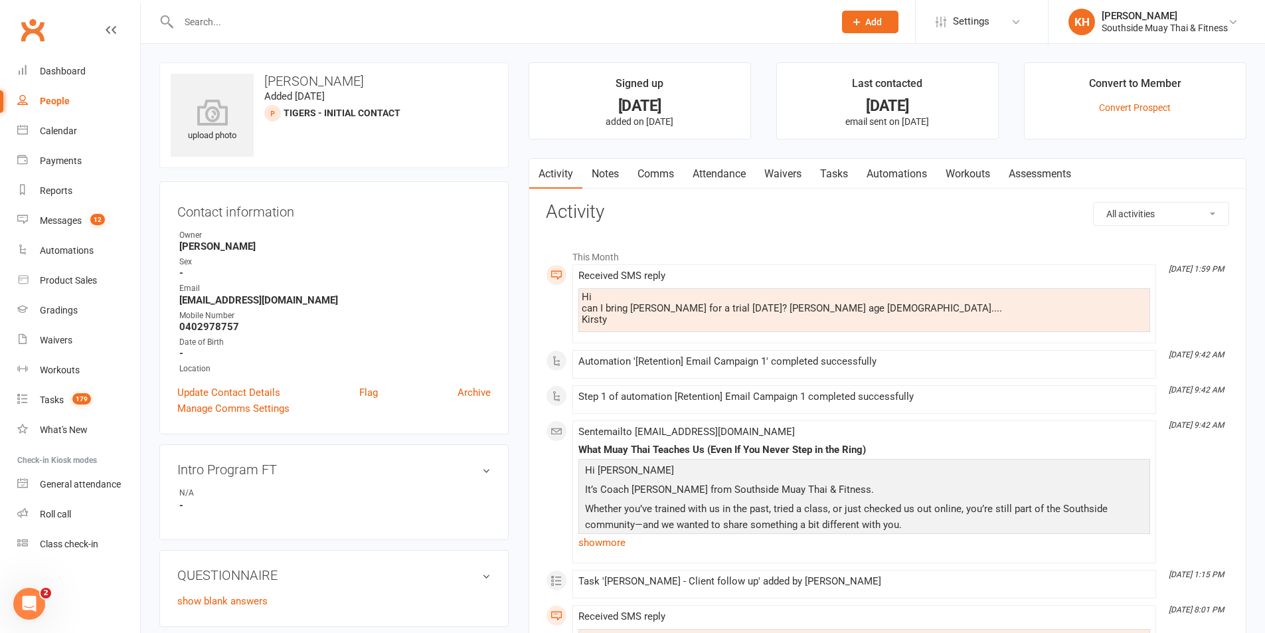
click at [511, 325] on div "upload photo [PERSON_NAME] Added [DATE] Tigers - Initial Contact prospect Conta…" at bounding box center [333, 571] width 369 height 1018
click at [657, 168] on link "Comms" at bounding box center [655, 174] width 55 height 31
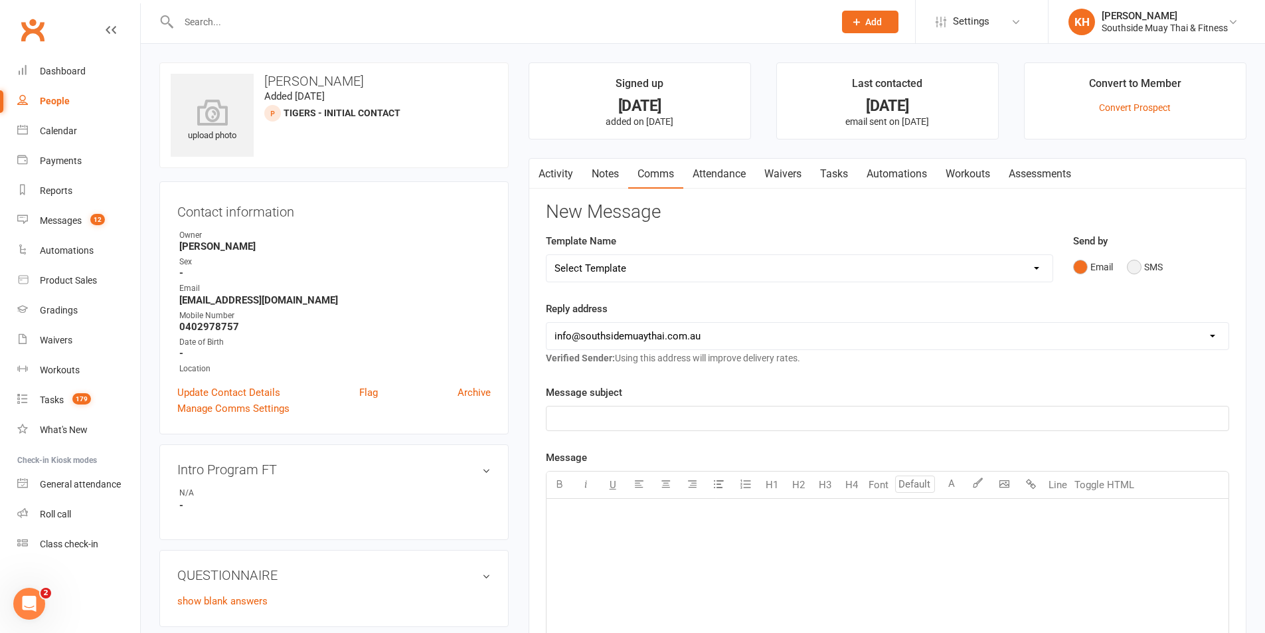
click at [1140, 270] on button "SMS" at bounding box center [1145, 266] width 36 height 25
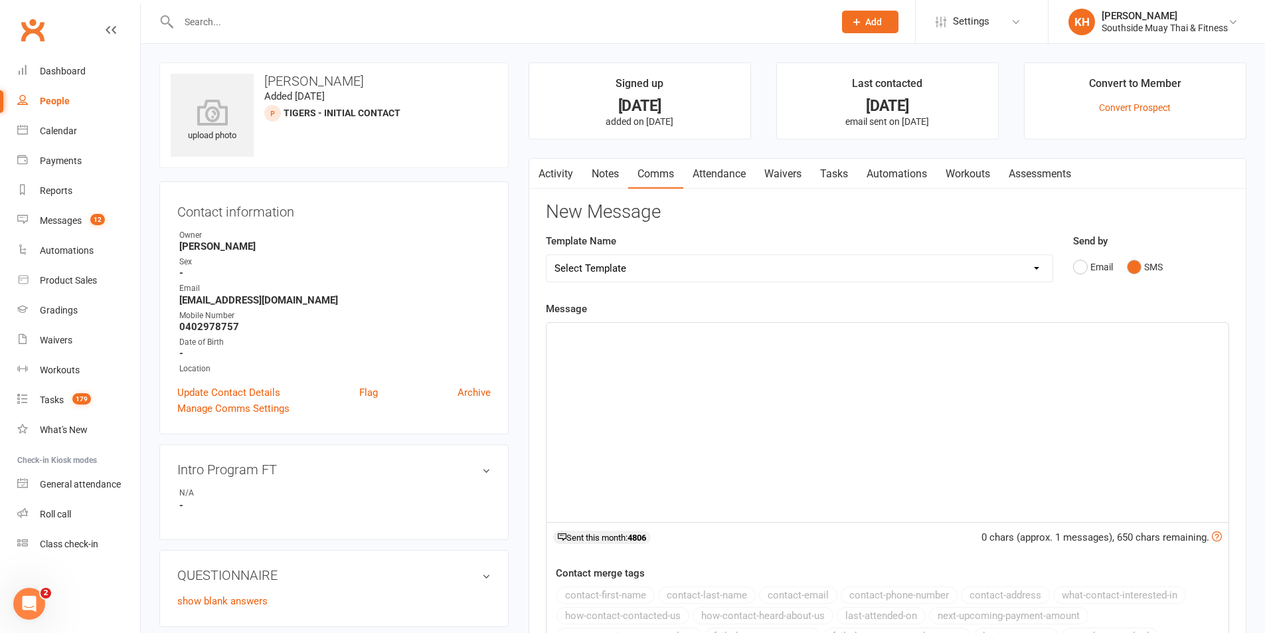
click at [905, 321] on div "Message ﻿ 0 chars (approx. 1 messages), 650 chars remaining. Sent this month: 4…" at bounding box center [887, 490] width 683 height 379
click at [863, 357] on div "﻿" at bounding box center [888, 422] width 682 height 199
click at [616, 592] on button "contact-first-name" at bounding box center [605, 594] width 98 height 17
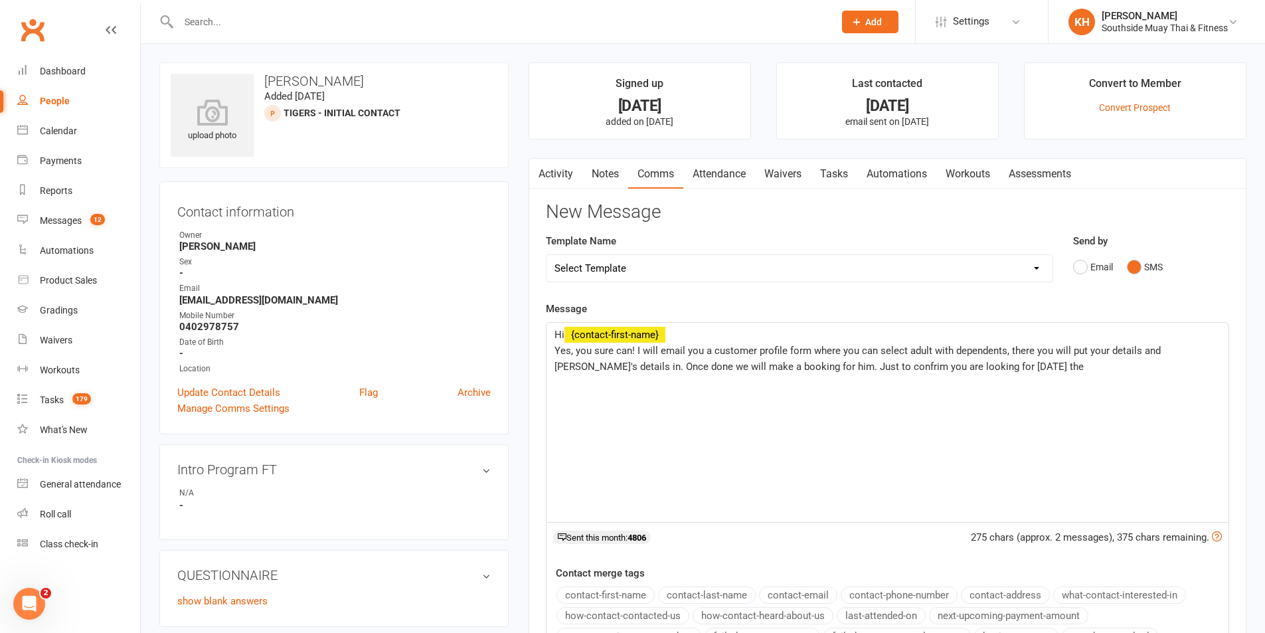
click at [1007, 381] on div "Hi ﻿ {contact-first-name} Yes, you sure can! I will email you a customer profil…" at bounding box center [888, 422] width 682 height 199
click at [1031, 367] on p "Yes, you sure can! I will email you a customer profile form where you can selec…" at bounding box center [887, 359] width 666 height 32
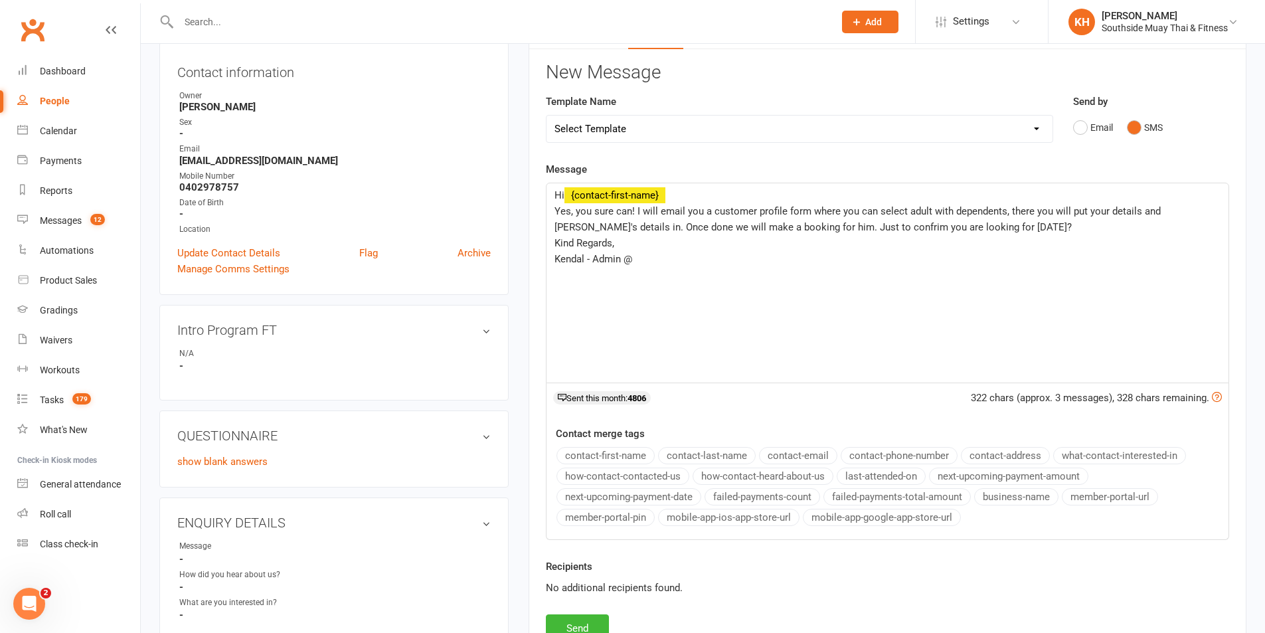
scroll to position [266, 0]
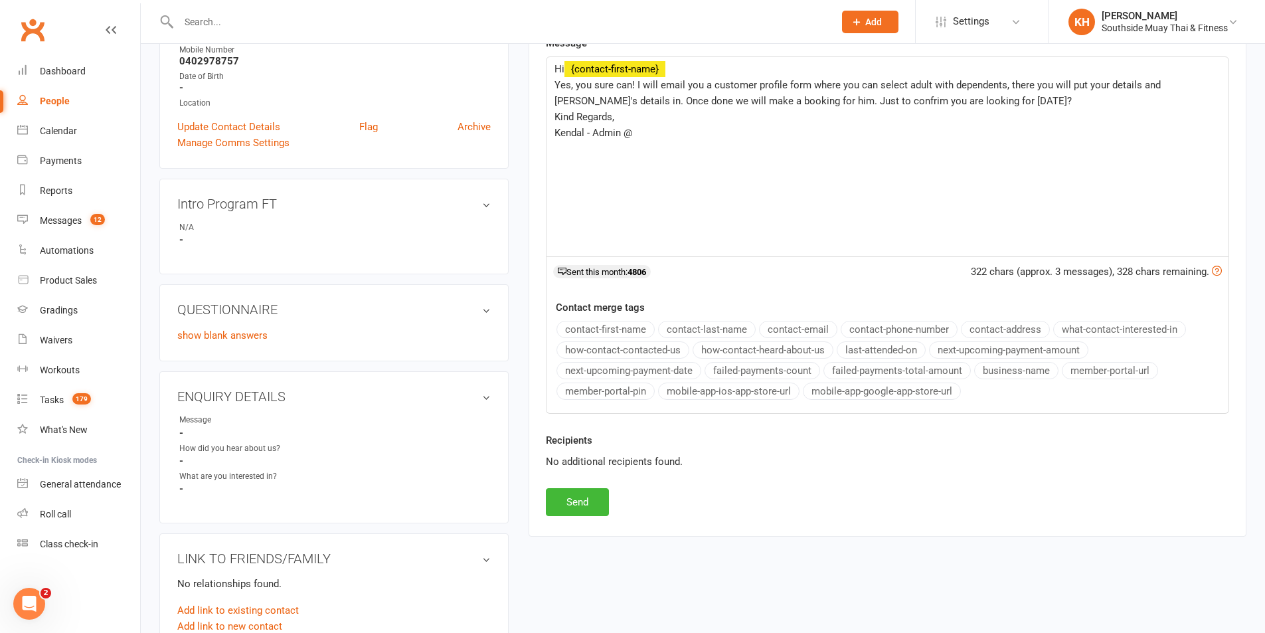
click at [1007, 371] on button "business-name" at bounding box center [1016, 370] width 84 height 17
click at [558, 489] on button "Send" at bounding box center [577, 502] width 63 height 28
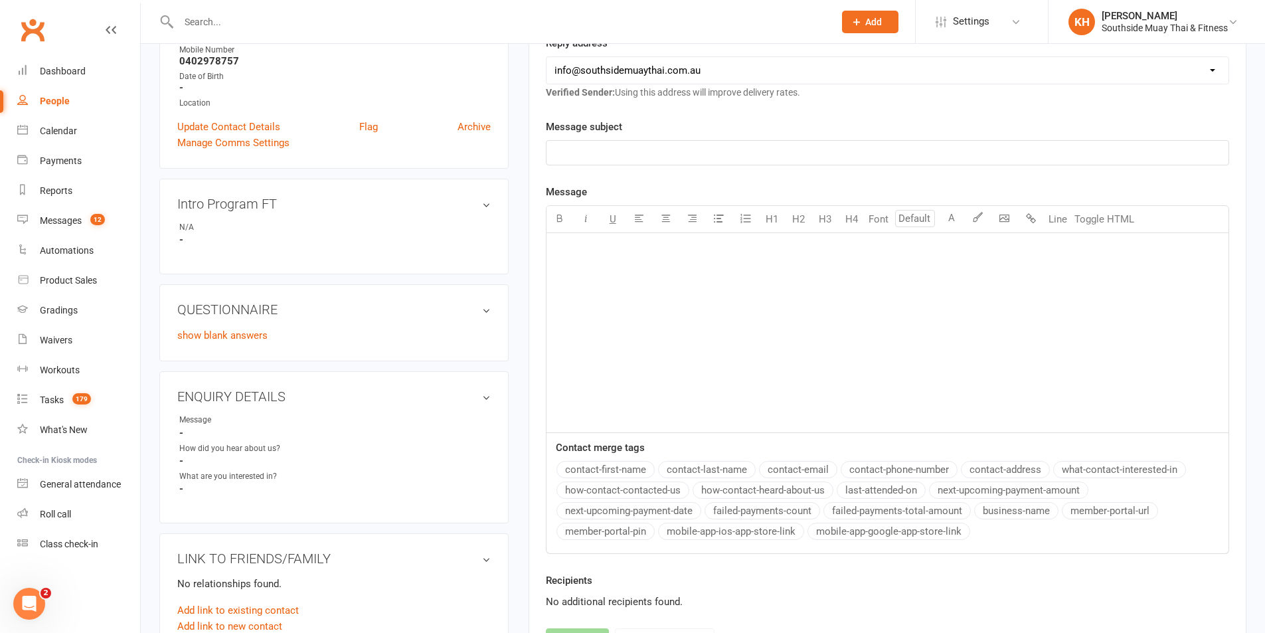
click at [558, 485] on button "how-contact-contacted-us" at bounding box center [622, 489] width 133 height 17
click at [62, 136] on div "Calendar" at bounding box center [58, 131] width 37 height 11
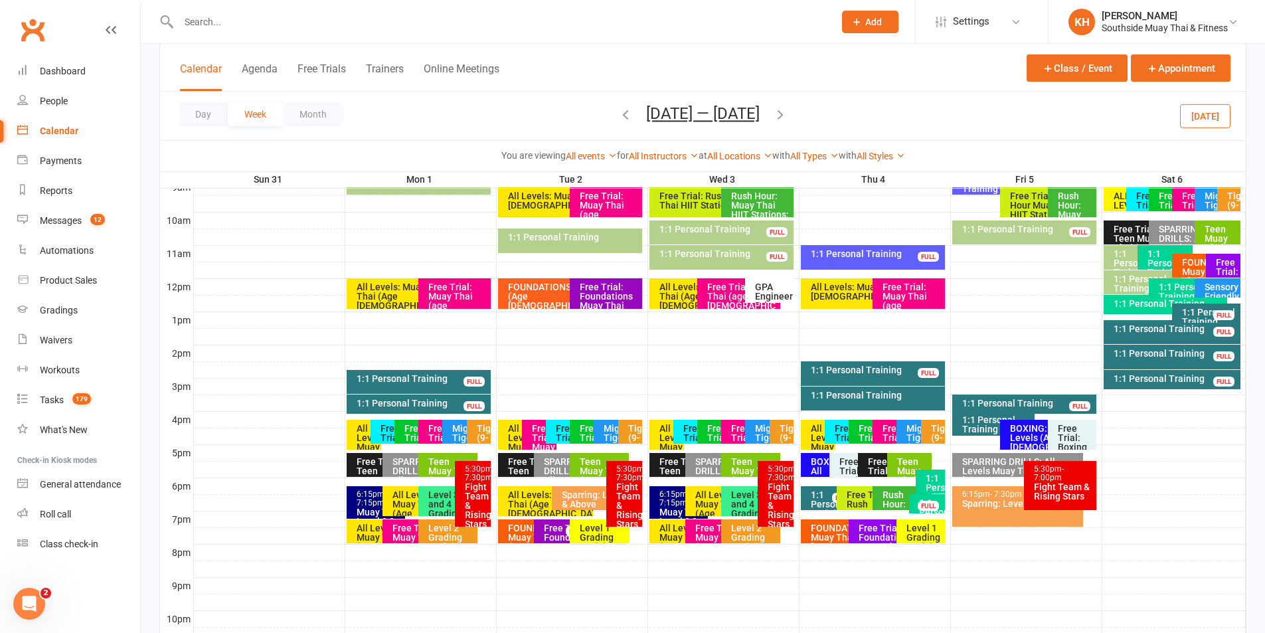
scroll to position [472, 0]
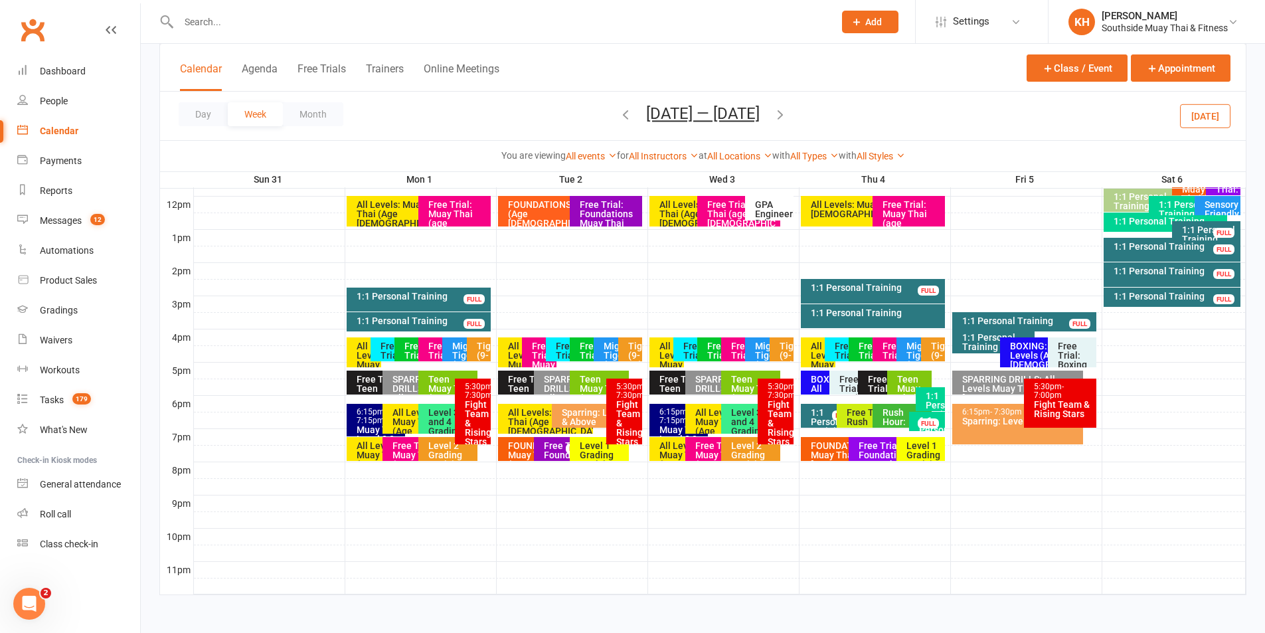
click at [1187, 122] on button "[DATE]" at bounding box center [1205, 116] width 50 height 24
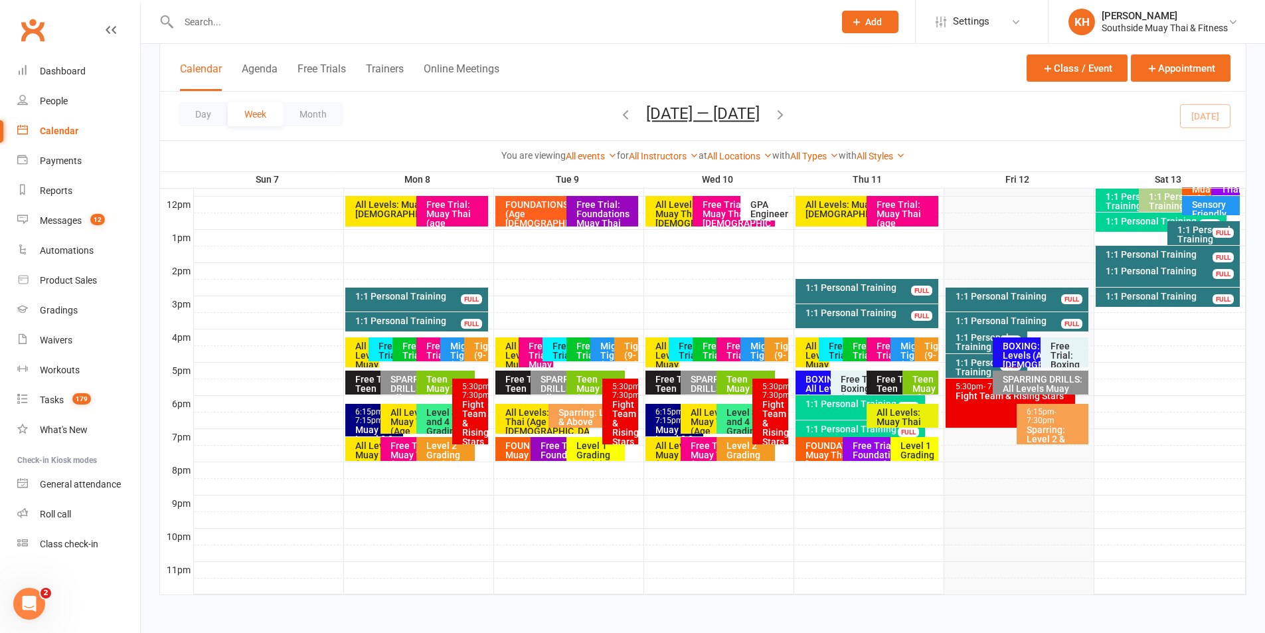
click at [1022, 303] on div "1:1 Personal Training FULL" at bounding box center [1017, 300] width 143 height 24
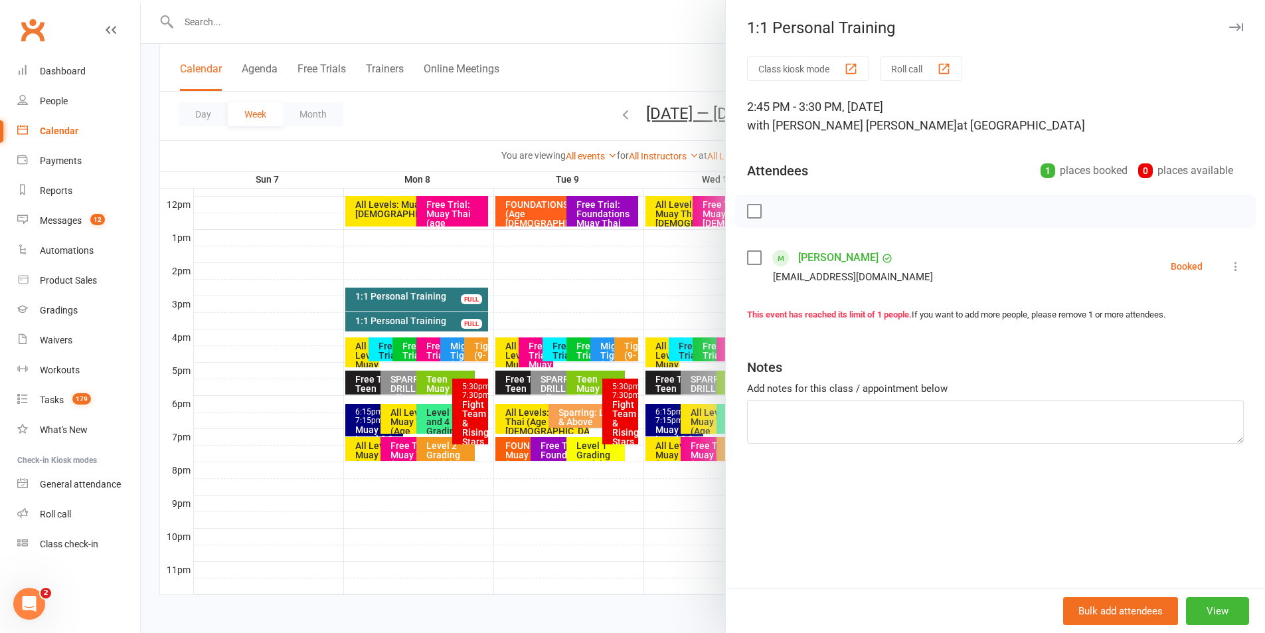
click at [807, 259] on link "[PERSON_NAME]" at bounding box center [838, 257] width 80 height 21
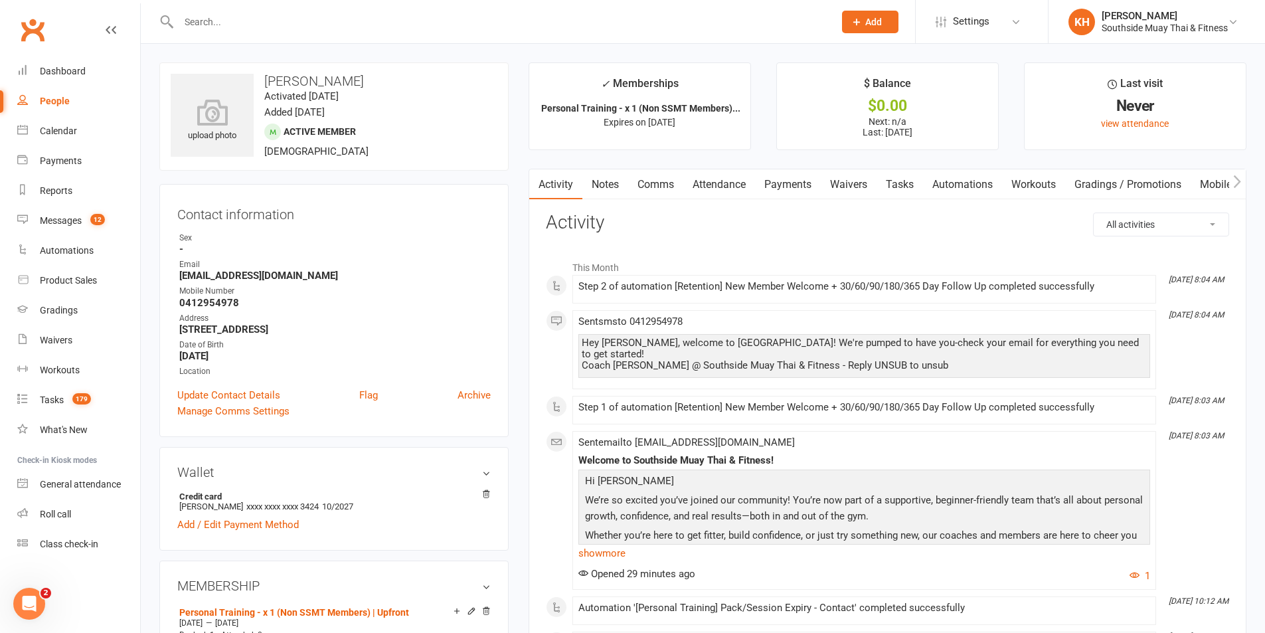
click at [613, 187] on link "Notes" at bounding box center [605, 184] width 46 height 31
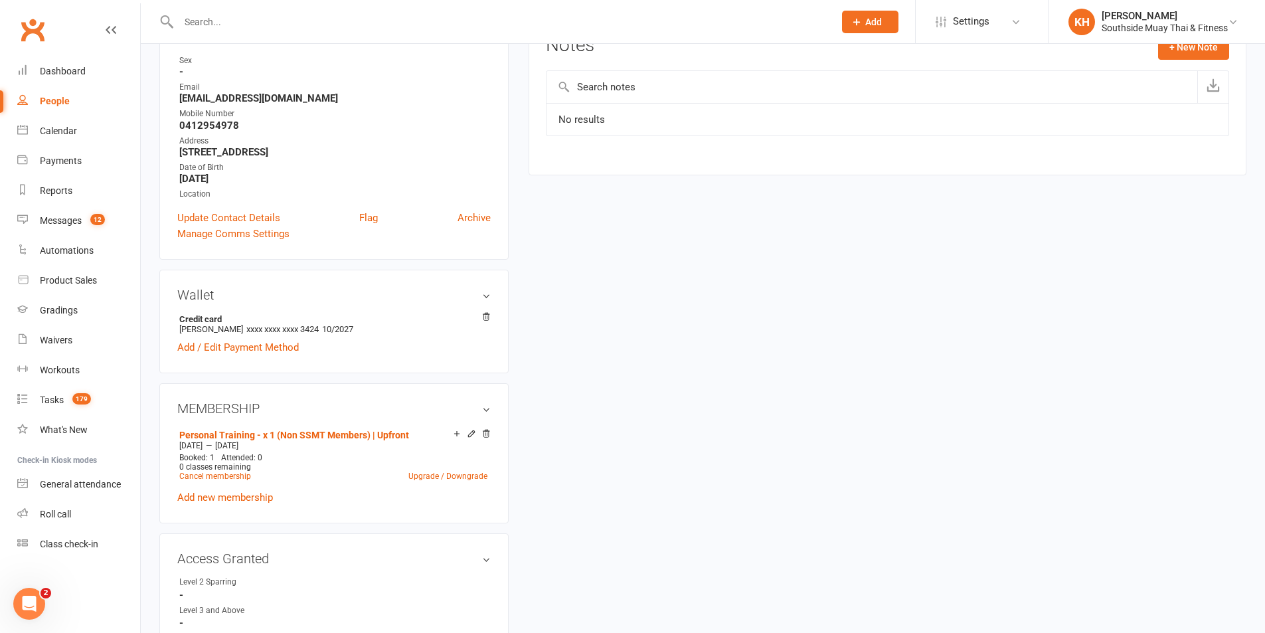
scroll to position [199, 0]
